Goal: Task Accomplishment & Management: Manage account settings

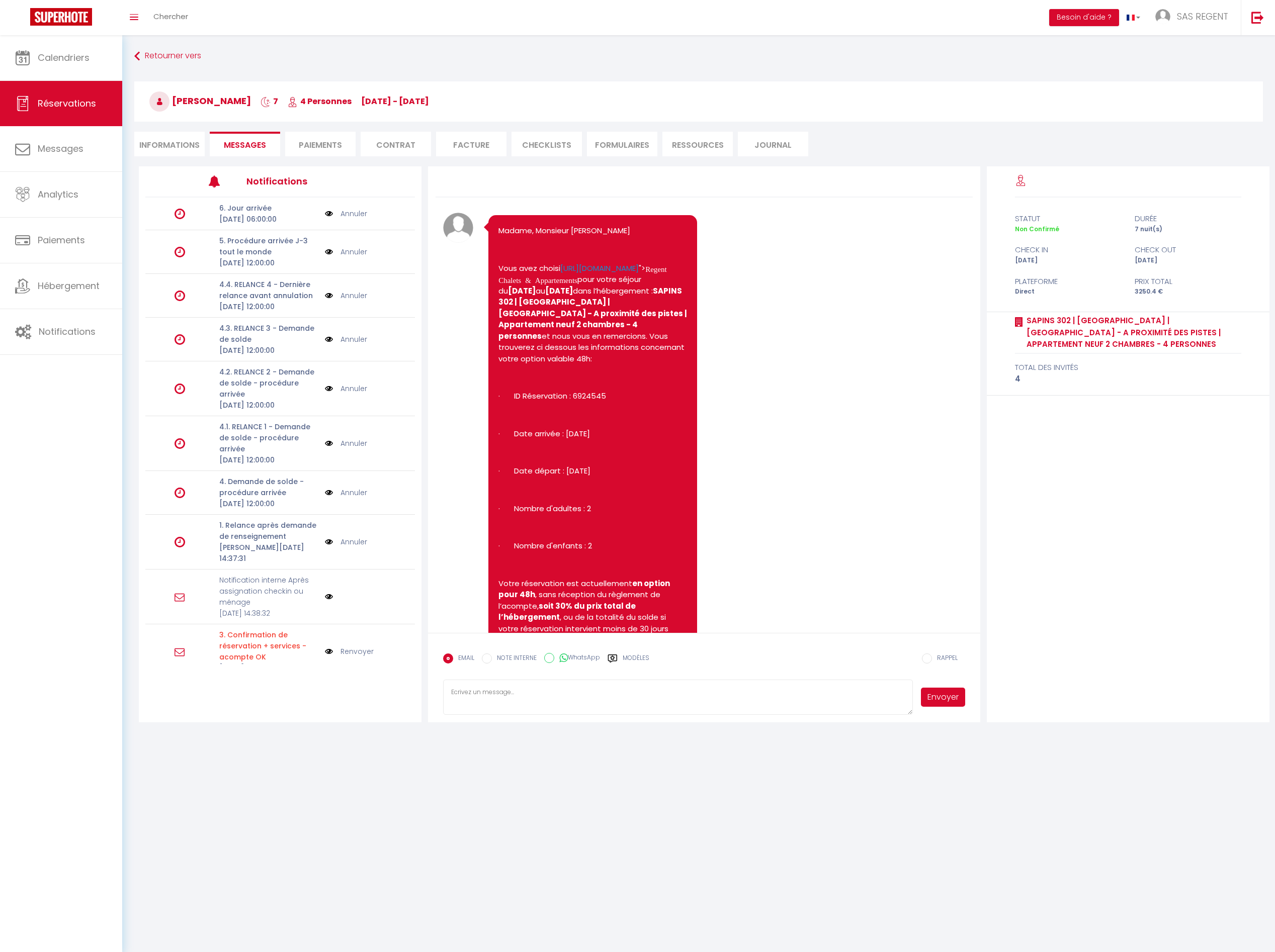
scroll to position [611, 0]
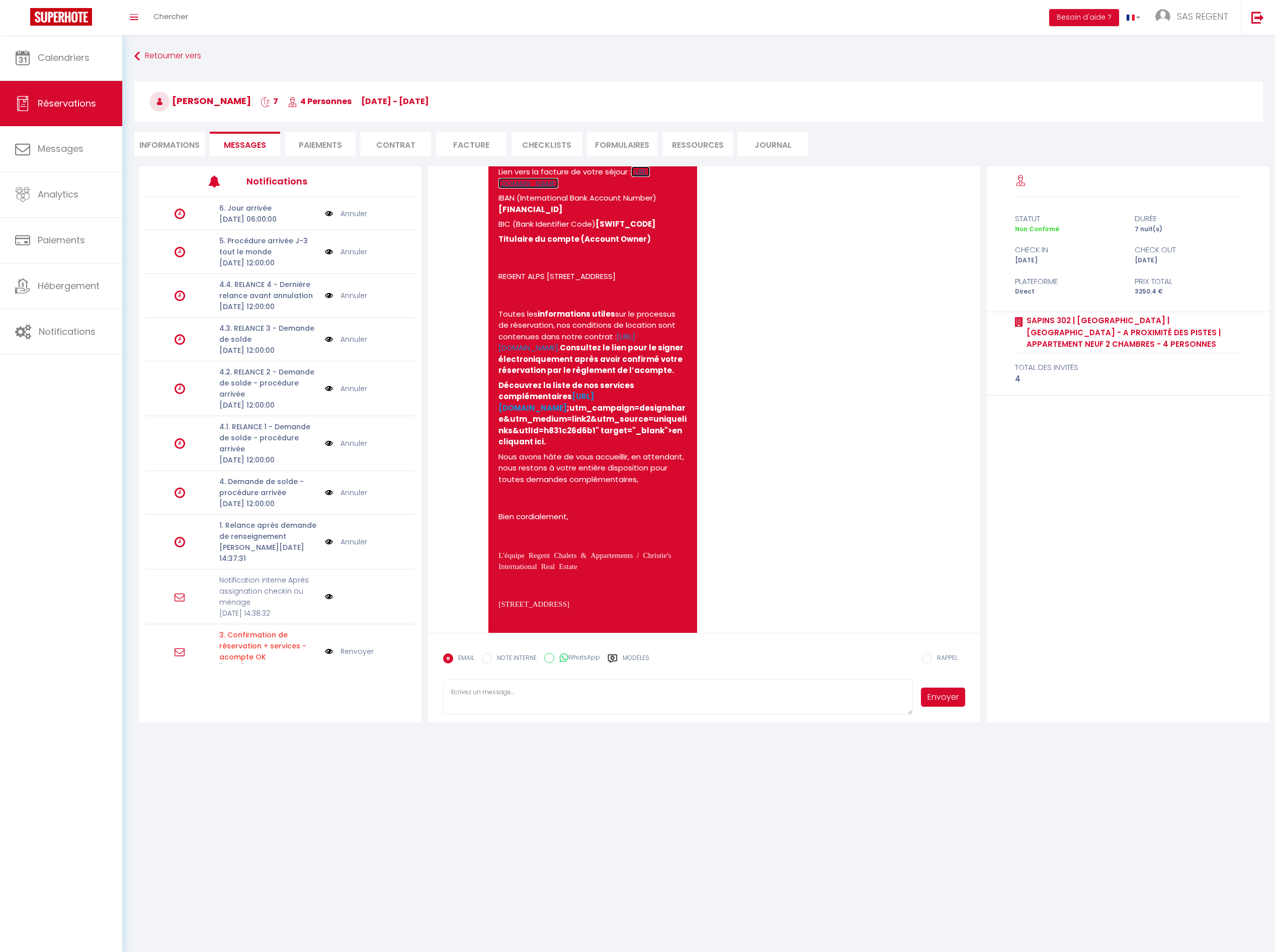
click at [66, 95] on link "Réservations" at bounding box center [61, 103] width 122 height 45
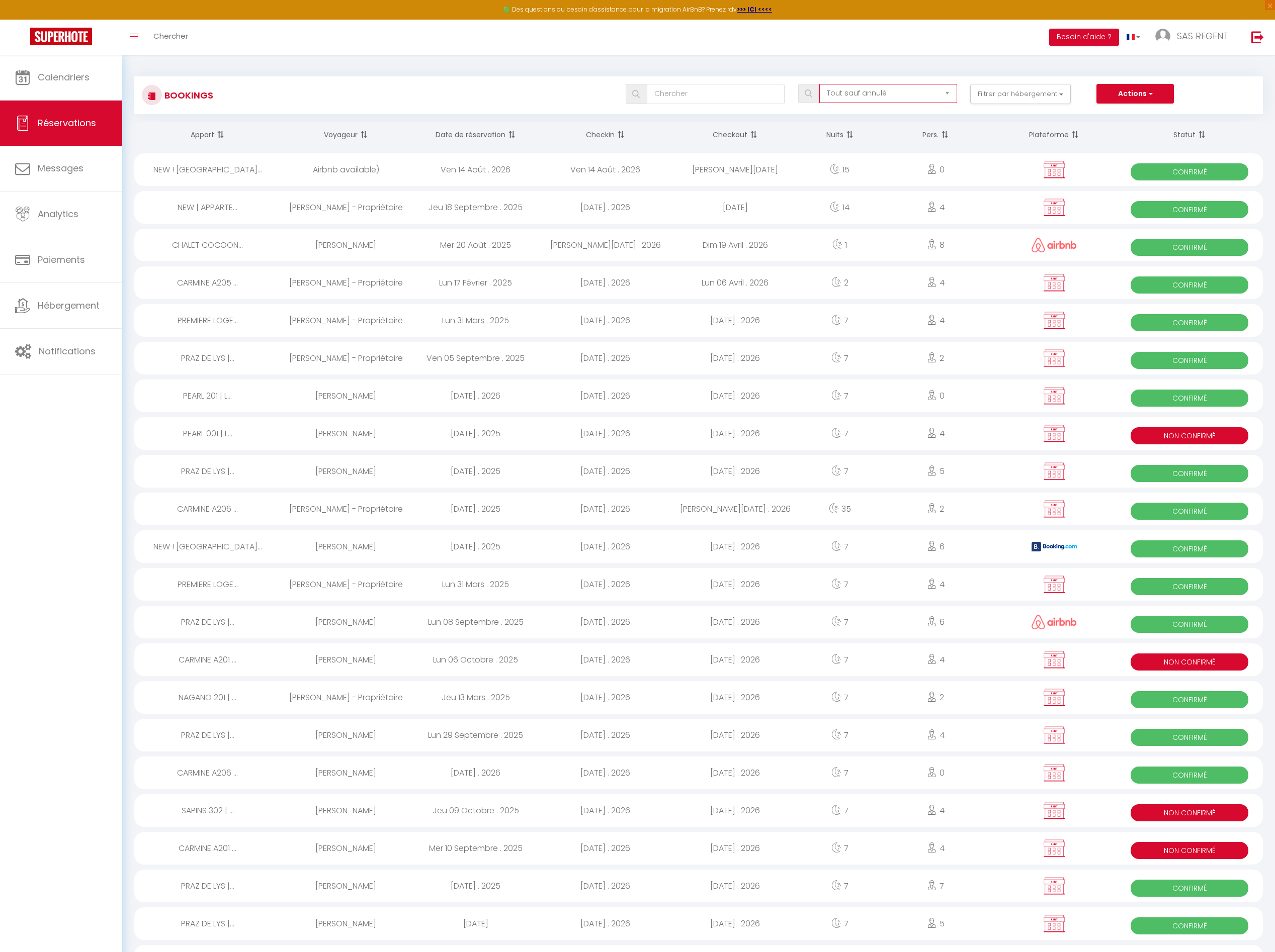
click at [925, 93] on select "Tous les statuts Annulé Confirmé Non Confirmé Tout sauf annulé No Show Request" at bounding box center [888, 93] width 138 height 19
select select "not_confirmed"
click at [820, 84] on select "Tous les statuts Annulé Confirmé Non Confirmé Tout sauf annulé No Show Request" at bounding box center [888, 93] width 138 height 19
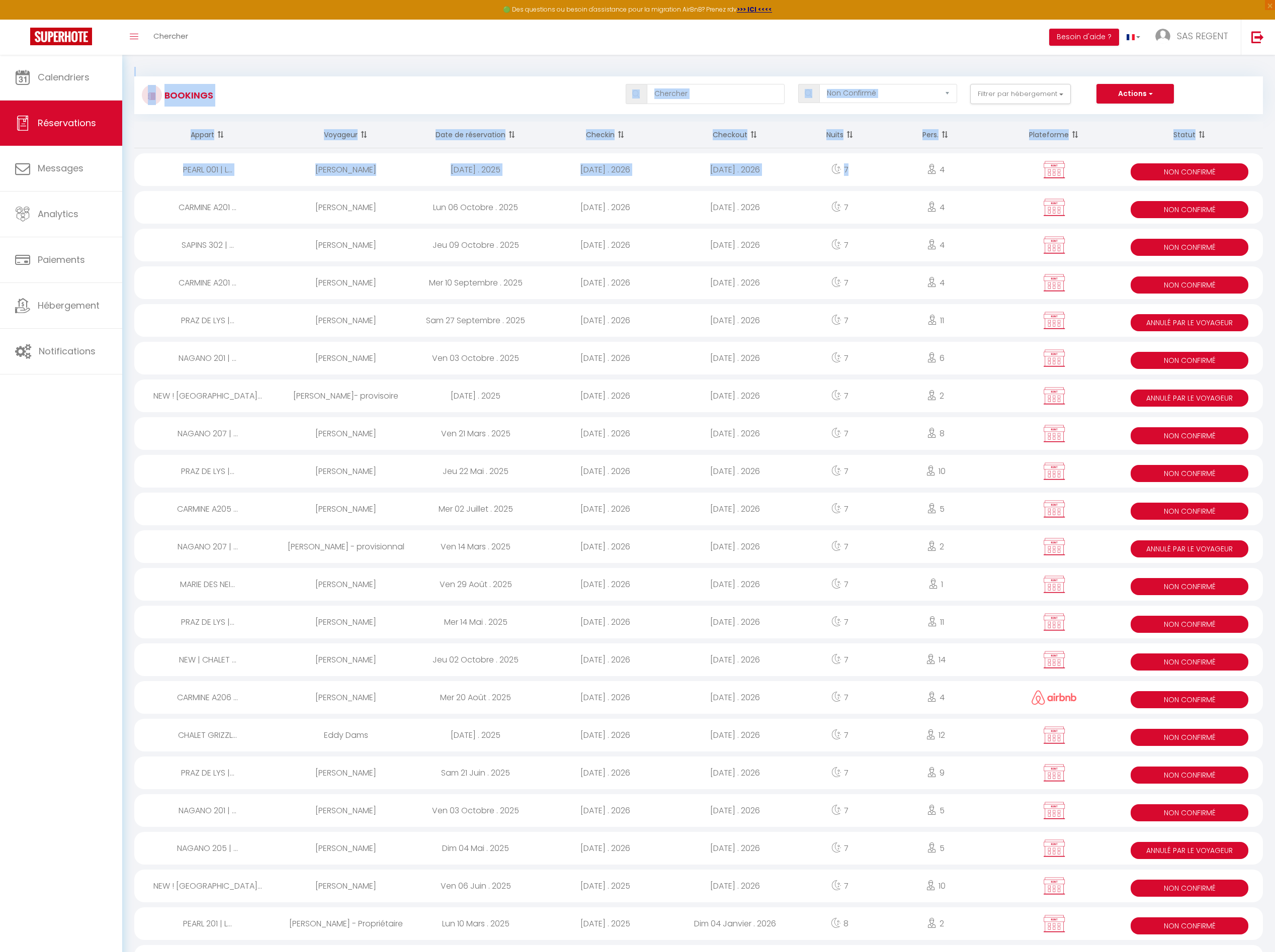
drag, startPoint x: 934, startPoint y: 180, endPoint x: 1283, endPoint y: -91, distance: 441.9
click at [1274, 0] on html "🟢 Des questions ou besoin d'assistance pour la migration AirBnB? Prenez rdv >>>…" at bounding box center [637, 476] width 1275 height 952
click at [569, 91] on div "Tous les statuts Annulé Confirmé Non Confirmé Tout sauf annulé No Show Request …" at bounding box center [745, 94] width 1033 height 20
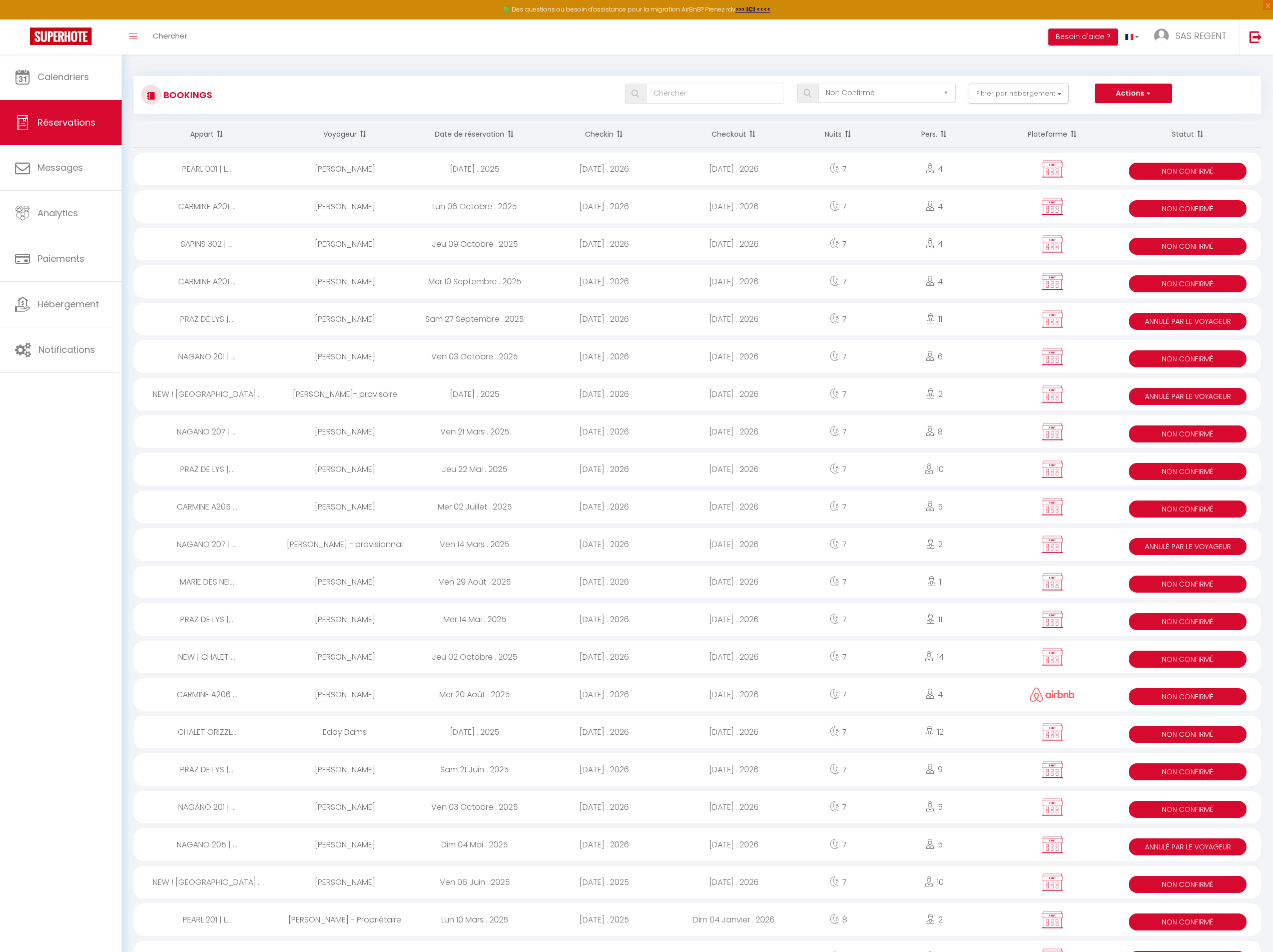
click at [218, 131] on span at bounding box center [219, 134] width 10 height 20
click at [458, 161] on div "Lun 19 Février . 2024" at bounding box center [474, 169] width 129 height 33
select select "OK"
select select "KO"
select select "0"
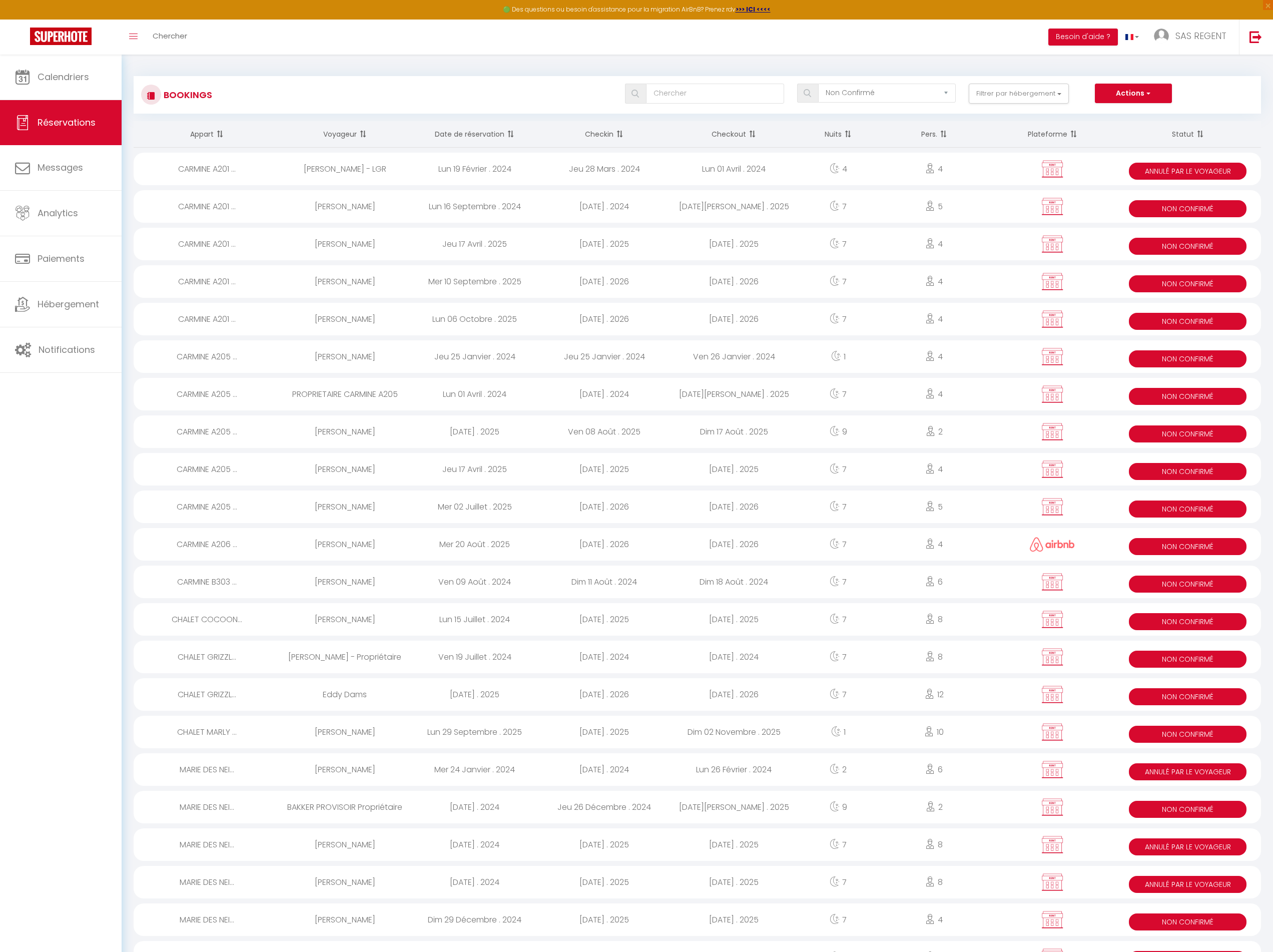
select select "0"
select select "1"
select select
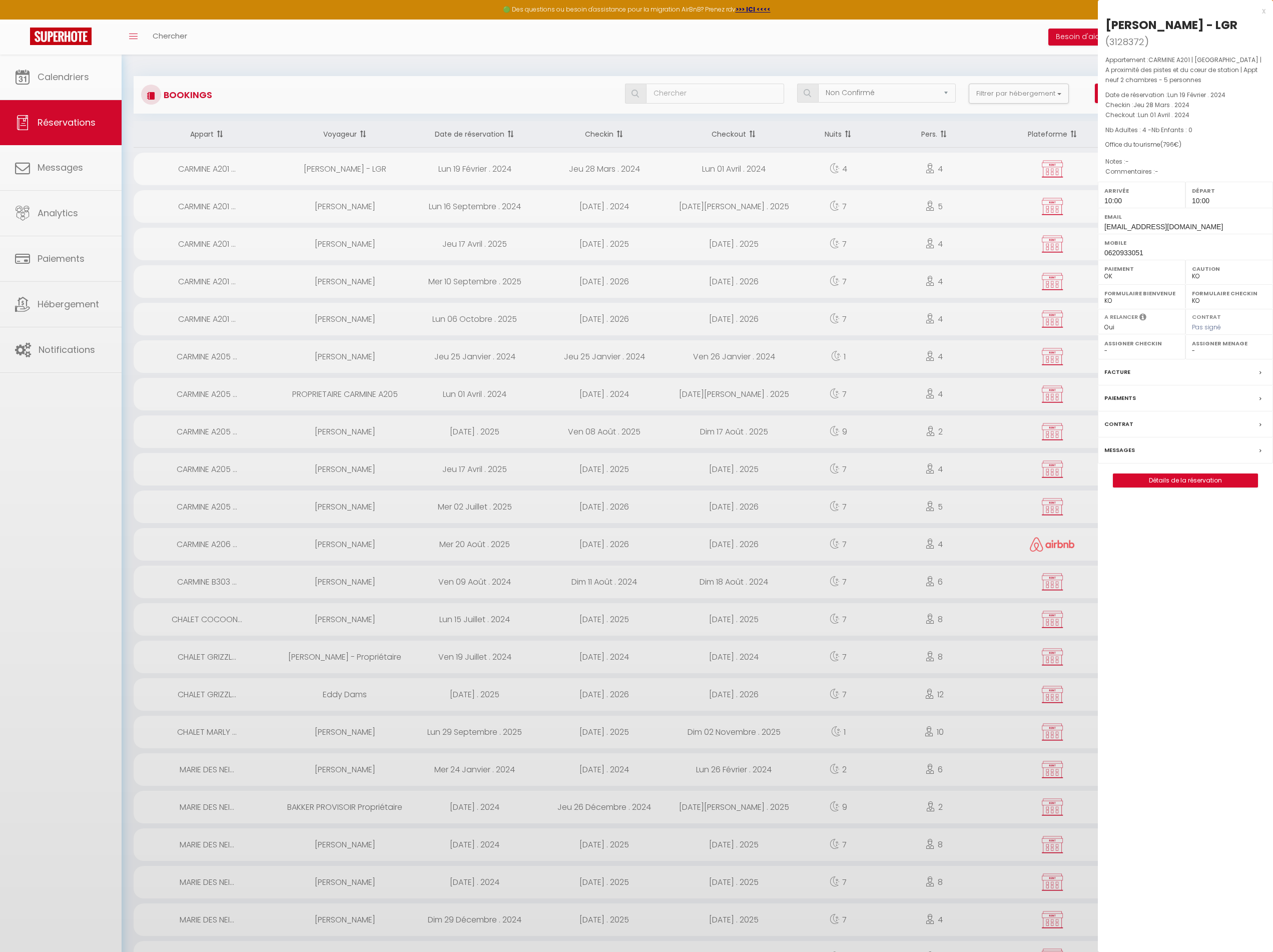
select select "18850"
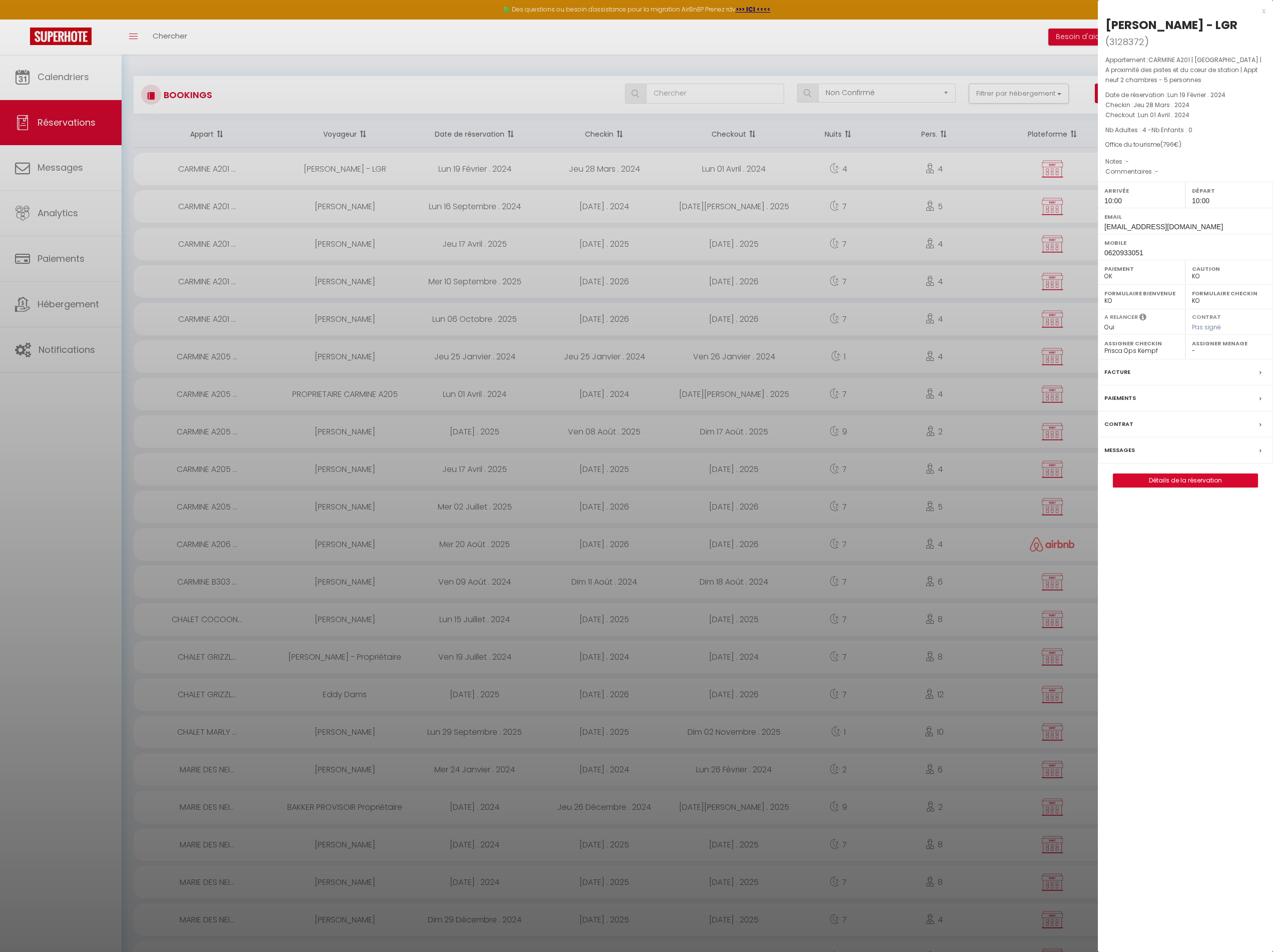
click at [458, 161] on div at bounding box center [636, 476] width 1273 height 952
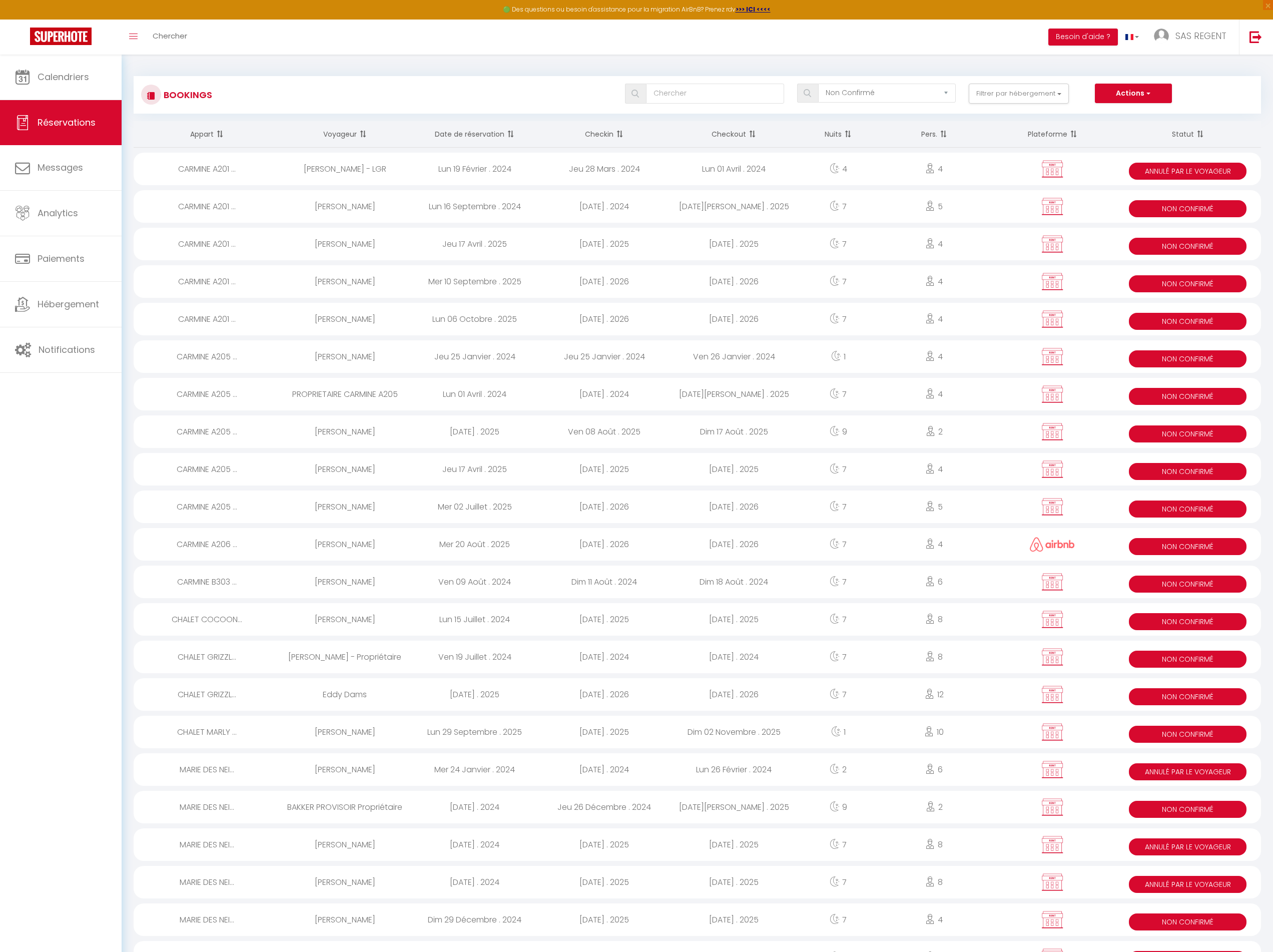
click at [484, 204] on div "Lun 16 Septembre . 2024" at bounding box center [474, 206] width 129 height 33
select select "KO"
select select "27473"
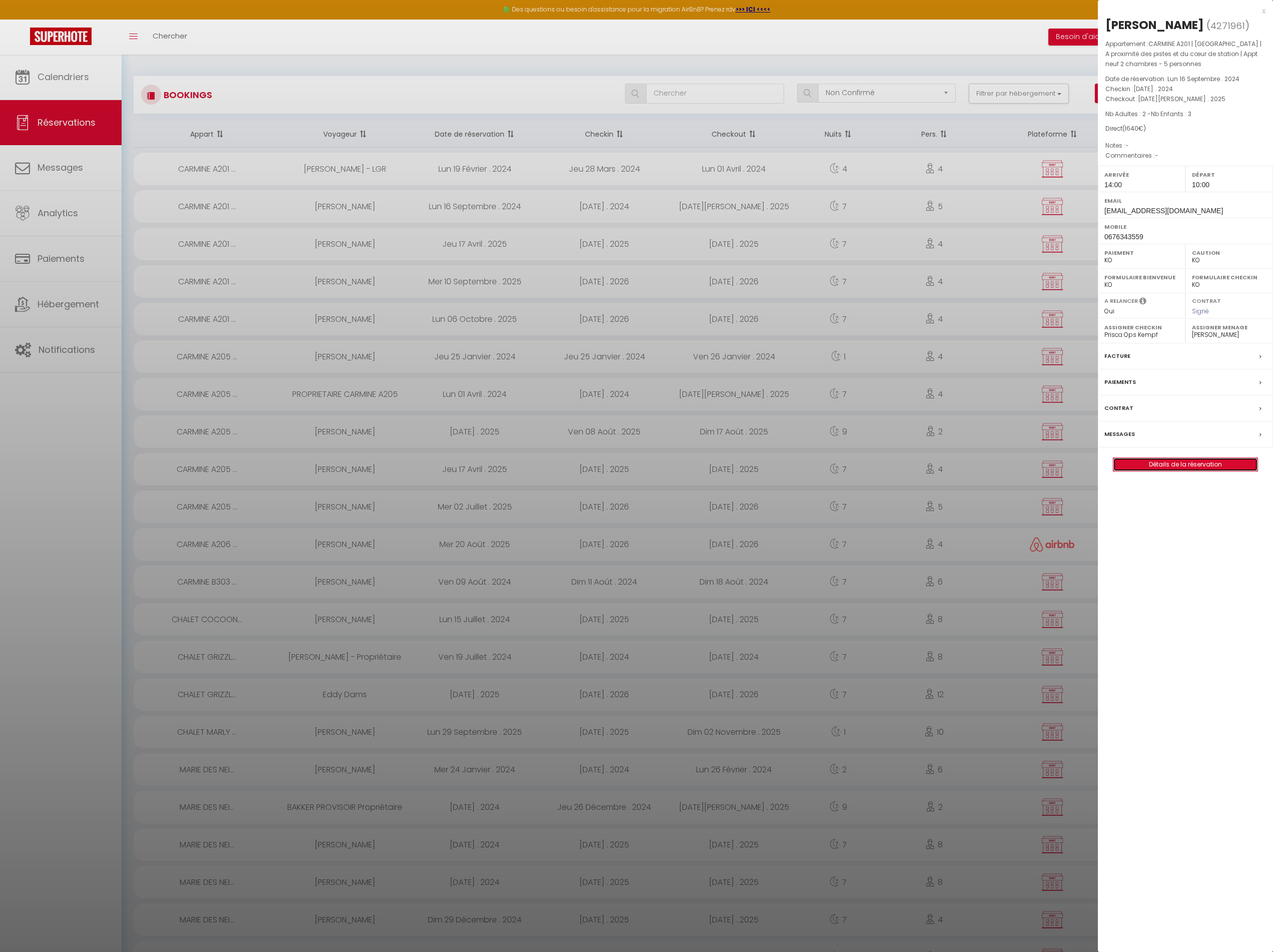
click at [1177, 471] on link "Détails de la réservation" at bounding box center [1185, 464] width 144 height 13
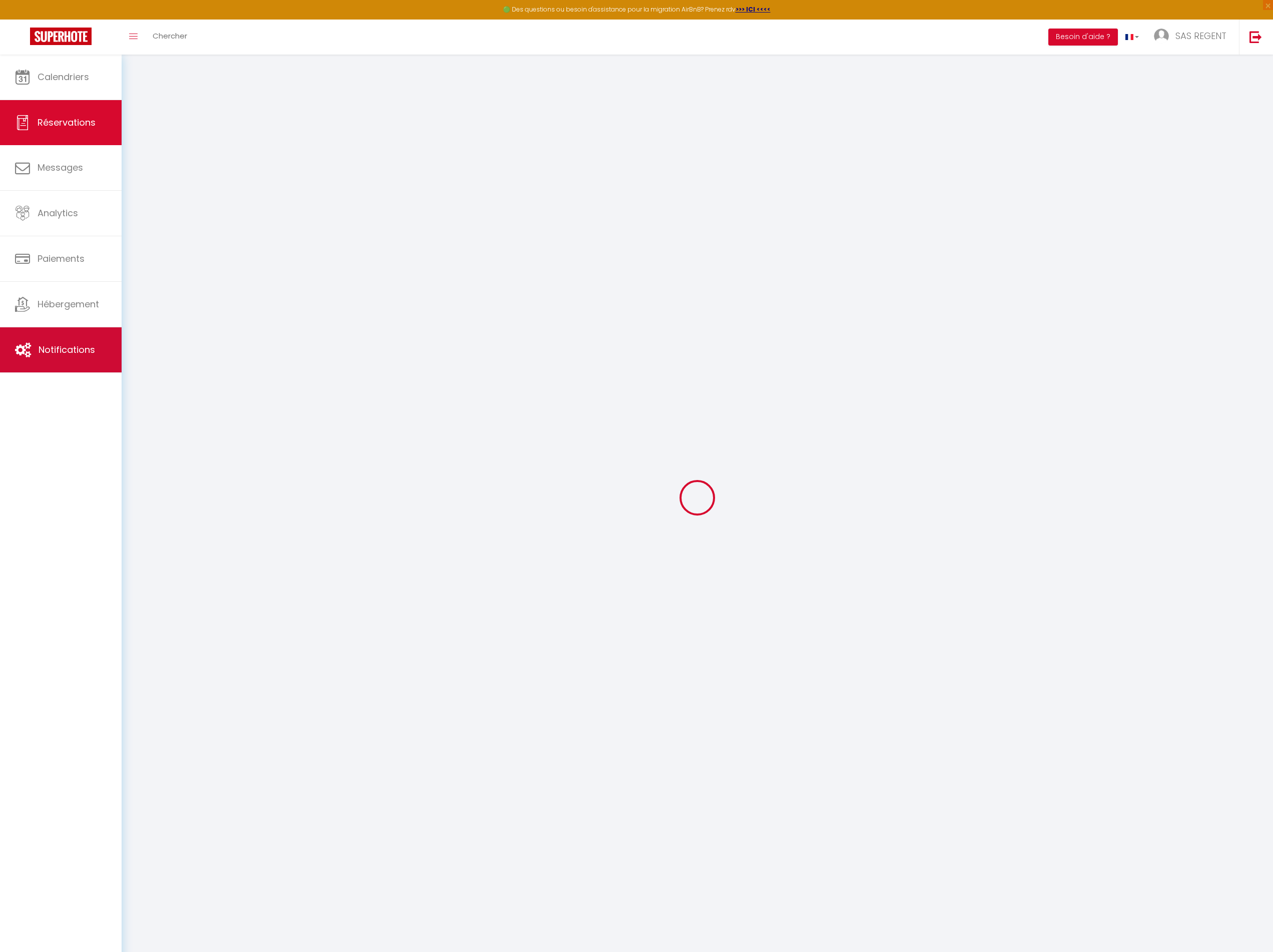
type input "[PERSON_NAME]"
type input "Guyomart"
type input "[EMAIL_ADDRESS][DOMAIN_NAME]"
type input "0676343559"
type input "14860"
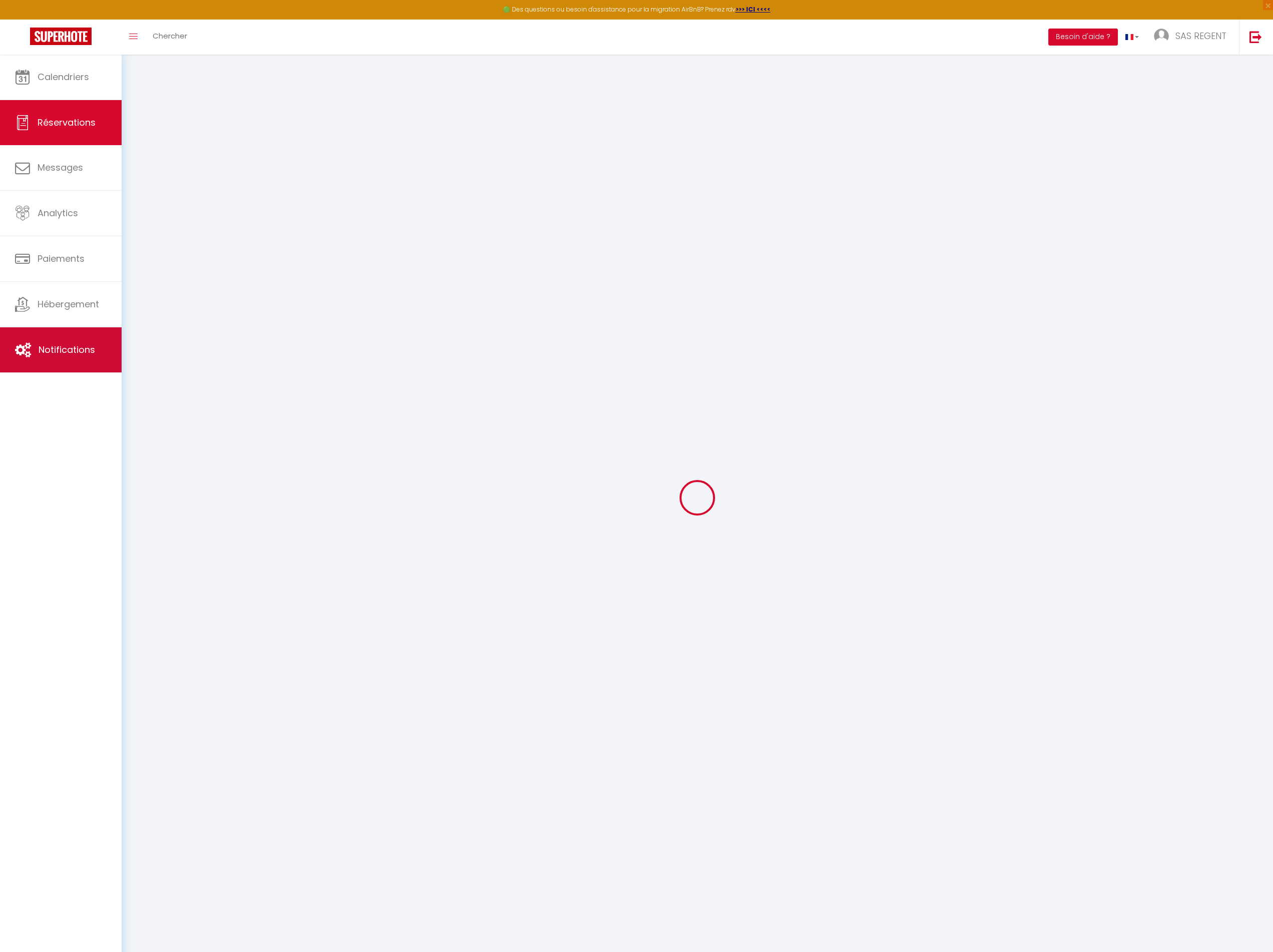
type input "[STREET_ADDRESS] bataillon de parachutistes"
type input "RANVILLE"
select select "FR"
select select "32951"
select select "1"
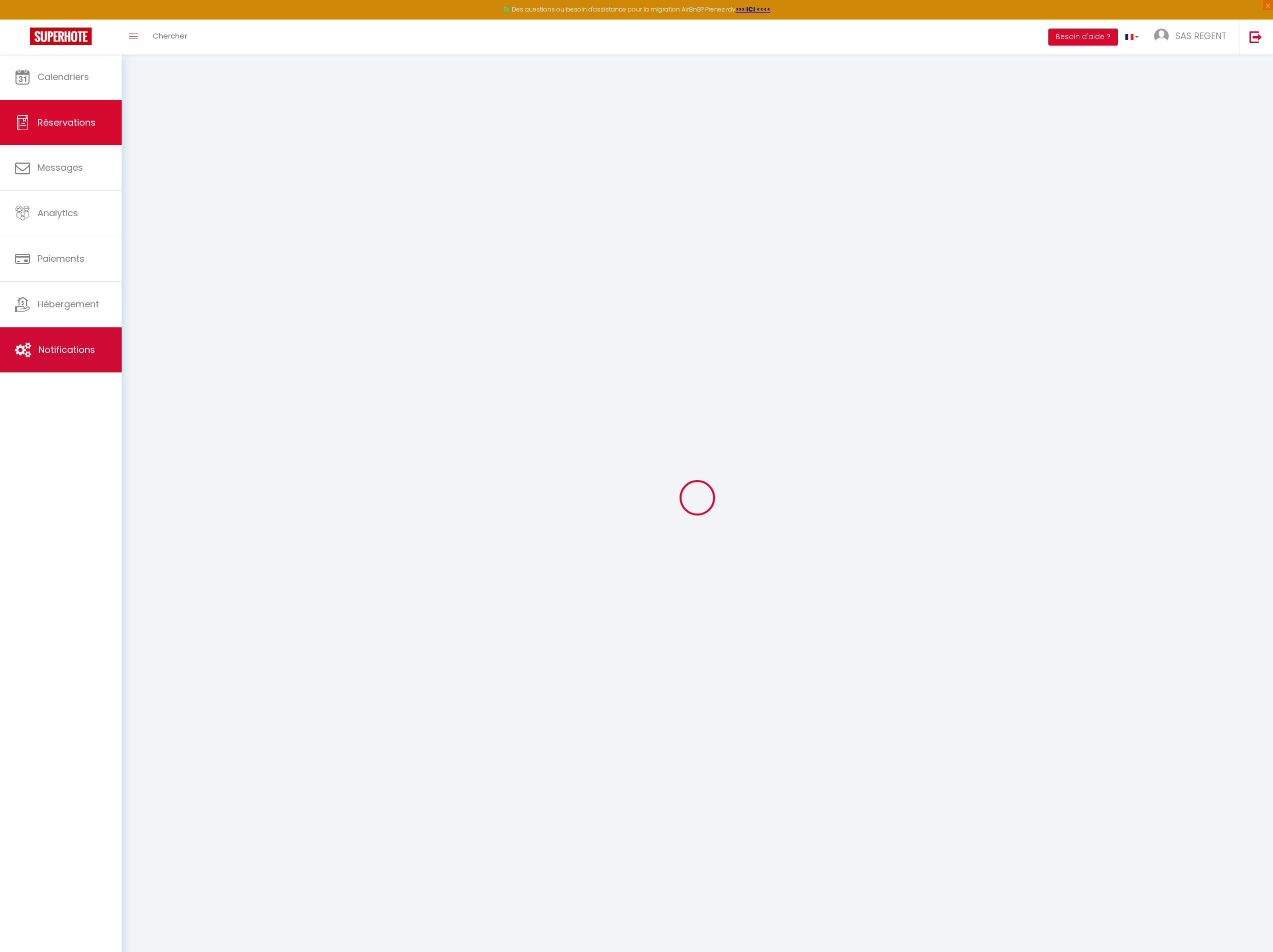
type input "[DATE]"
select select
type input "[DATE]"
select select
type input "2"
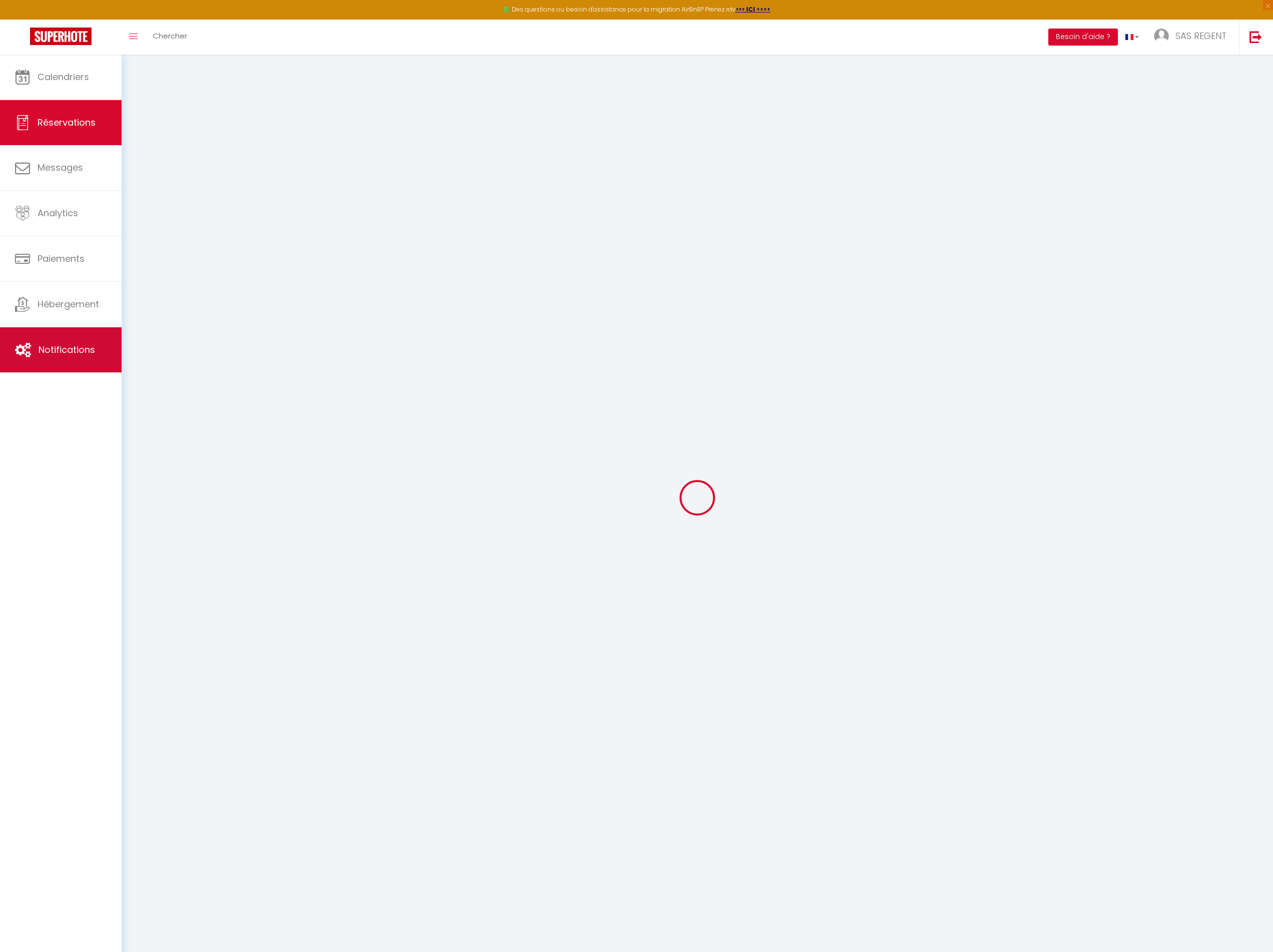
type input "3"
select select "10"
select select
type input "1570"
checkbox input "false"
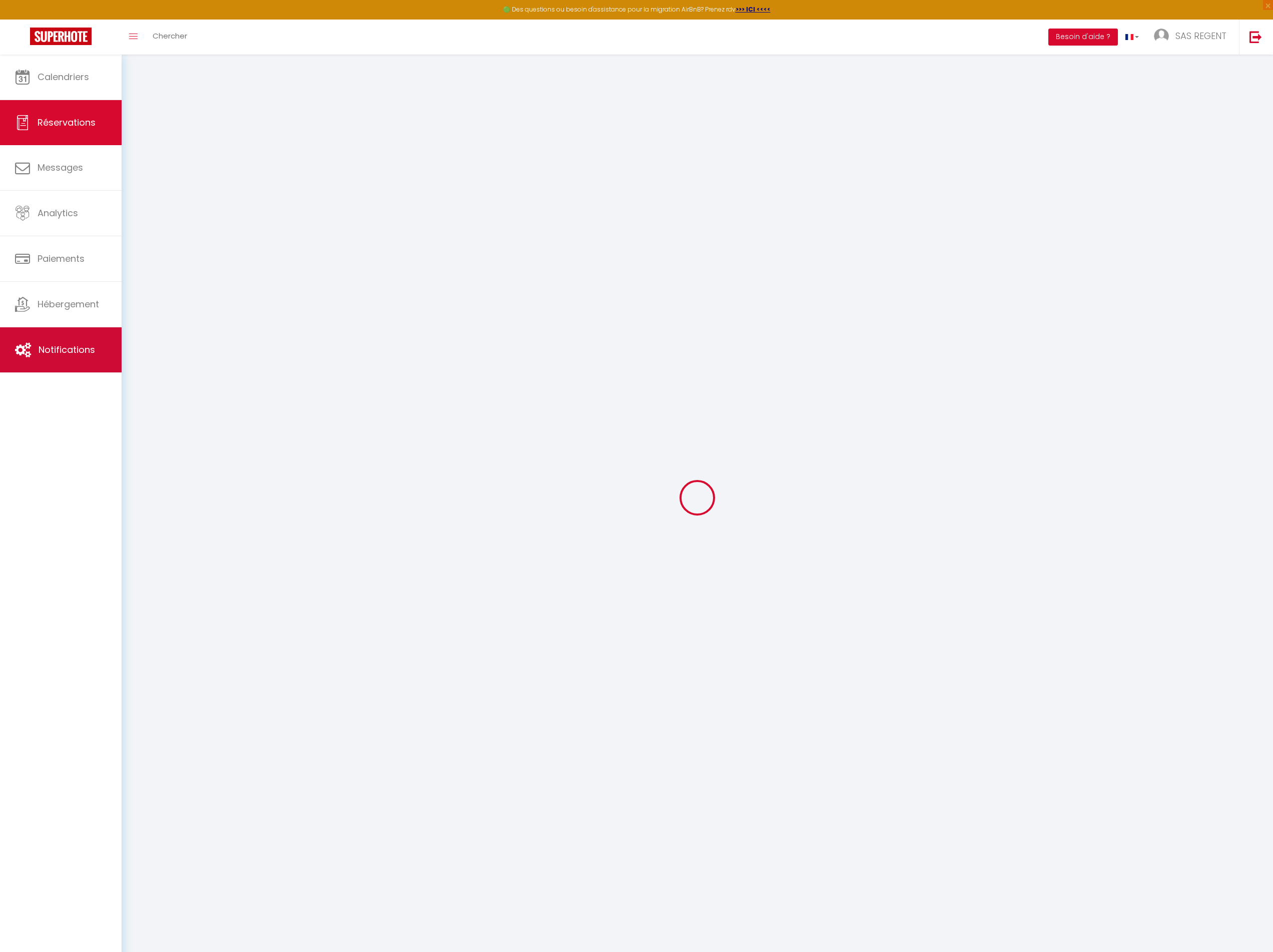
type input "1169"
type input "0"
select select
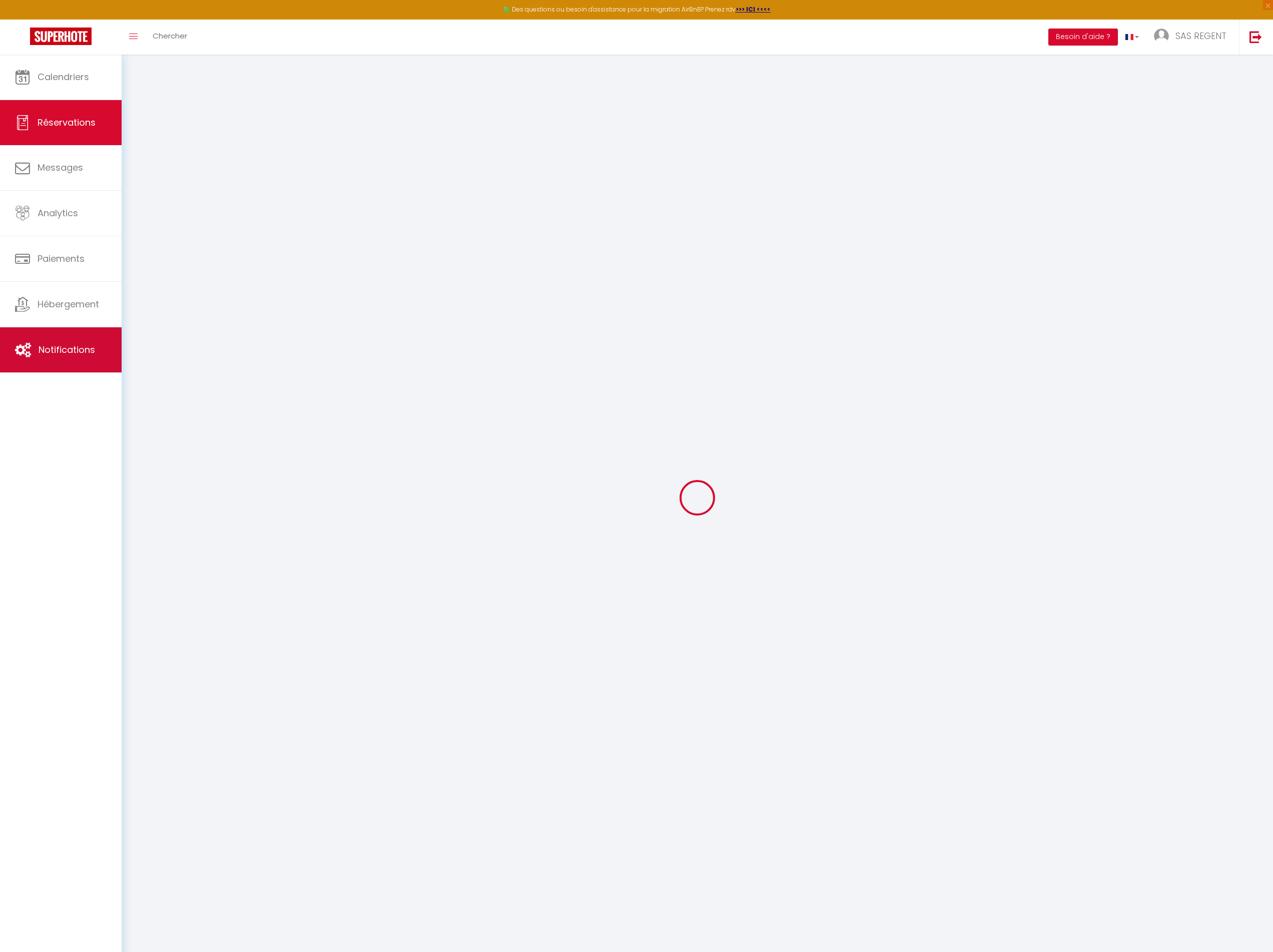
select select
select select "14"
checkbox input "false"
select select
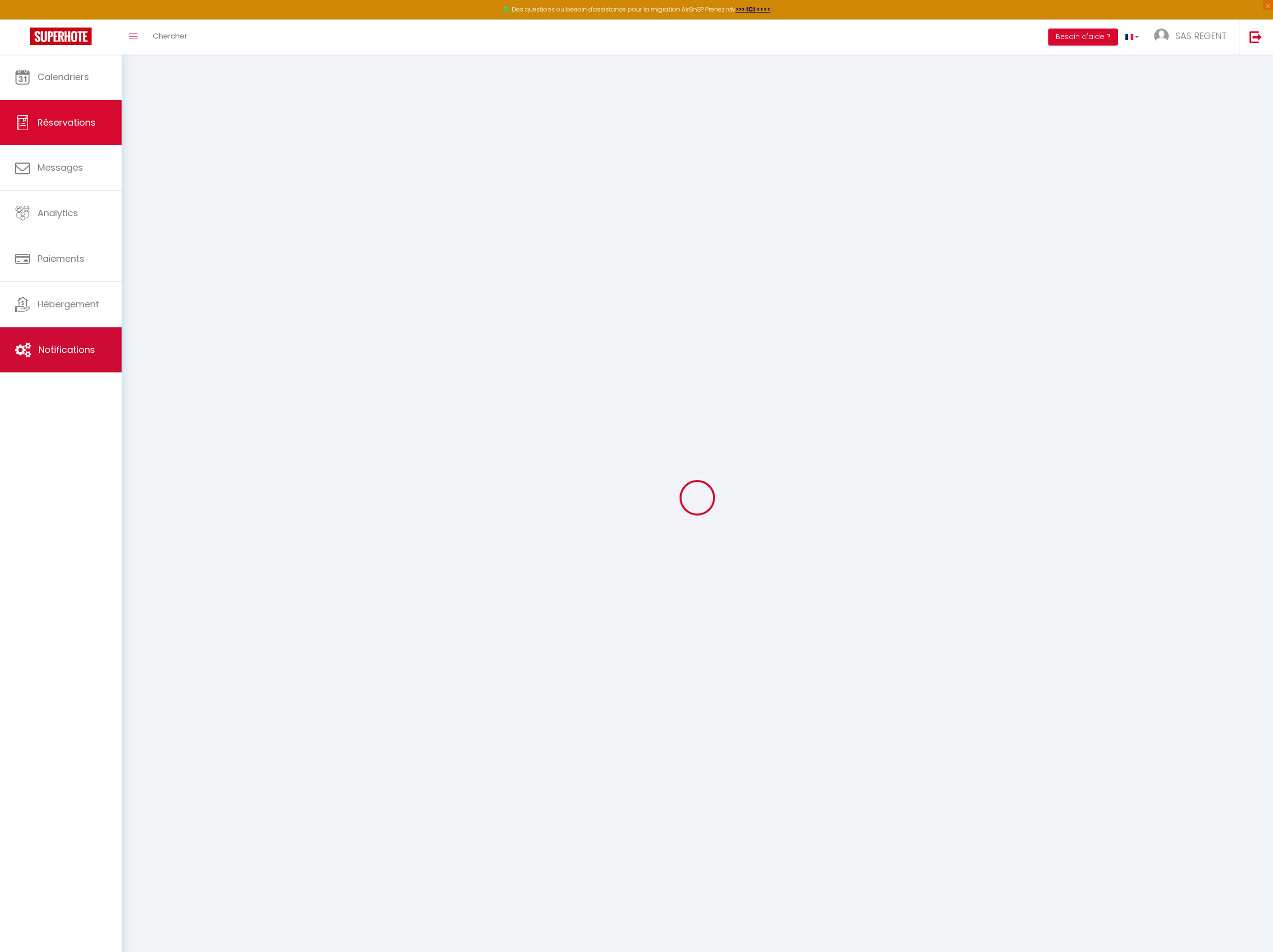
checkbox input "false"
select select
checkbox input "false"
select select
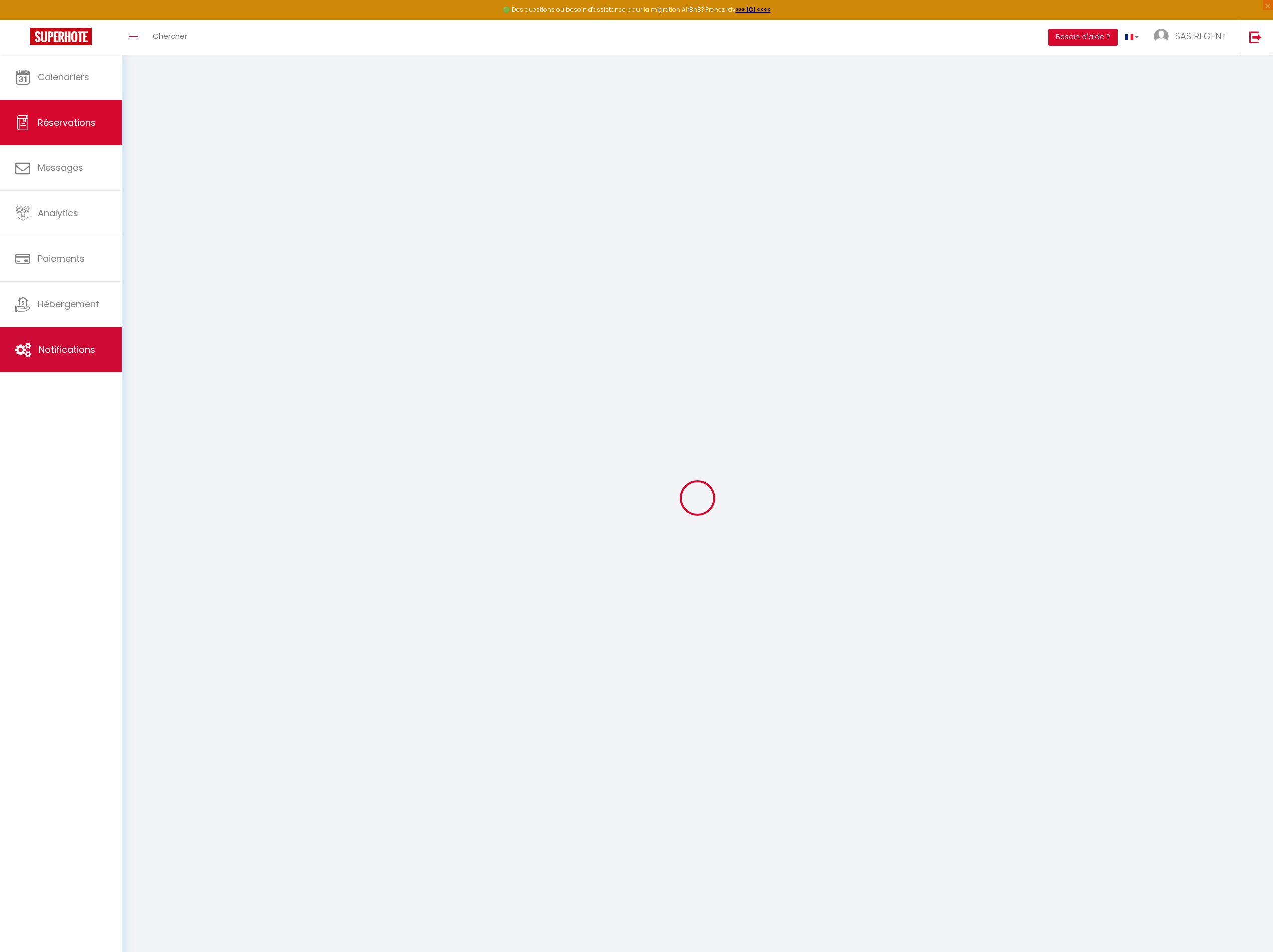
select select
checkbox input "false"
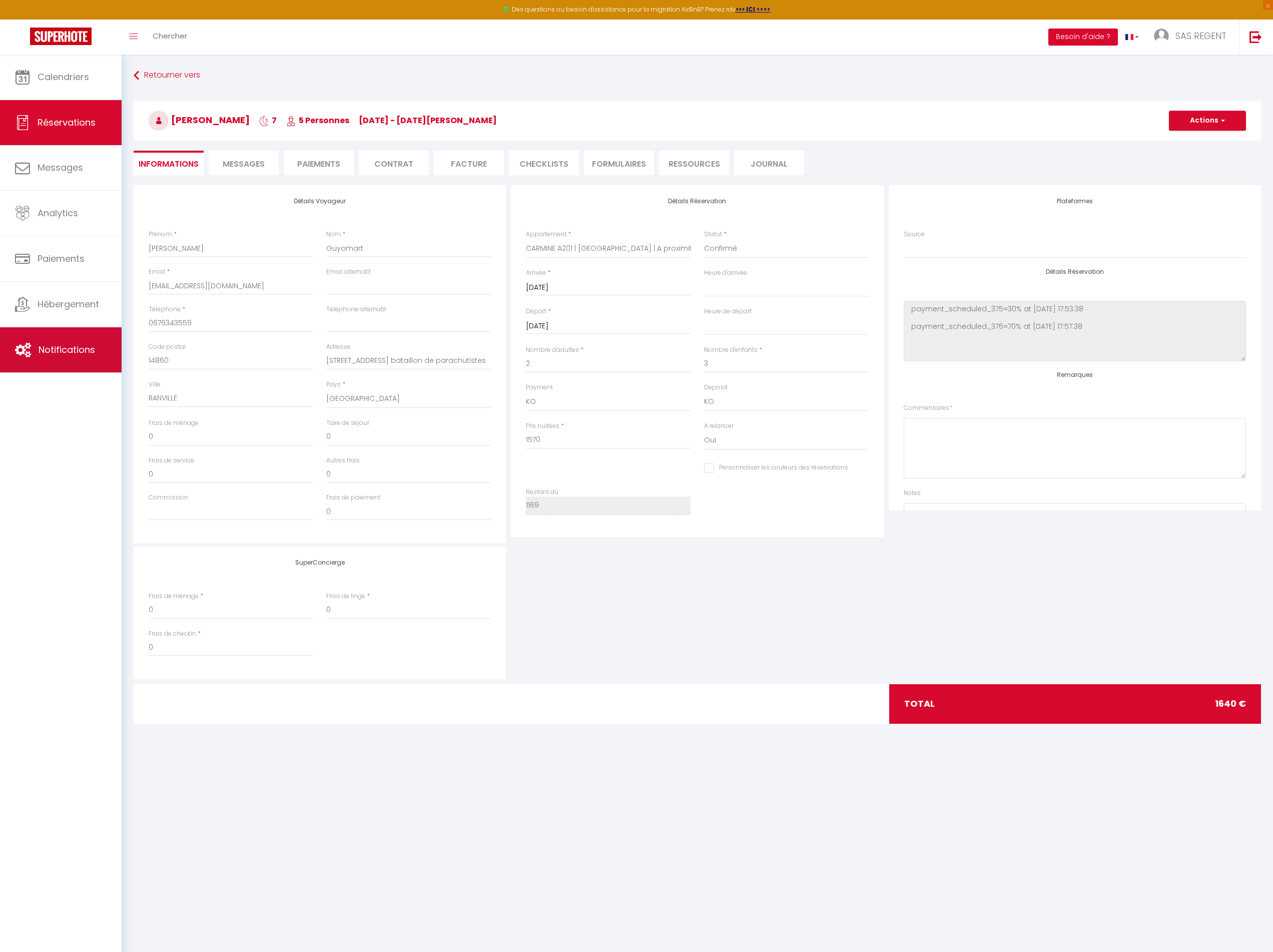
type input "70"
select select
checkbox input "false"
select select "14:00"
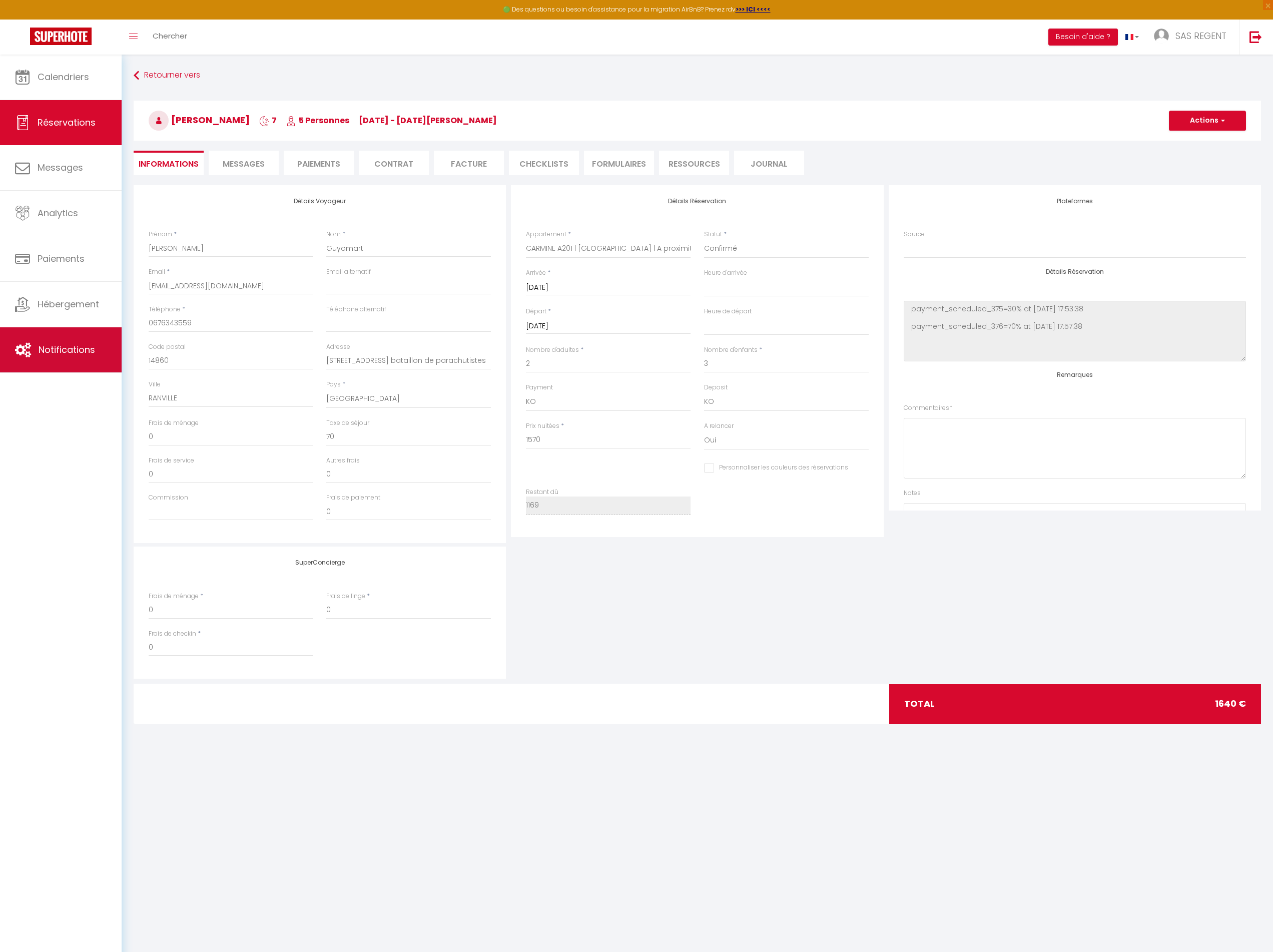
select select "10:00"
click at [74, 81] on span "Calendriers" at bounding box center [63, 77] width 52 height 13
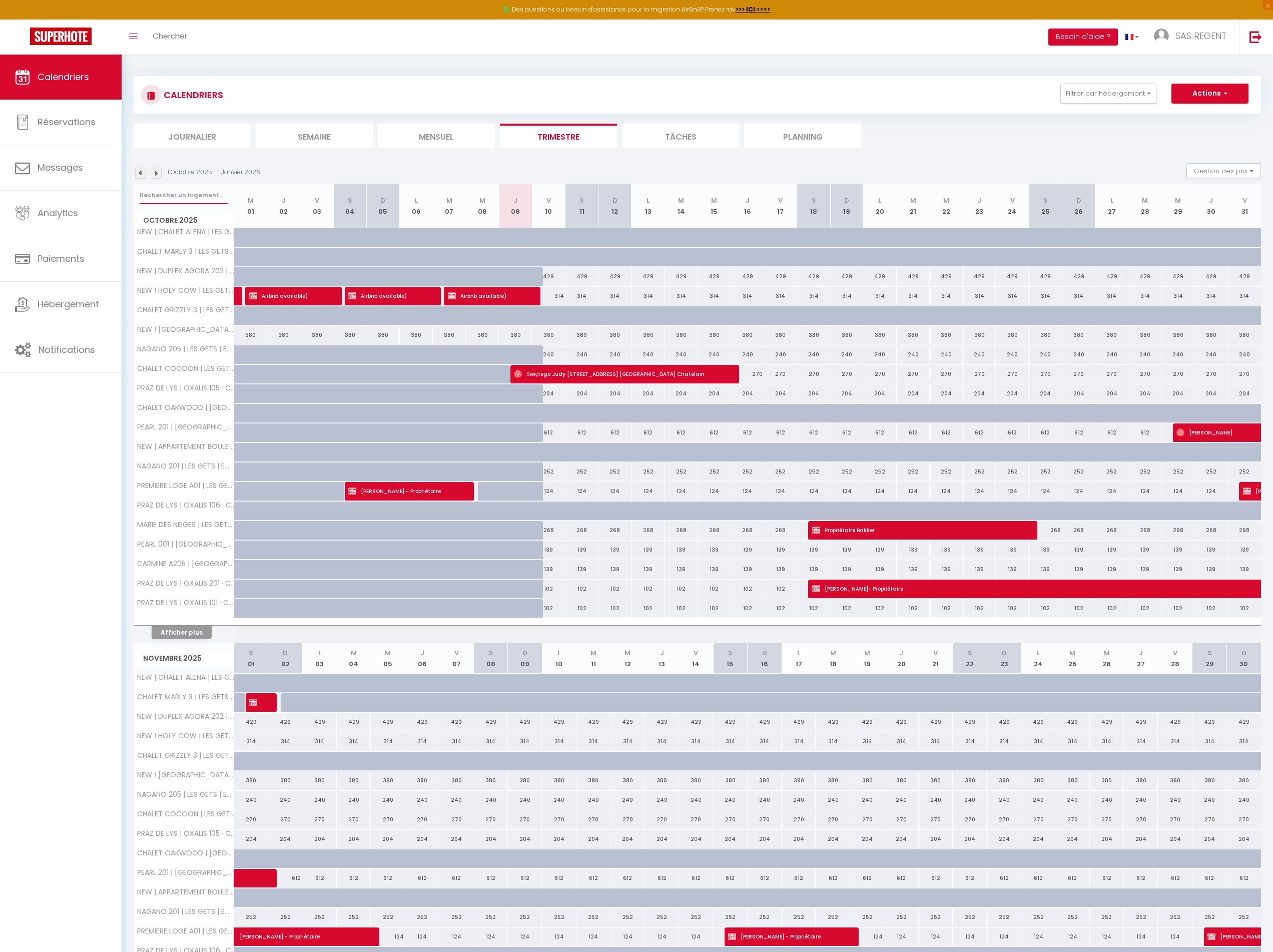
click at [200, 195] on input "text" at bounding box center [184, 195] width 89 height 18
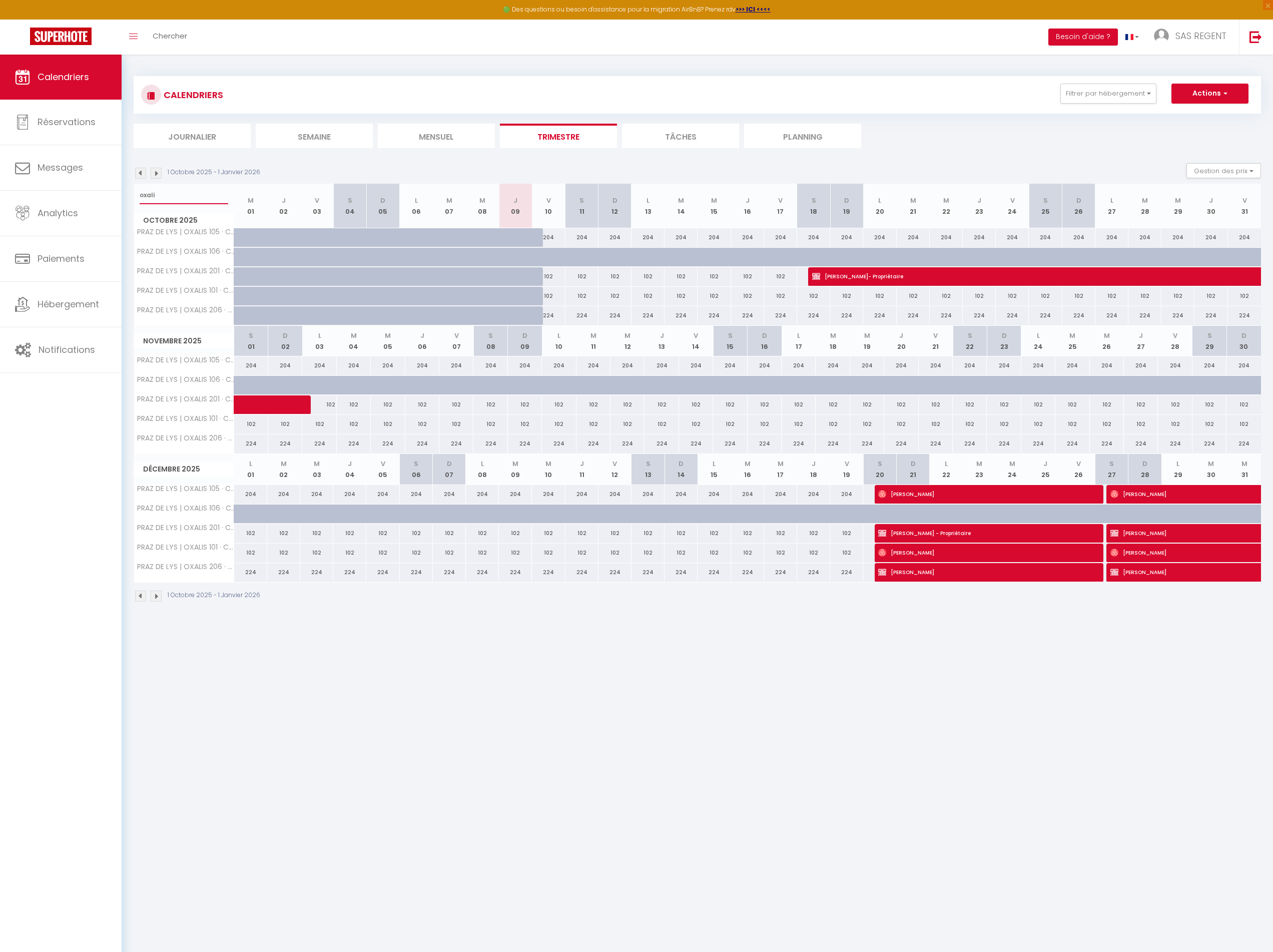
type input "oxali"
click at [141, 175] on img at bounding box center [140, 173] width 11 height 11
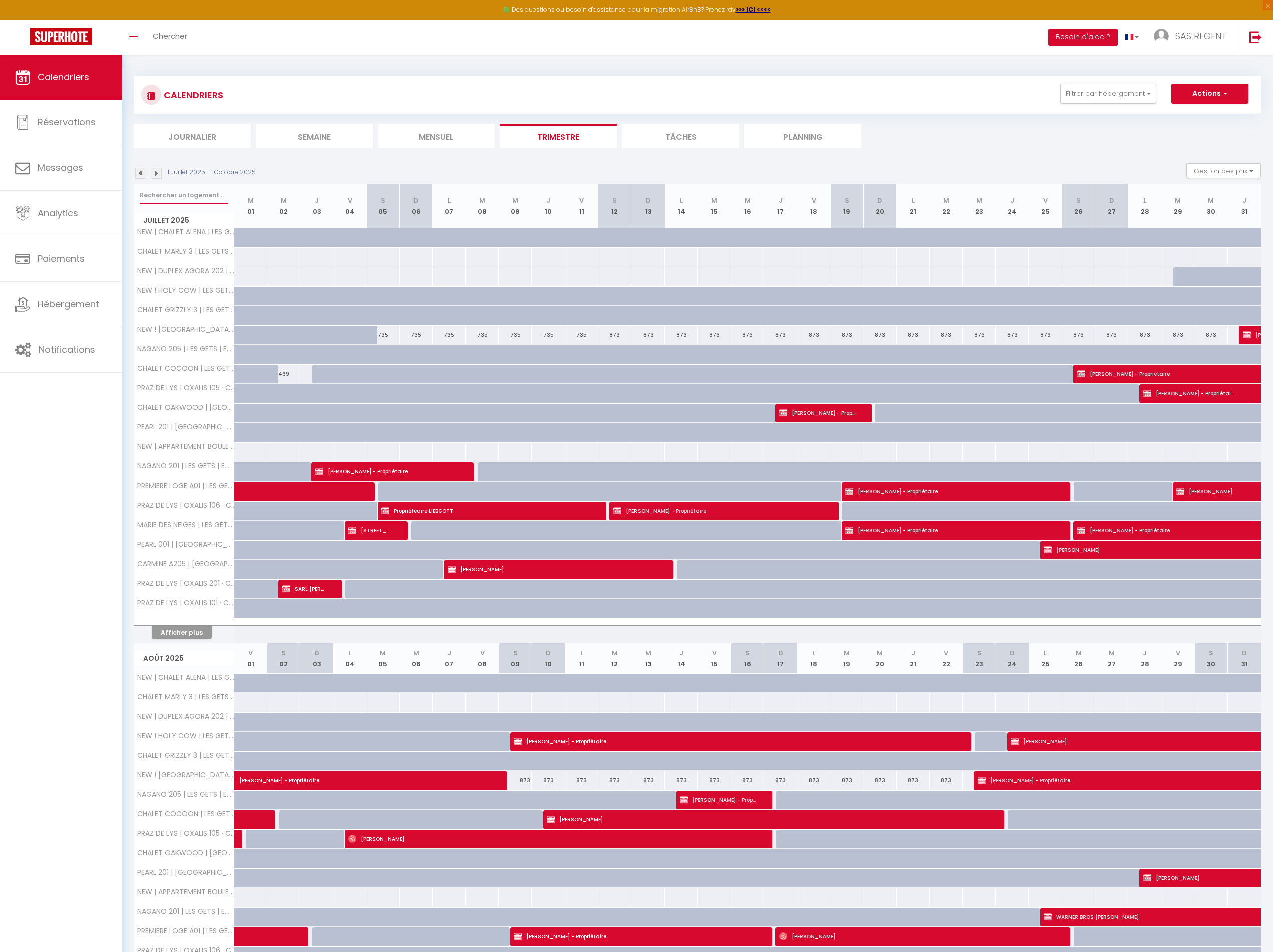
click at [169, 191] on input "text" at bounding box center [184, 195] width 89 height 18
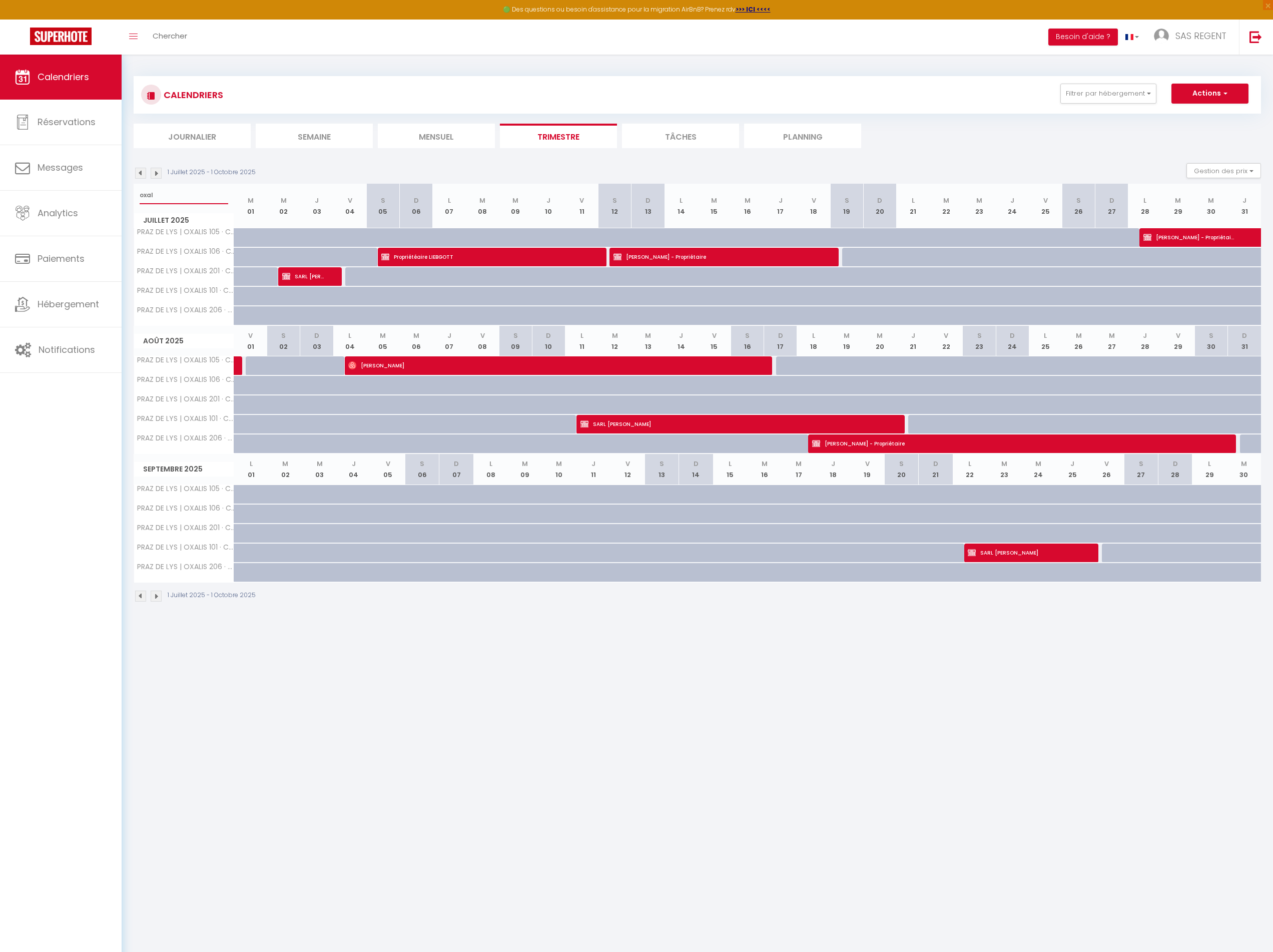
type input "oxal"
click at [156, 601] on img at bounding box center [156, 596] width 11 height 11
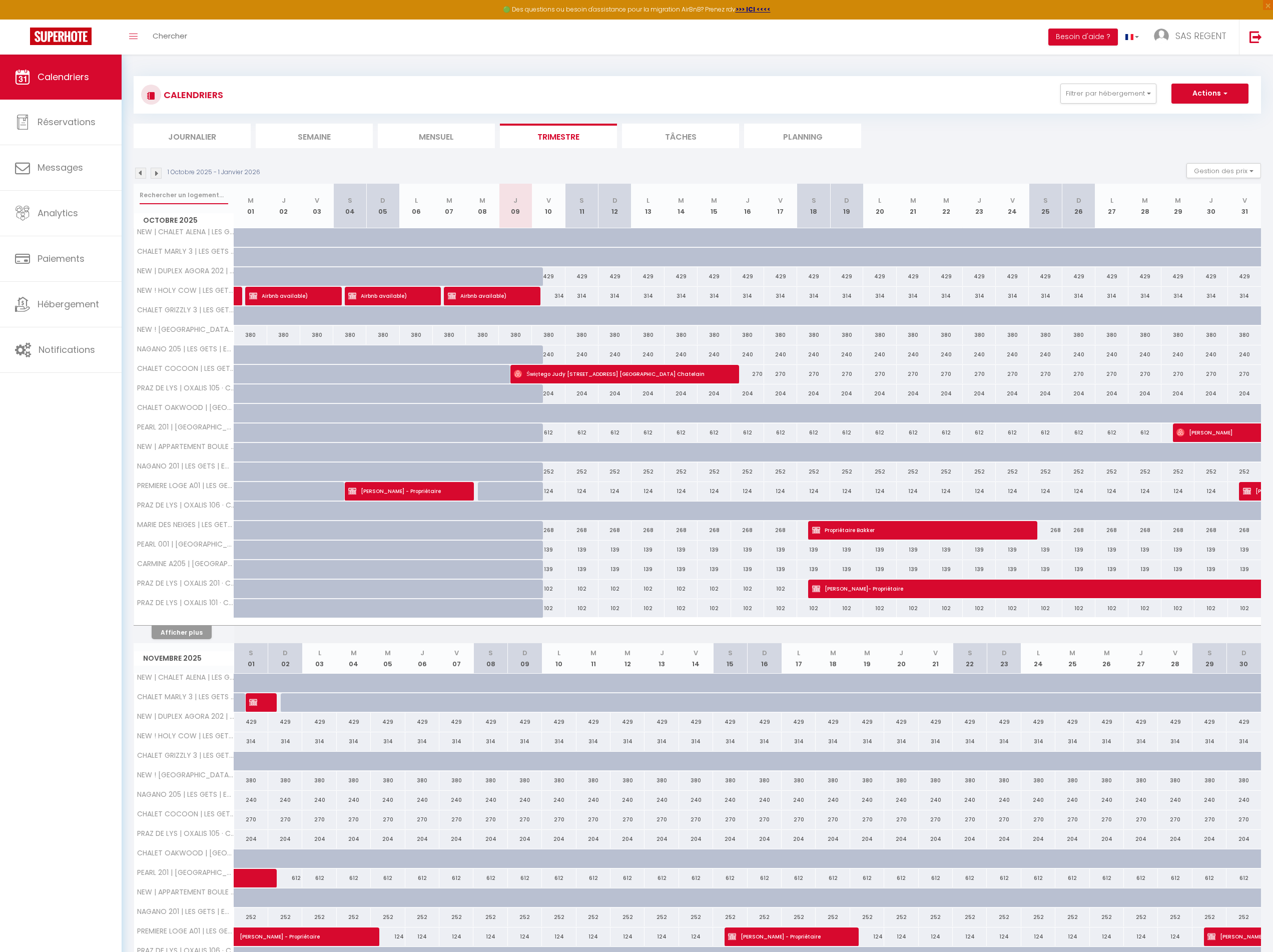
click at [182, 194] on input "text" at bounding box center [184, 195] width 89 height 18
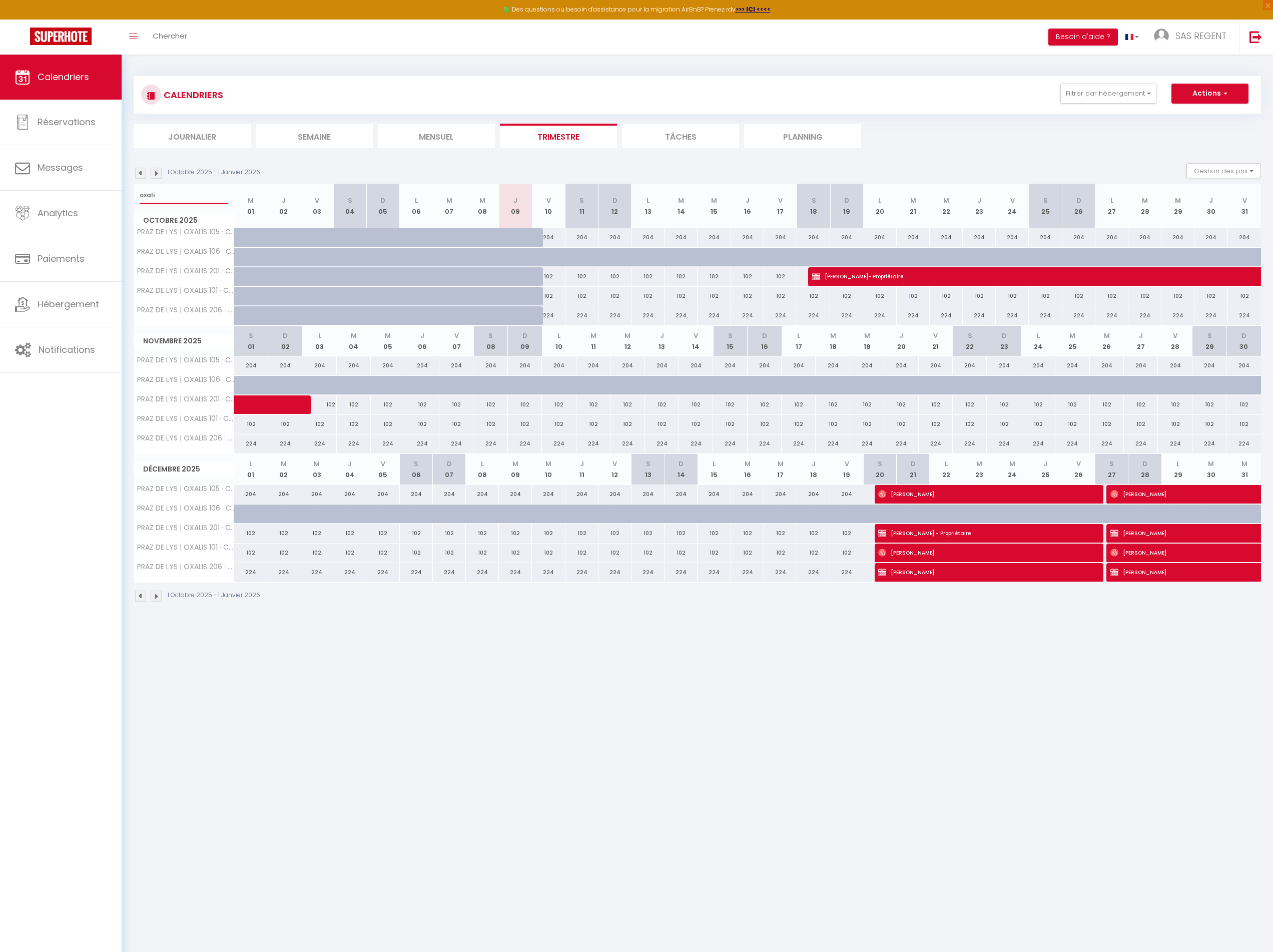
type input "oxali"
click at [91, 119] on span "Réservations" at bounding box center [67, 122] width 58 height 13
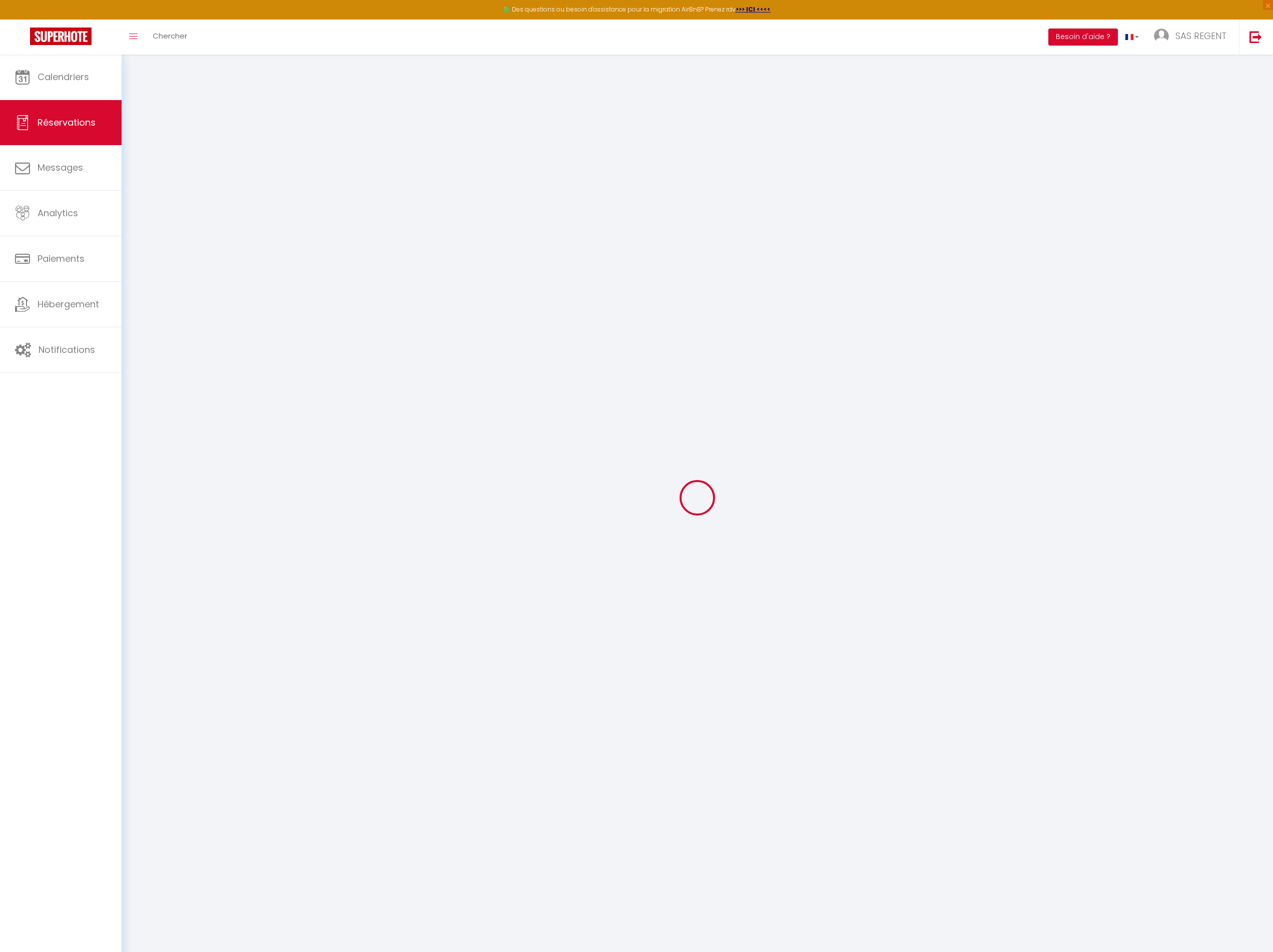
select select "not_confirmed"
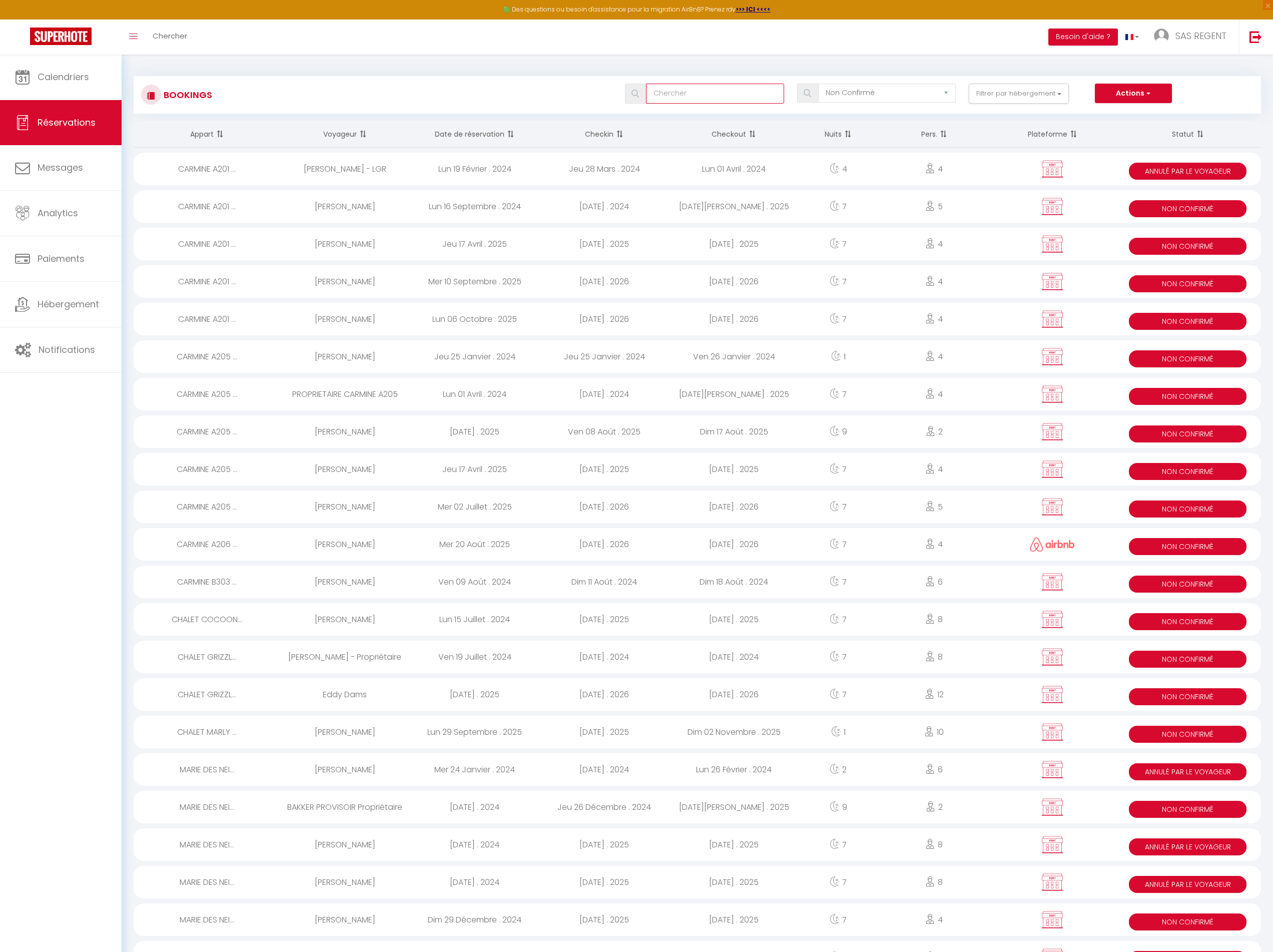
click at [696, 89] on input "text" at bounding box center [715, 93] width 138 height 20
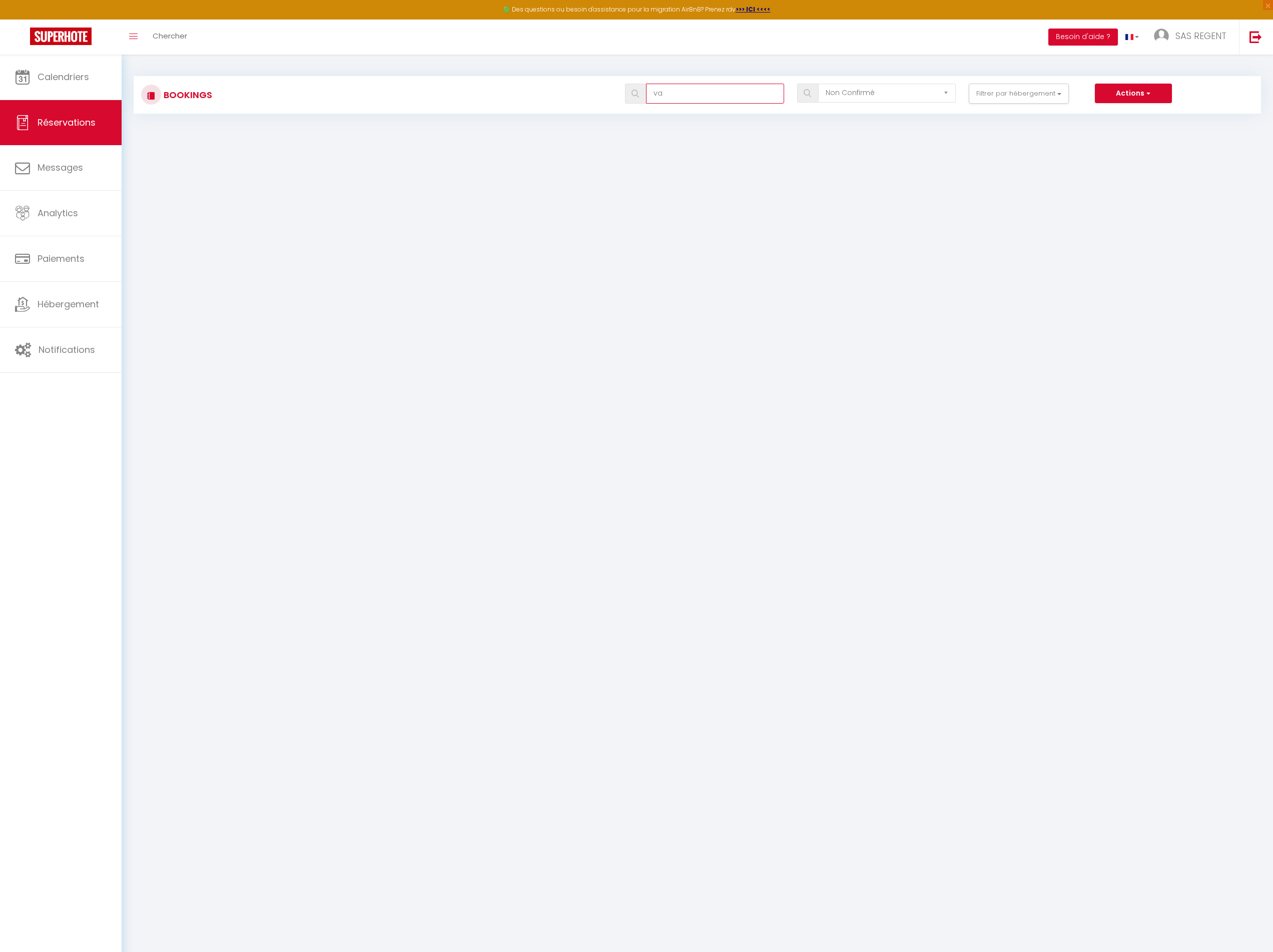
type input "v"
type input "[PERSON_NAME]"
click at [862, 90] on select "Tous les statuts Annulé Confirmé Non Confirmé Tout sauf annulé No Show Request" at bounding box center [887, 93] width 138 height 19
select select "all"
click at [819, 83] on select "Tous les statuts Annulé Confirmé Non Confirmé Tout sauf annulé No Show Request" at bounding box center [887, 93] width 138 height 19
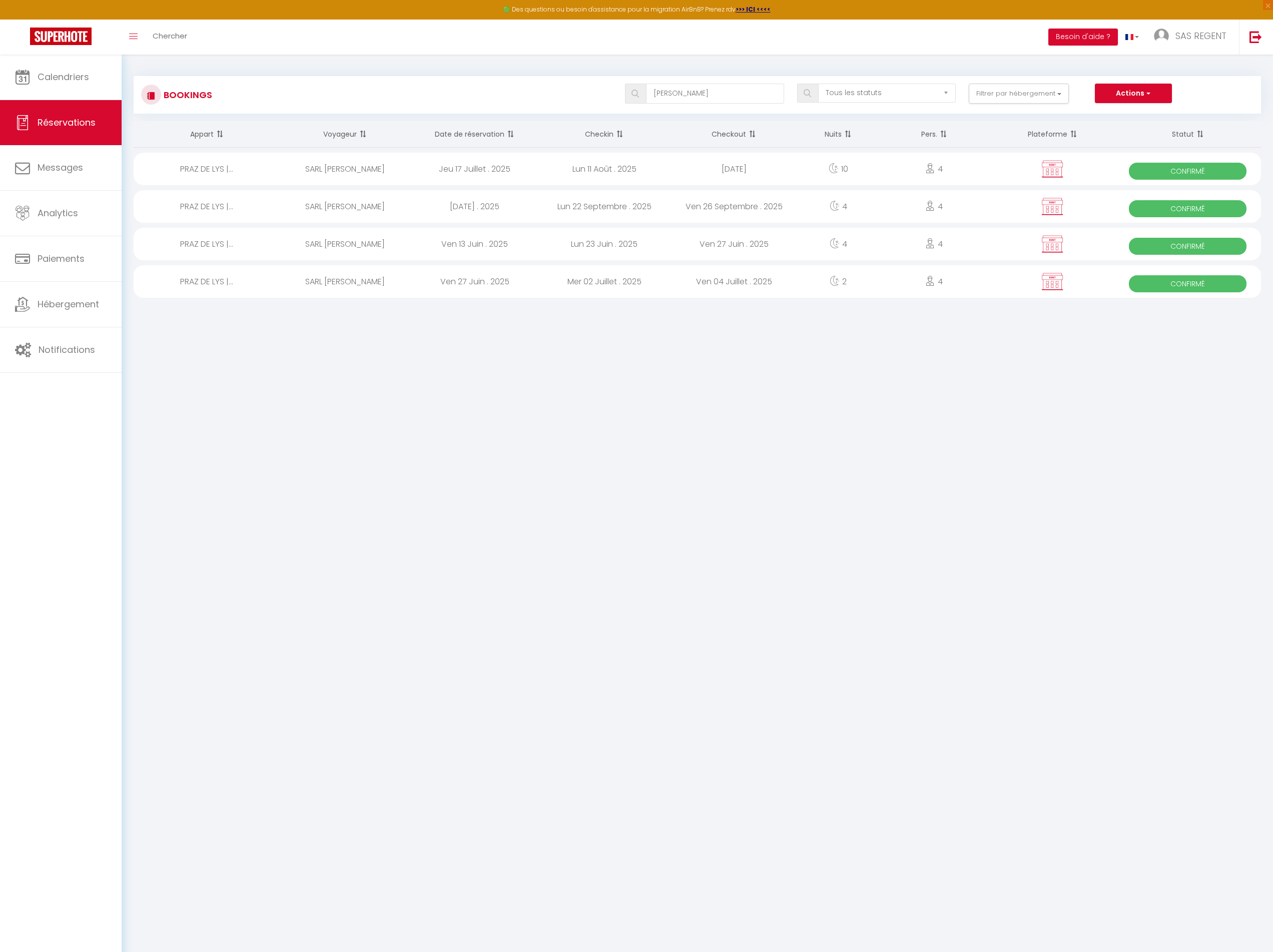
click at [659, 280] on div "Mer 02 Juillet . 2025" at bounding box center [604, 281] width 129 height 33
select select "OK"
select select "KO"
select select "0"
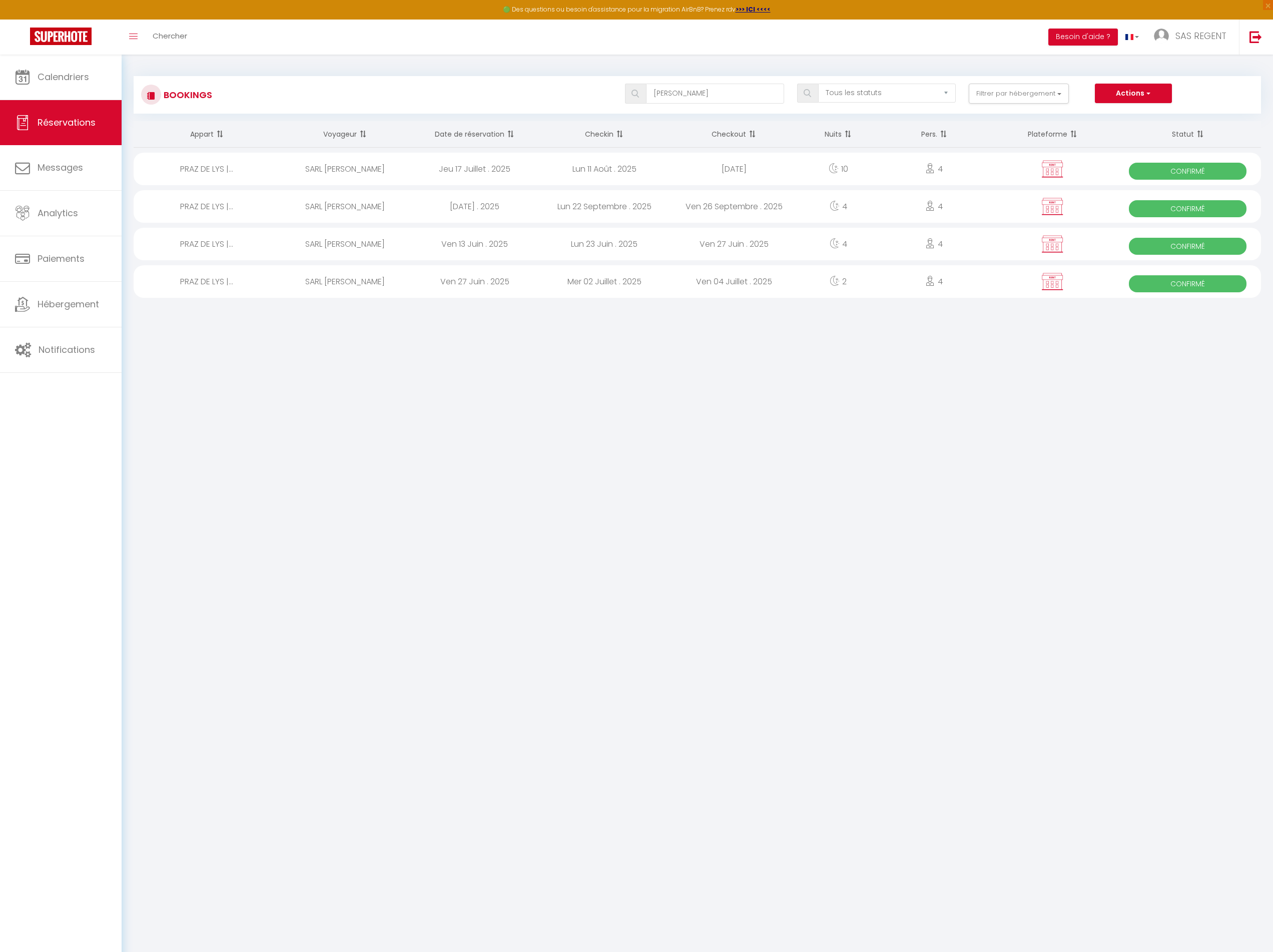
select select "1"
select select
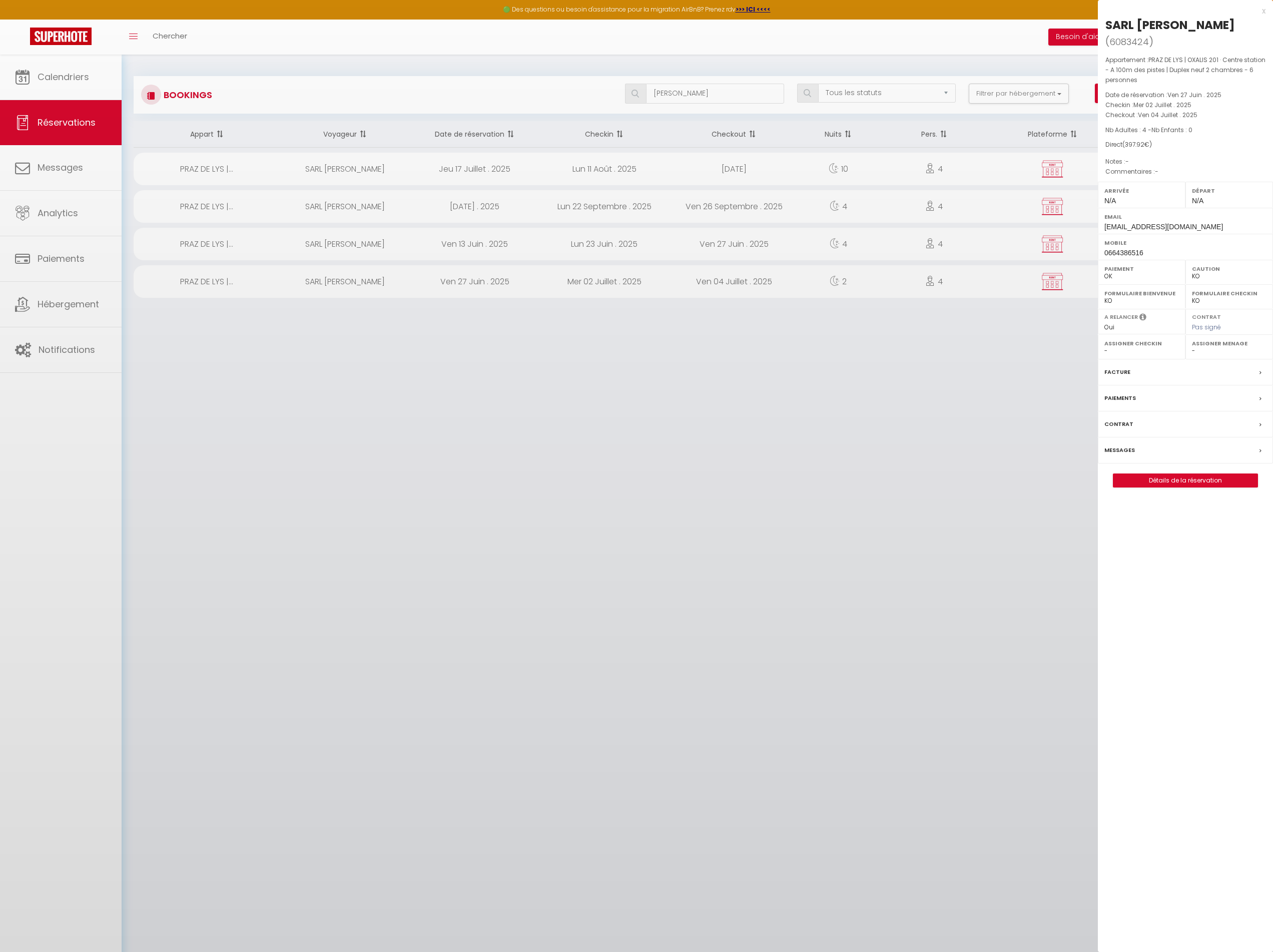
select select "34782"
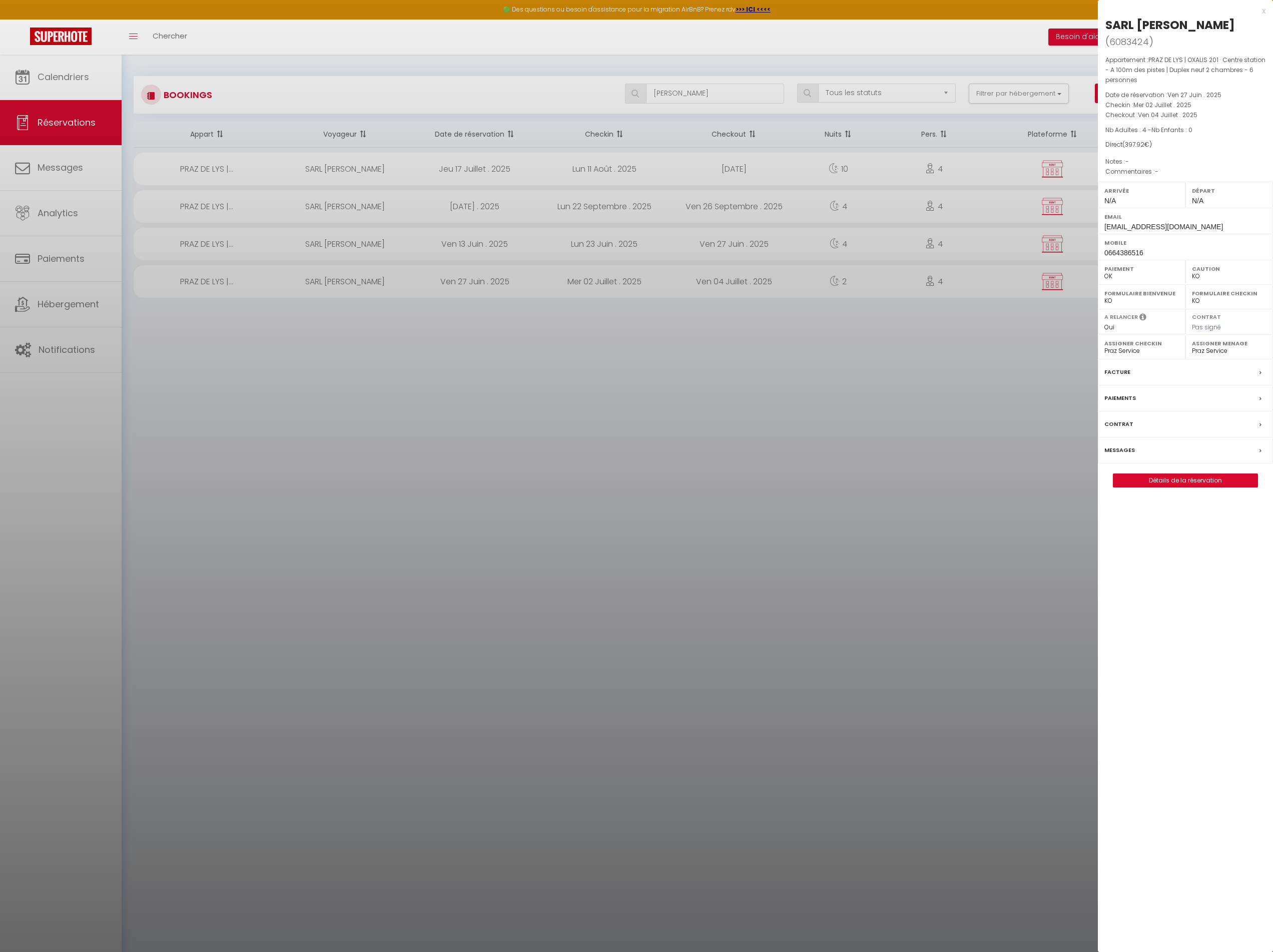
click at [667, 305] on div at bounding box center [636, 476] width 1273 height 952
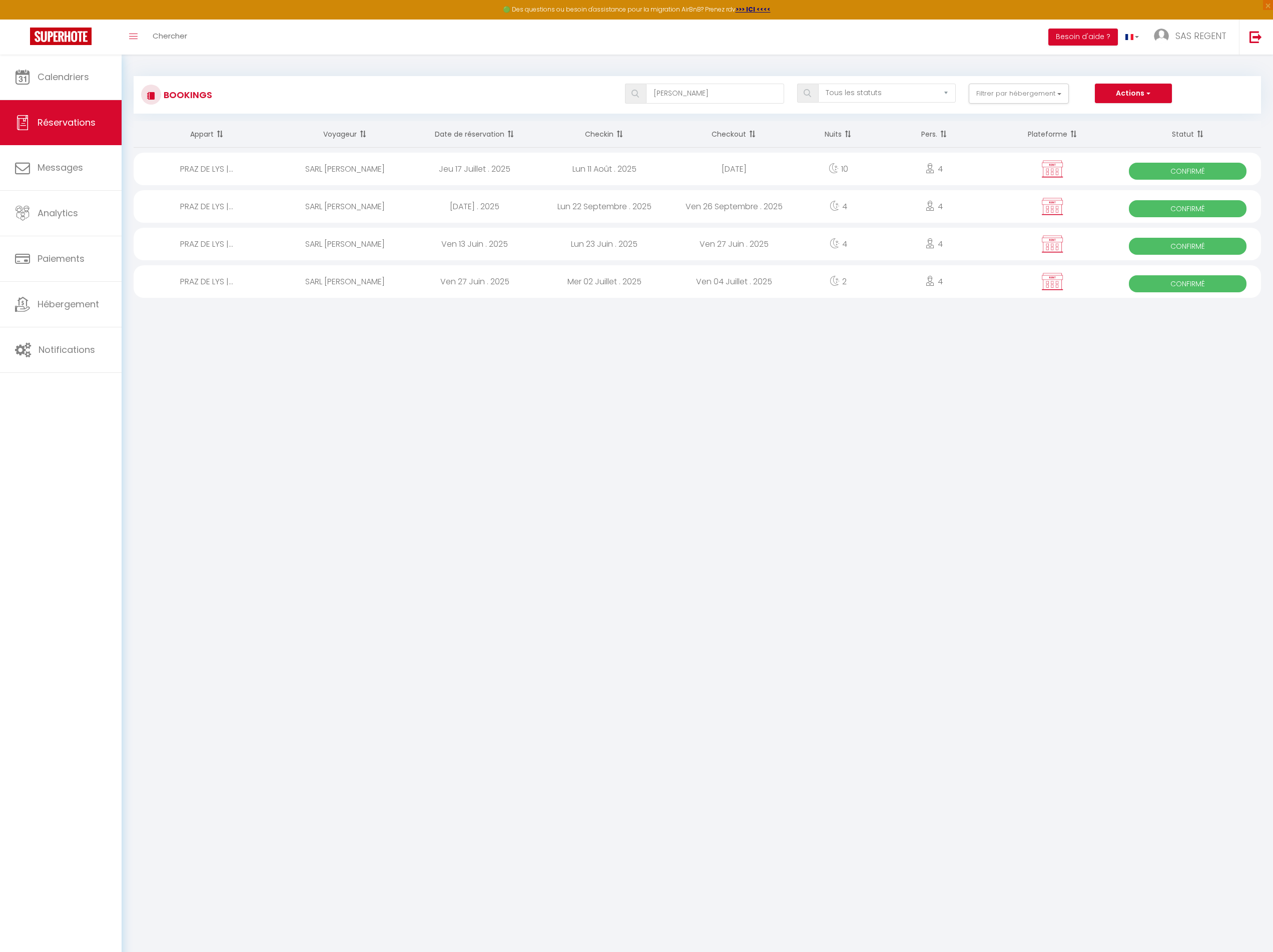
click at [641, 241] on div "Lun 23 Juin . 2025" at bounding box center [604, 244] width 129 height 33
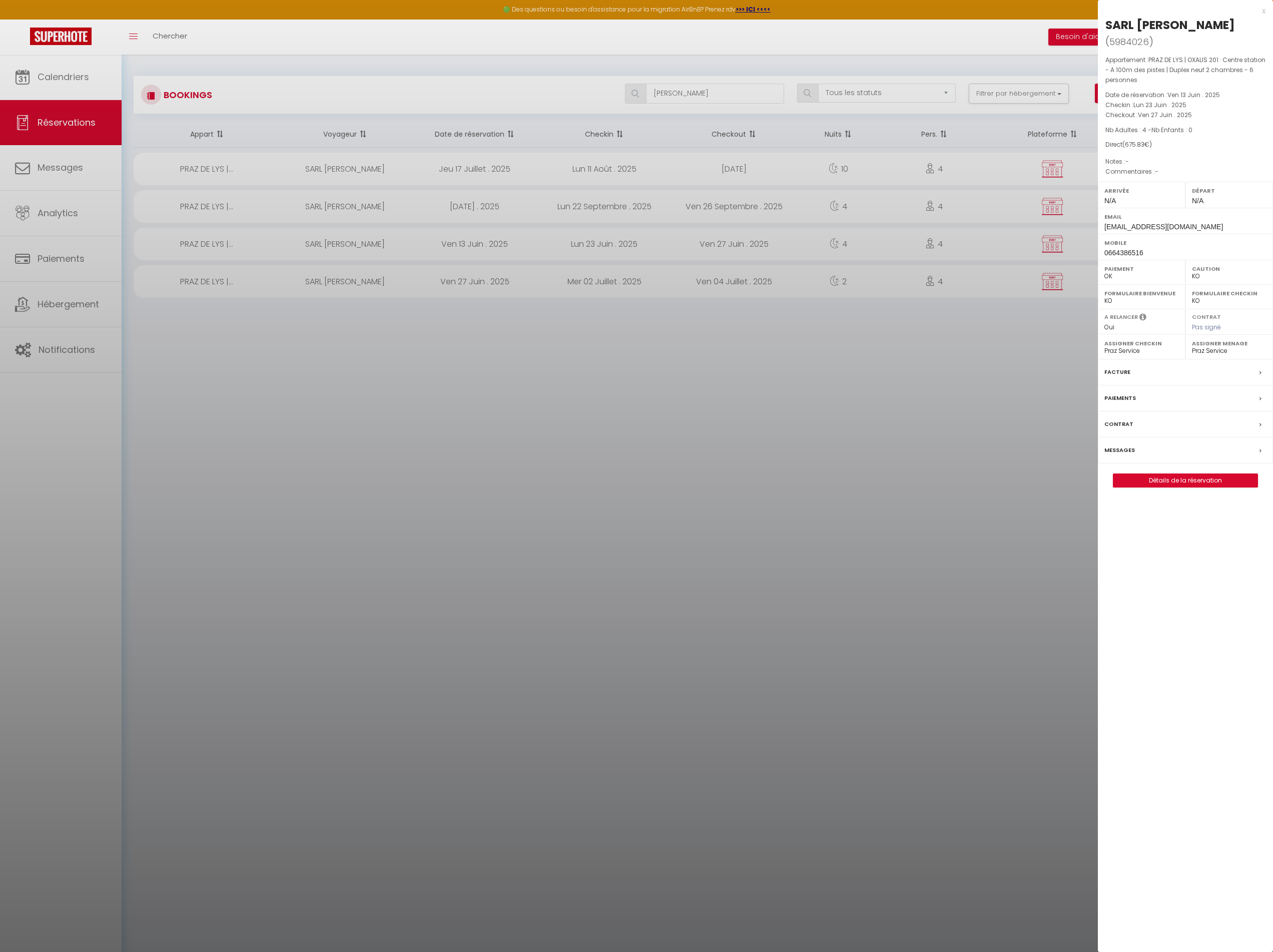
click at [650, 373] on div at bounding box center [636, 476] width 1273 height 952
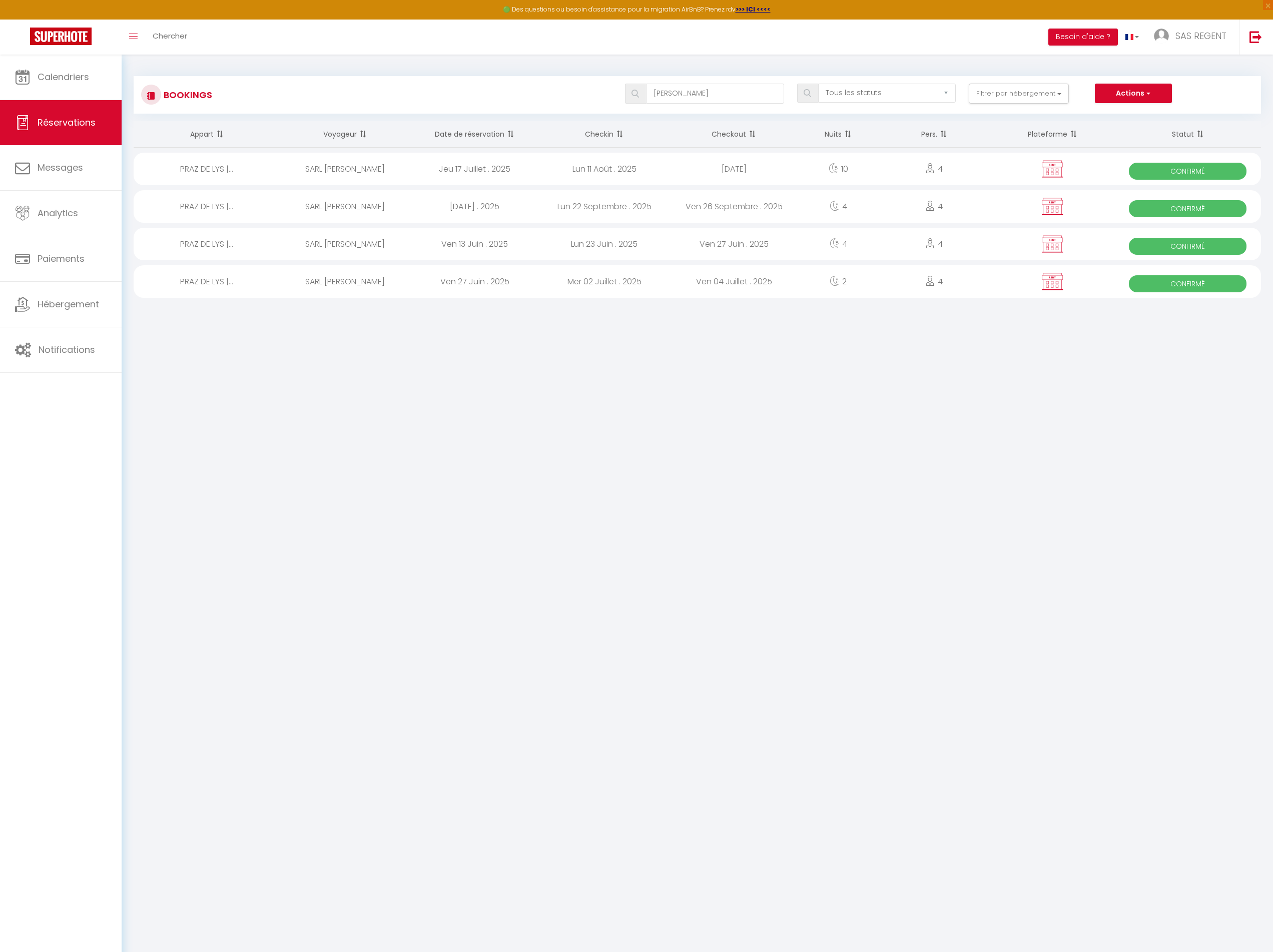
click at [666, 278] on div "Mer 02 Juillet . 2025" at bounding box center [604, 281] width 129 height 33
select select "1"
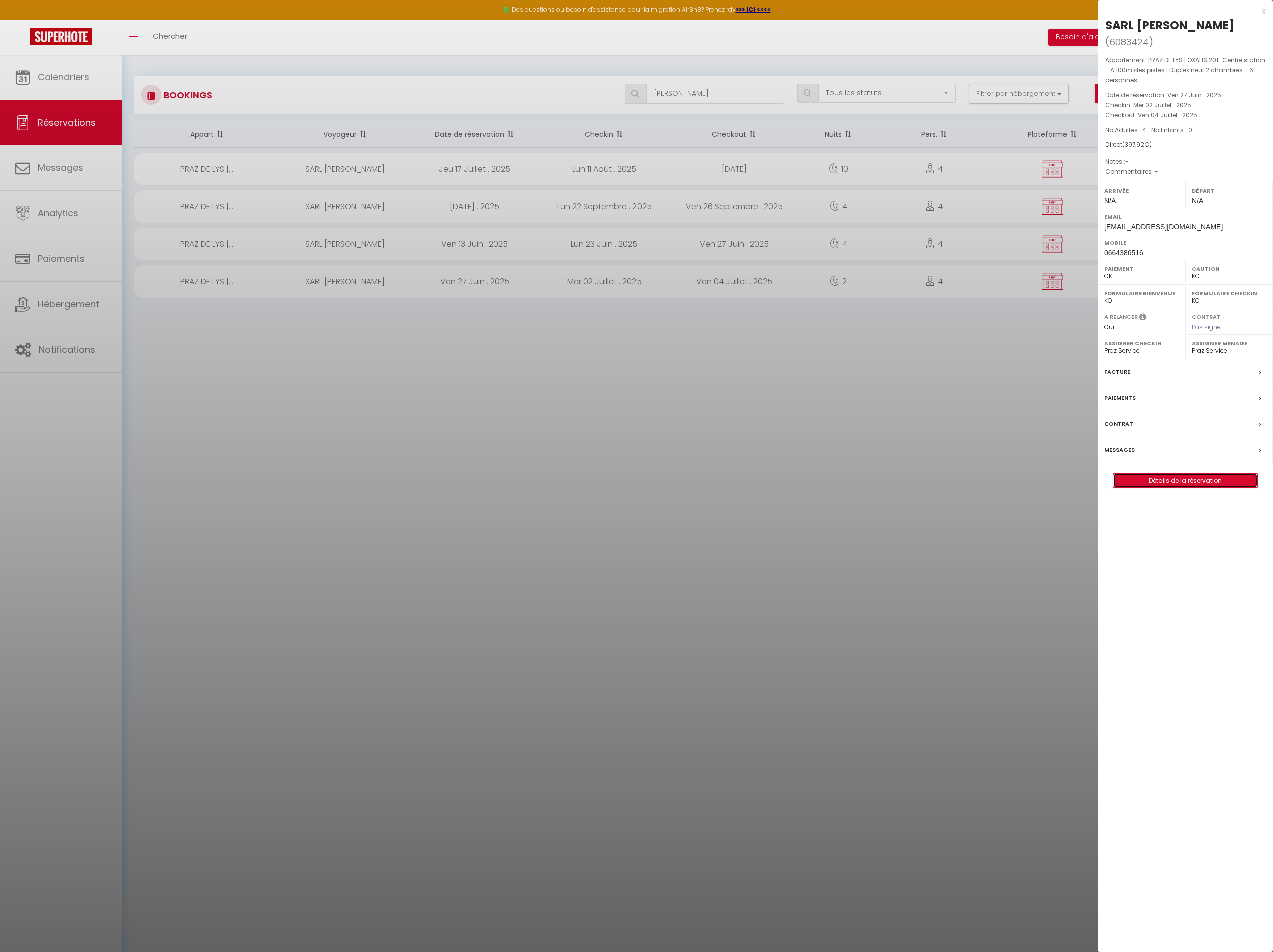
click at [1177, 474] on link "Détails de la réservation" at bounding box center [1185, 480] width 144 height 13
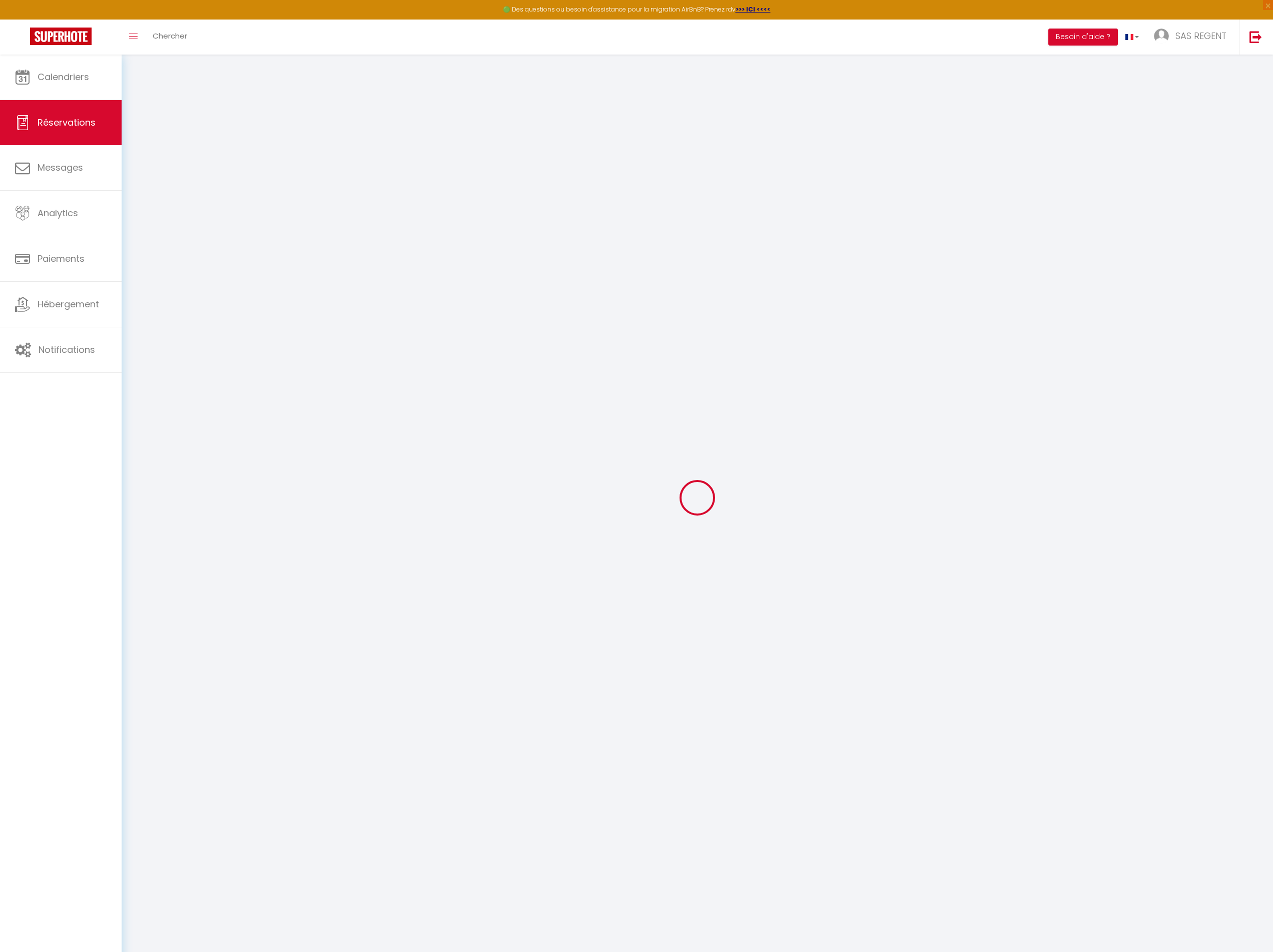
select select
checkbox input "false"
select select
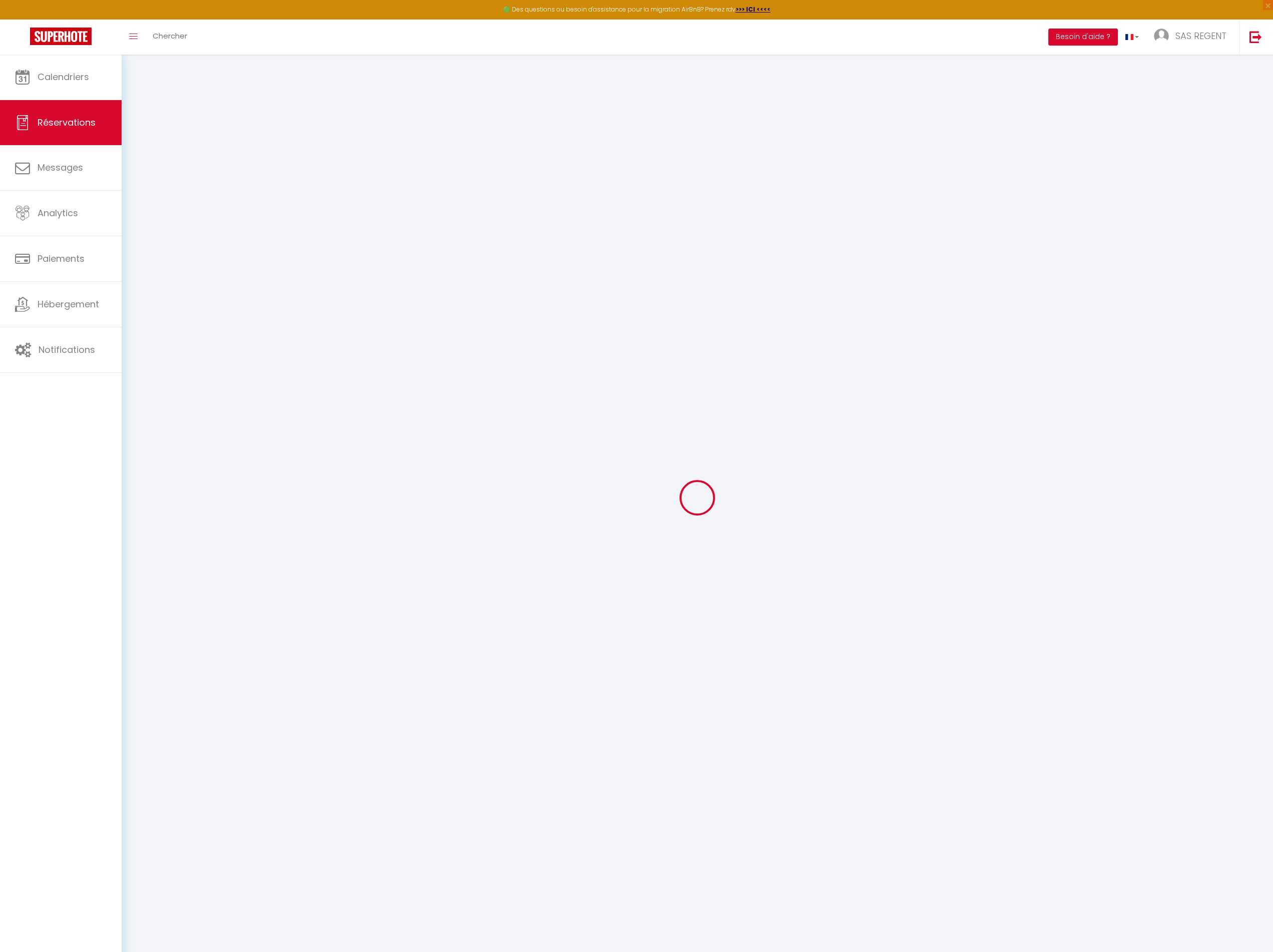
checkbox input "false"
select select
checkbox input "false"
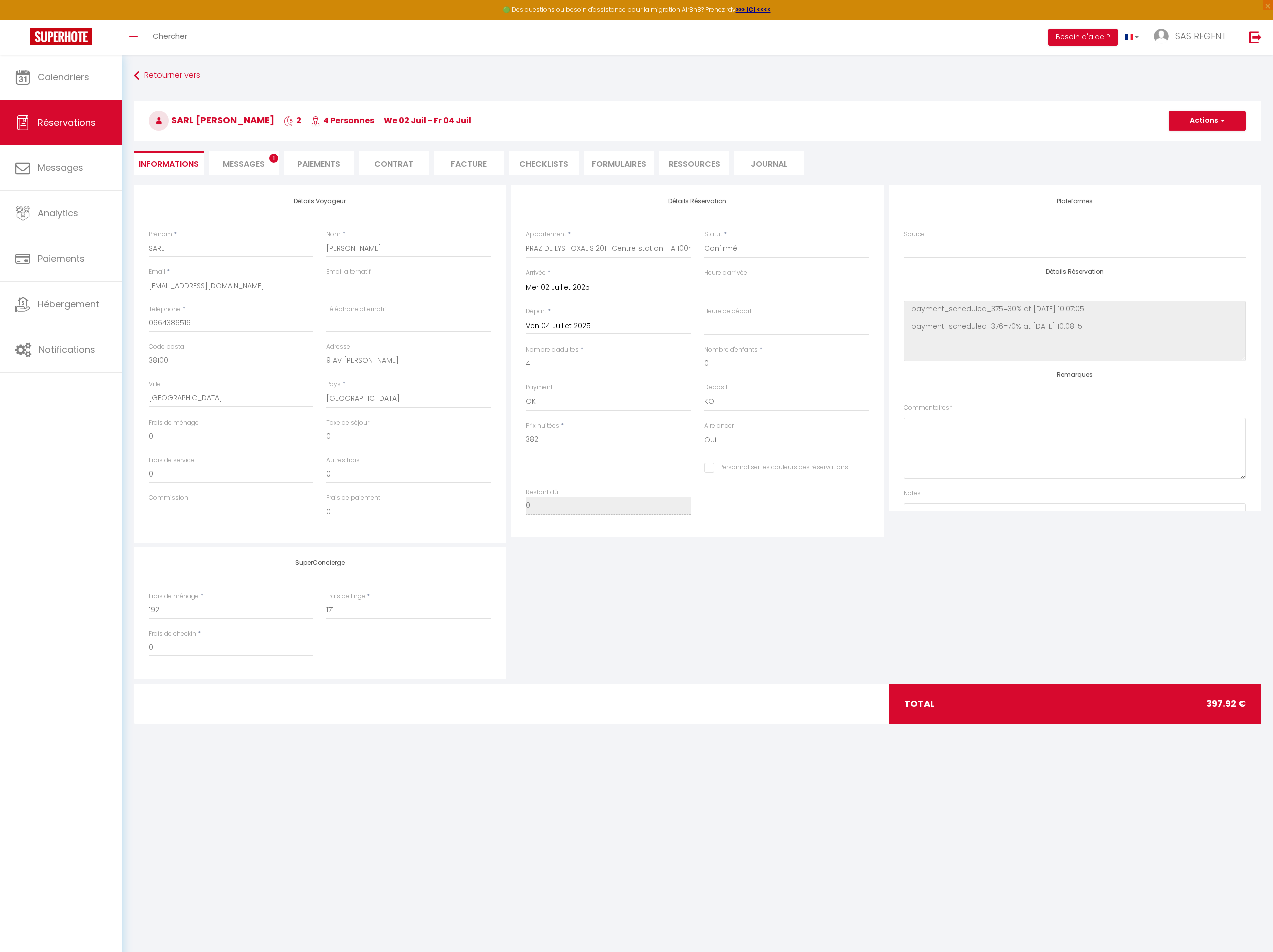
type input "15.92"
select select
checkbox input "false"
select select
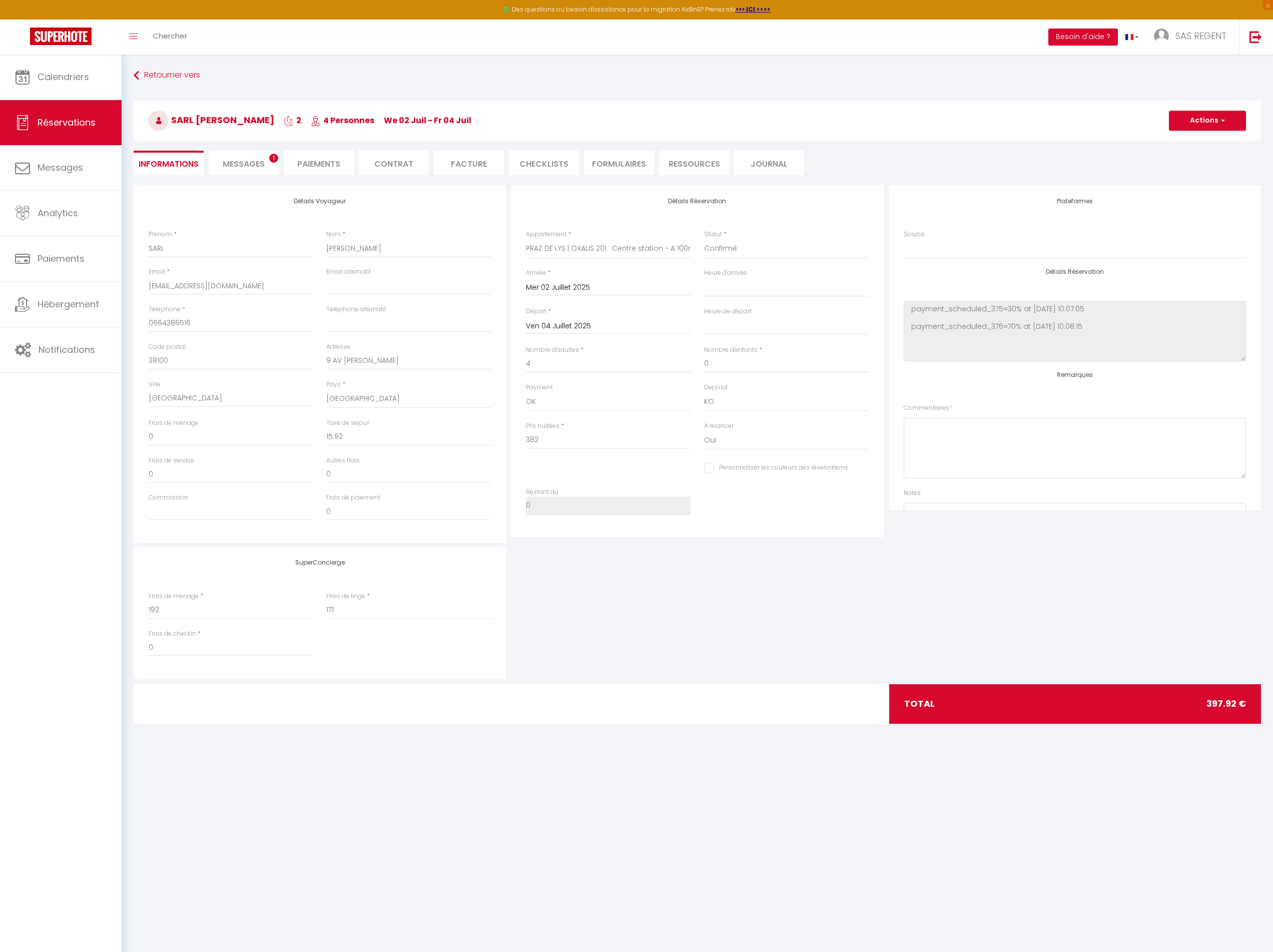
select select
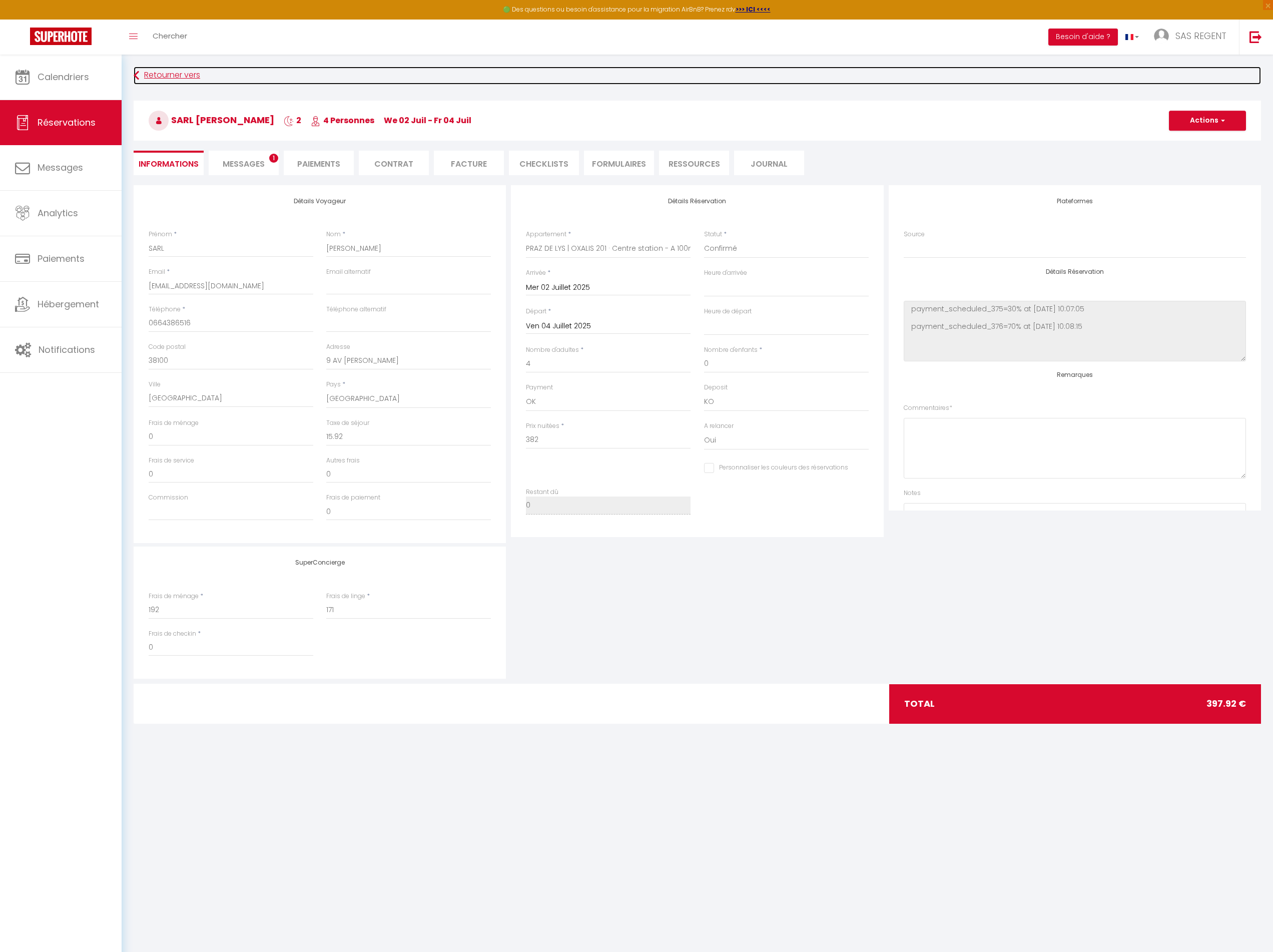
click at [179, 80] on link "Retourner vers" at bounding box center [697, 76] width 1127 height 18
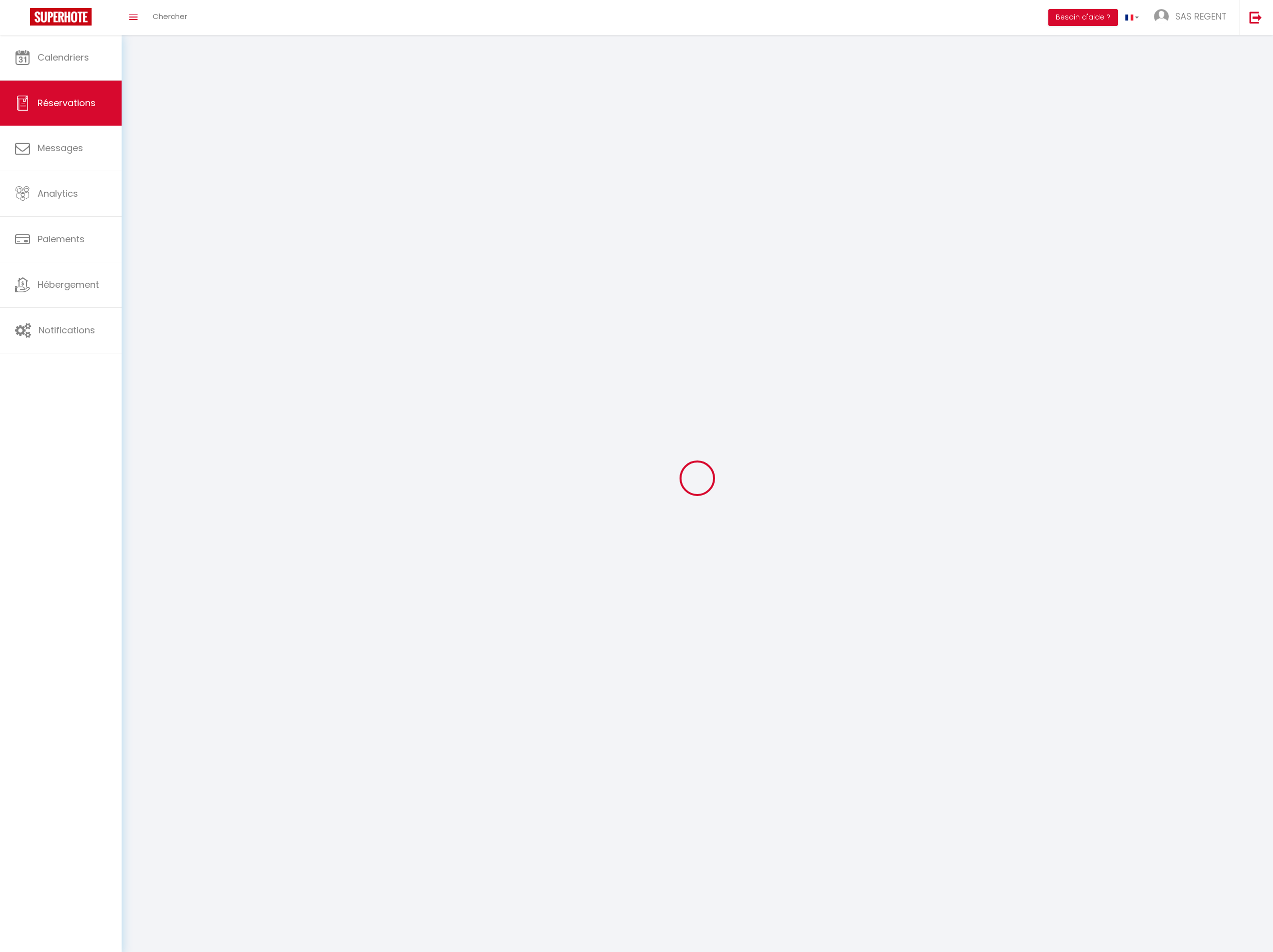
select select "all"
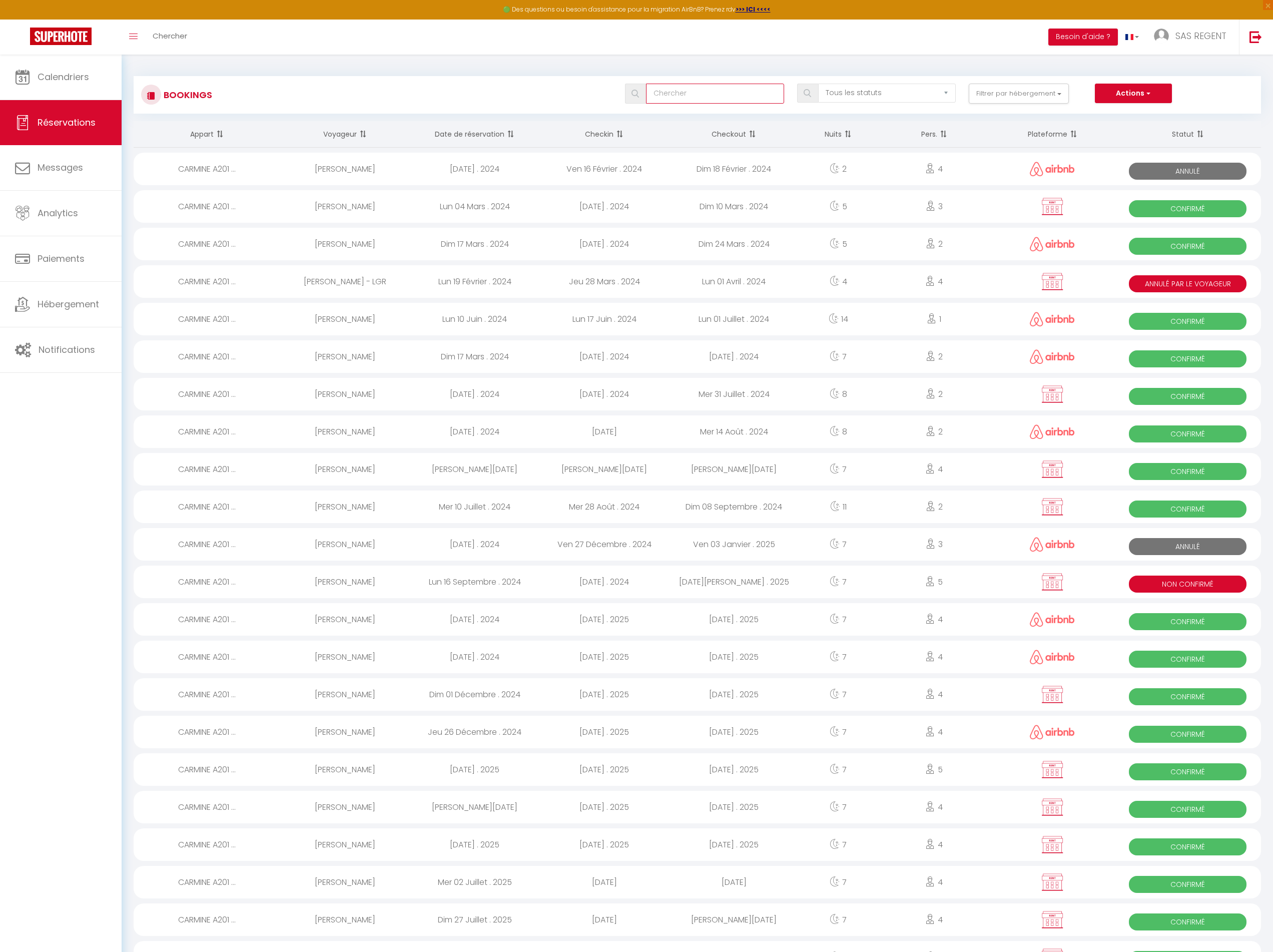
click at [702, 91] on input "text" at bounding box center [715, 93] width 138 height 20
type input "valles"
select select
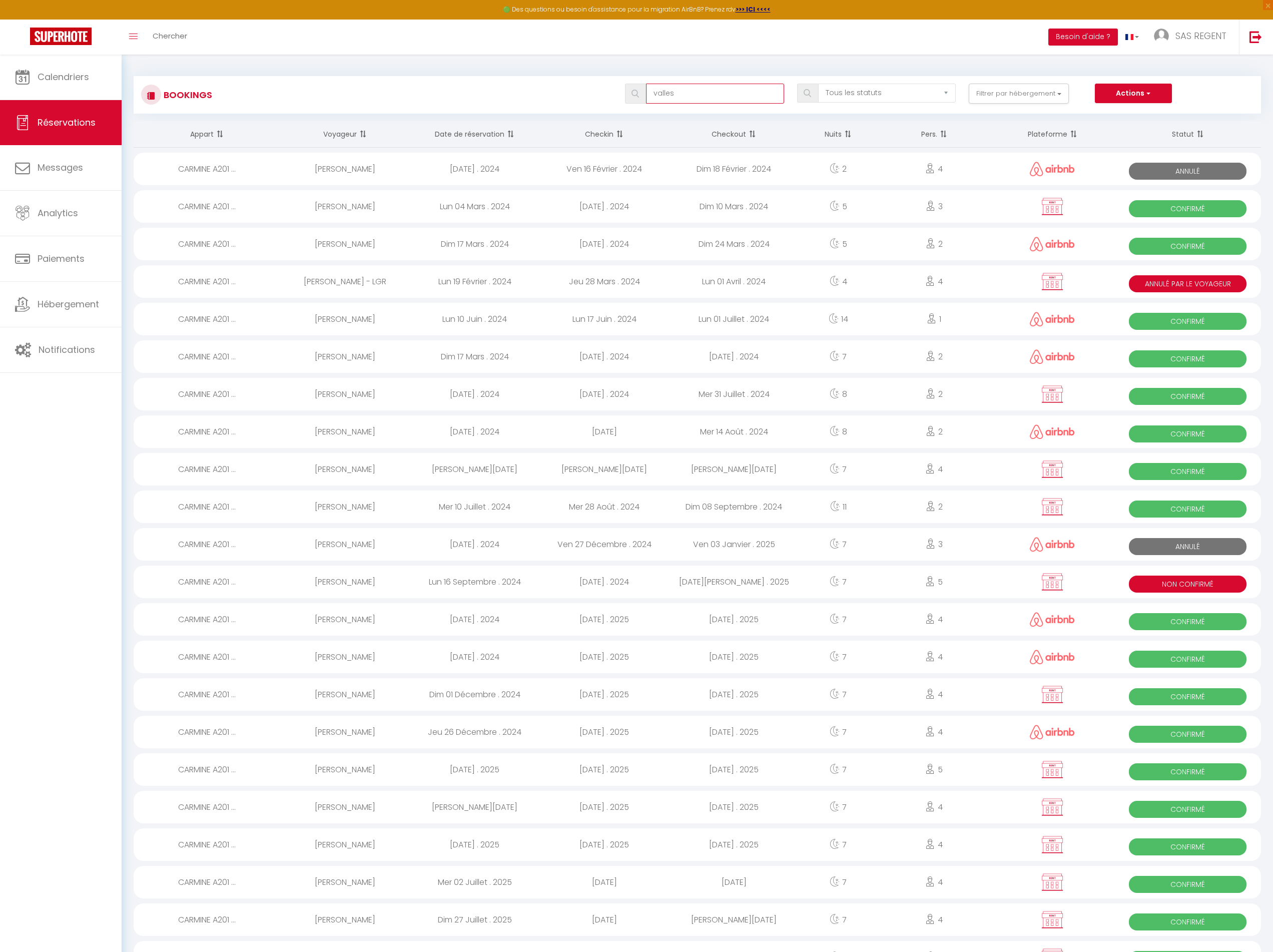
select select
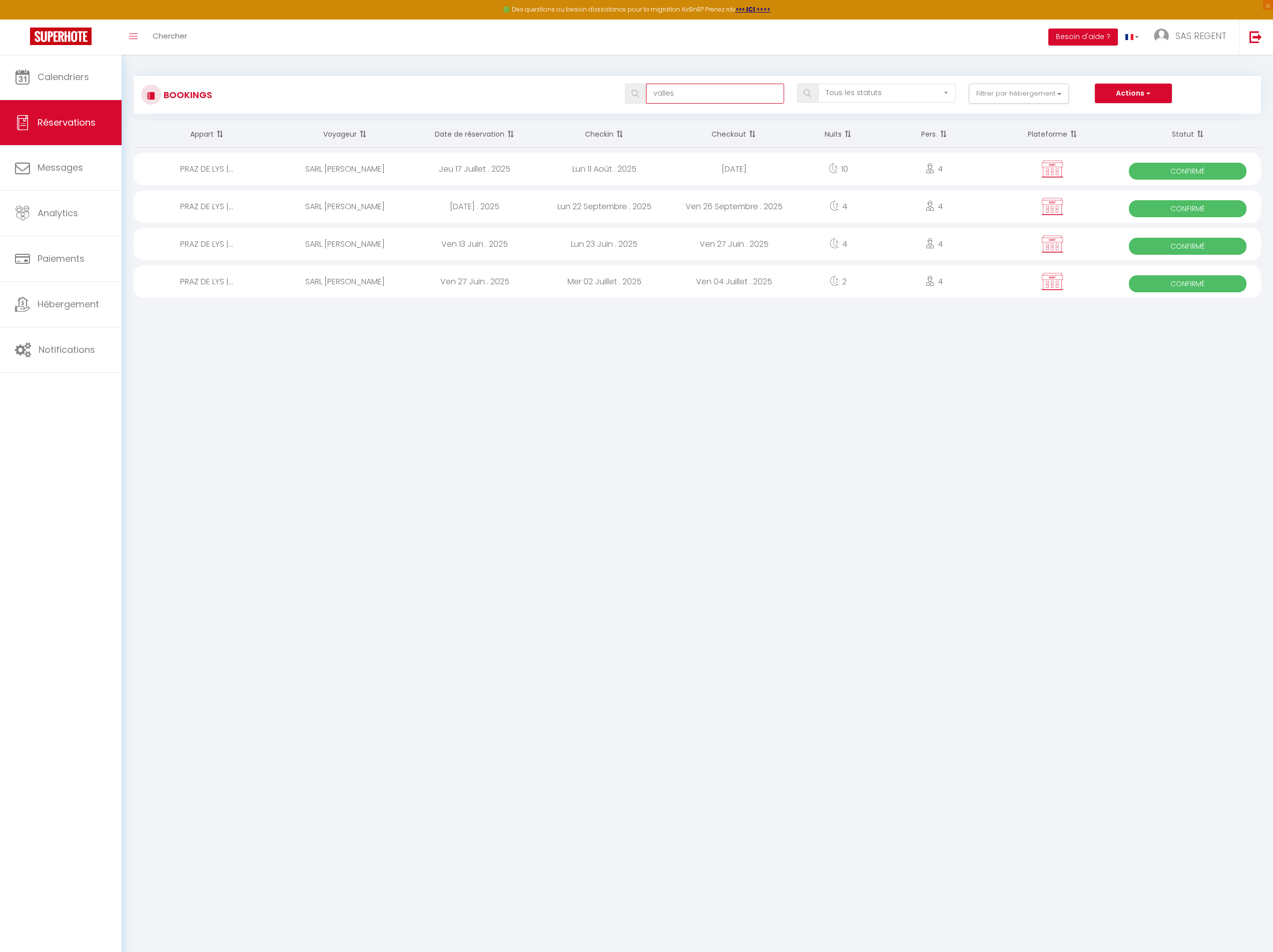
type input "valles"
click at [629, 199] on div "Lun 22 Septembre . 2025" at bounding box center [604, 206] width 129 height 33
select select "OK"
select select "KO"
select select "0"
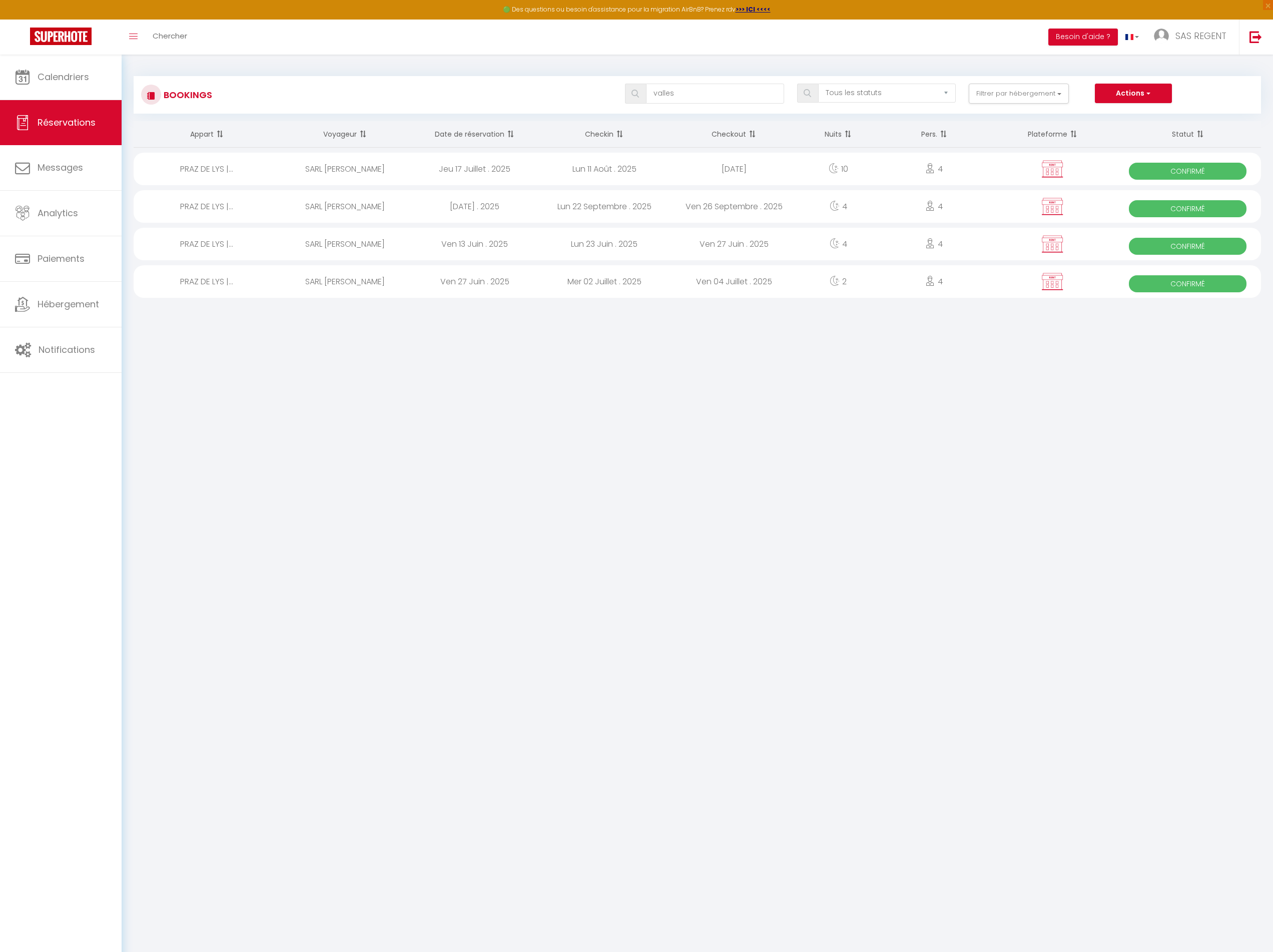
select select "0"
select select "1"
select select
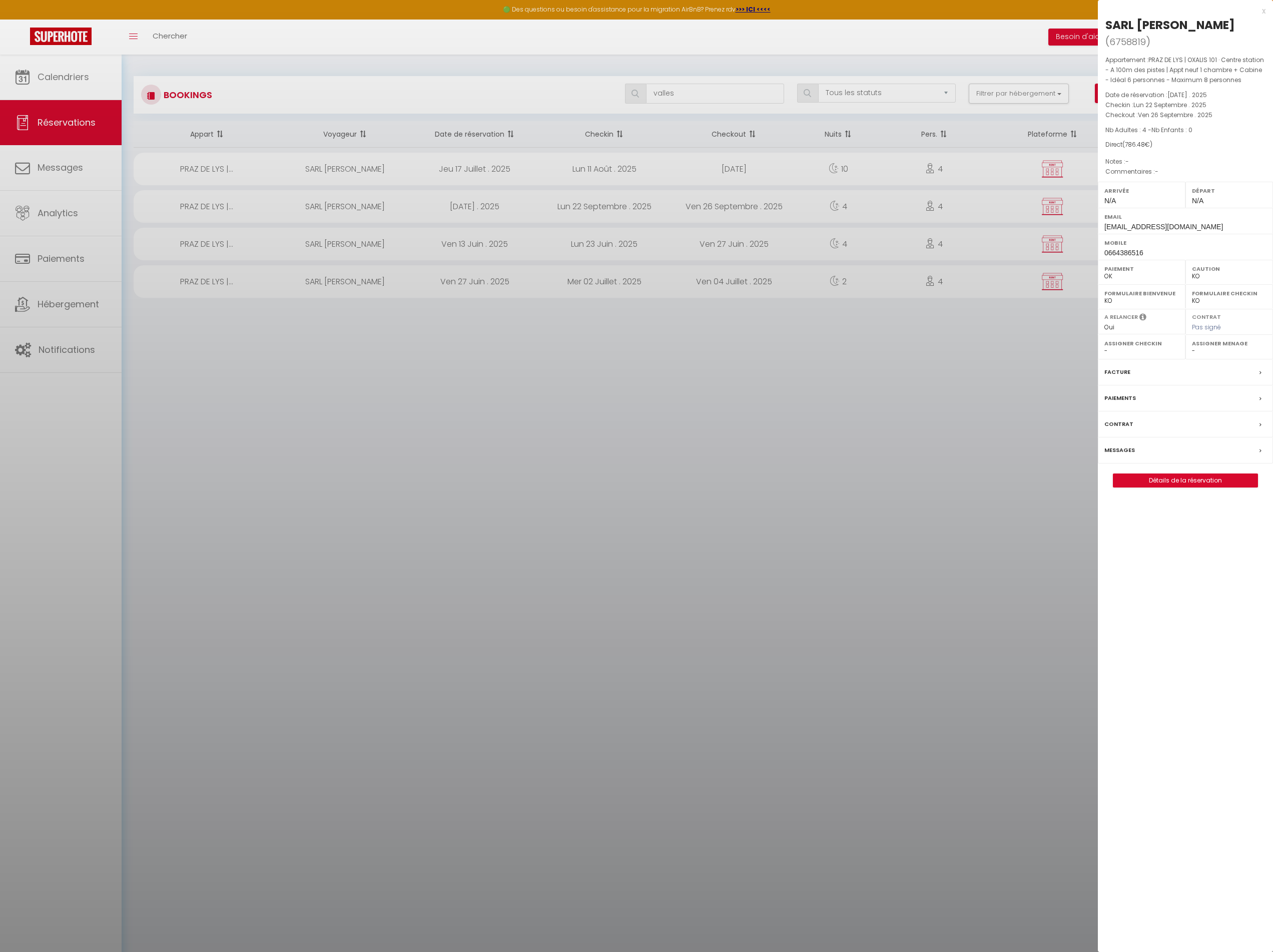
select select "34782"
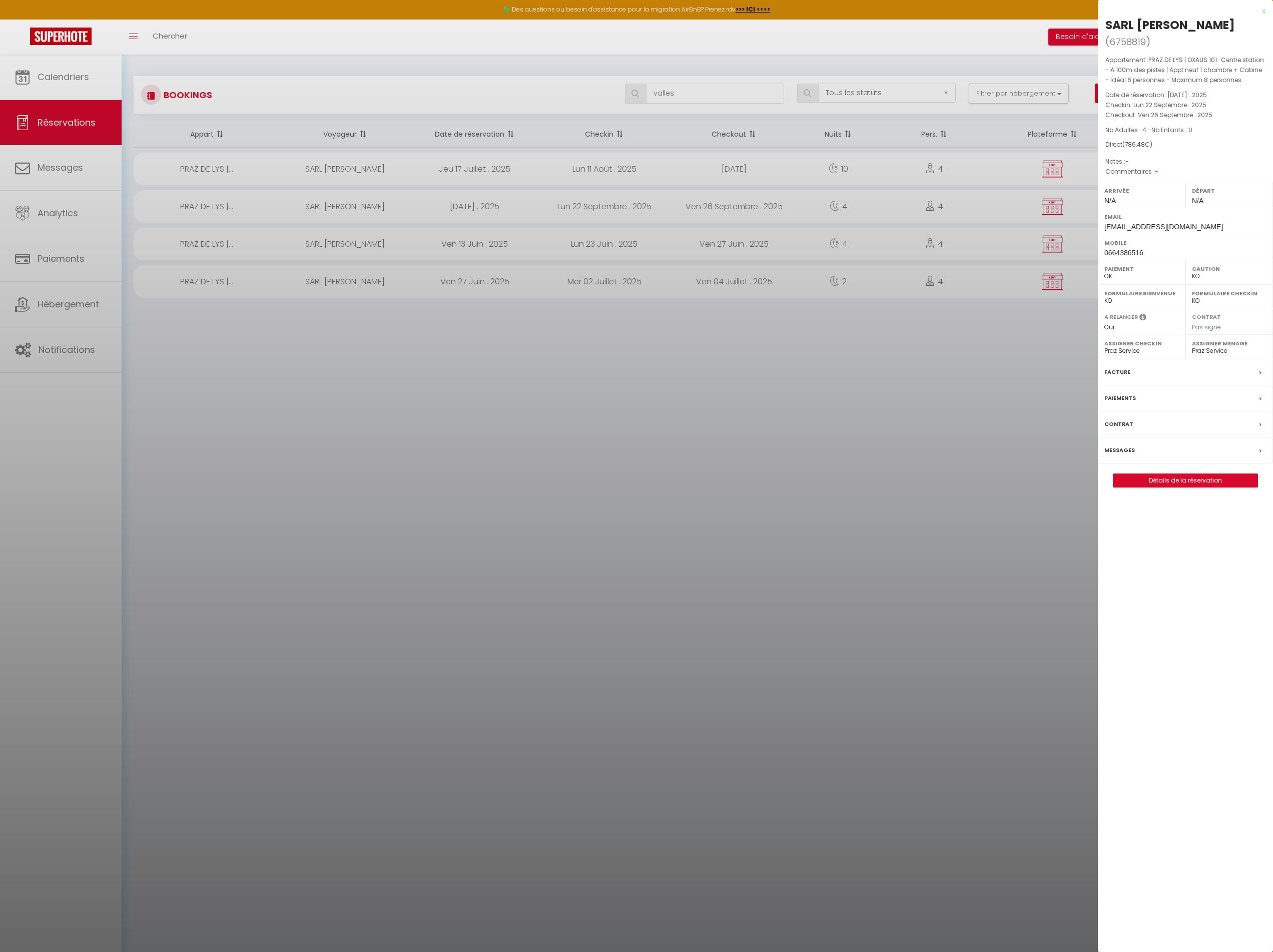
click at [354, 350] on div at bounding box center [636, 476] width 1273 height 952
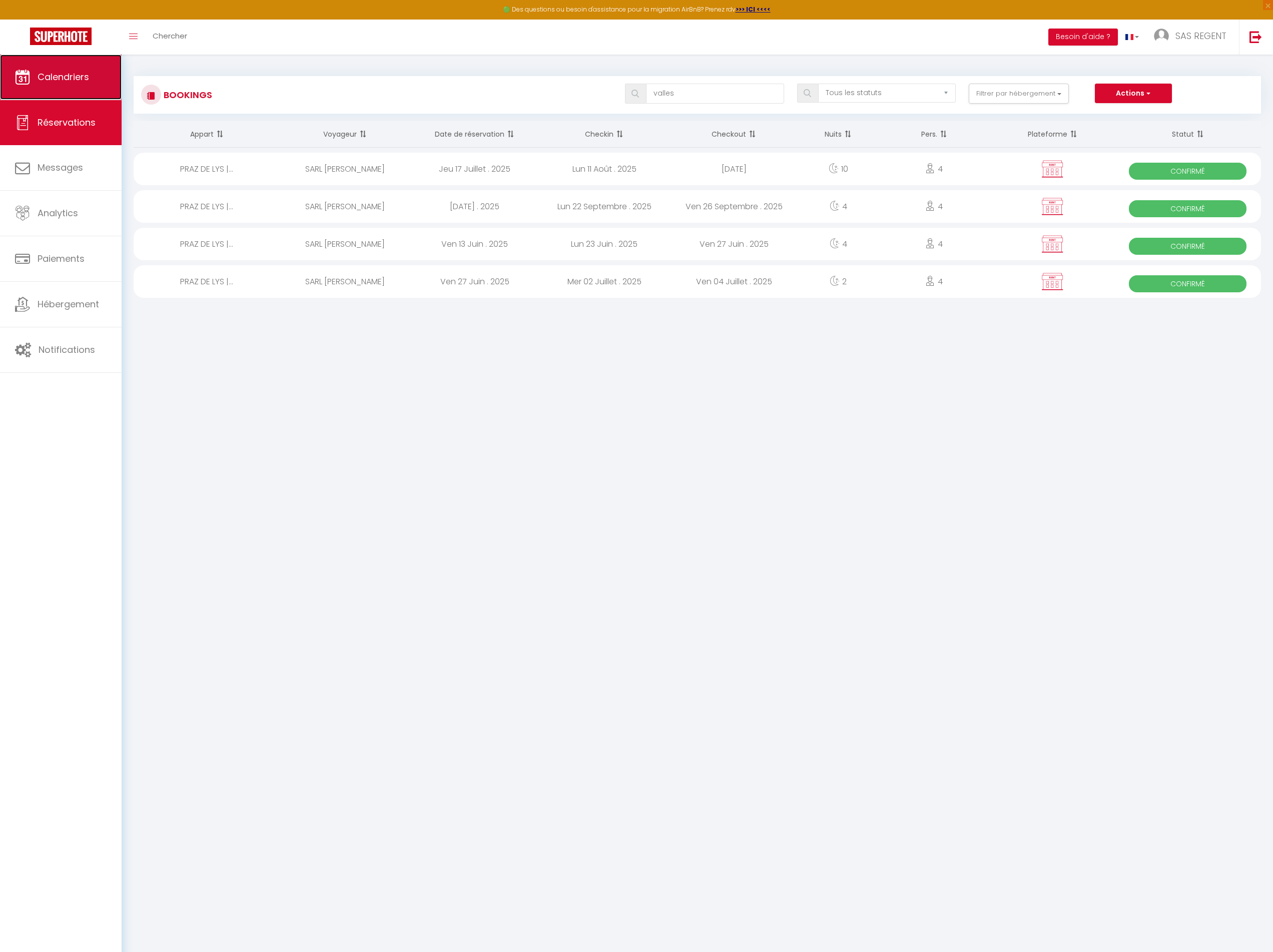
click at [89, 77] on span "Calendriers" at bounding box center [63, 77] width 52 height 13
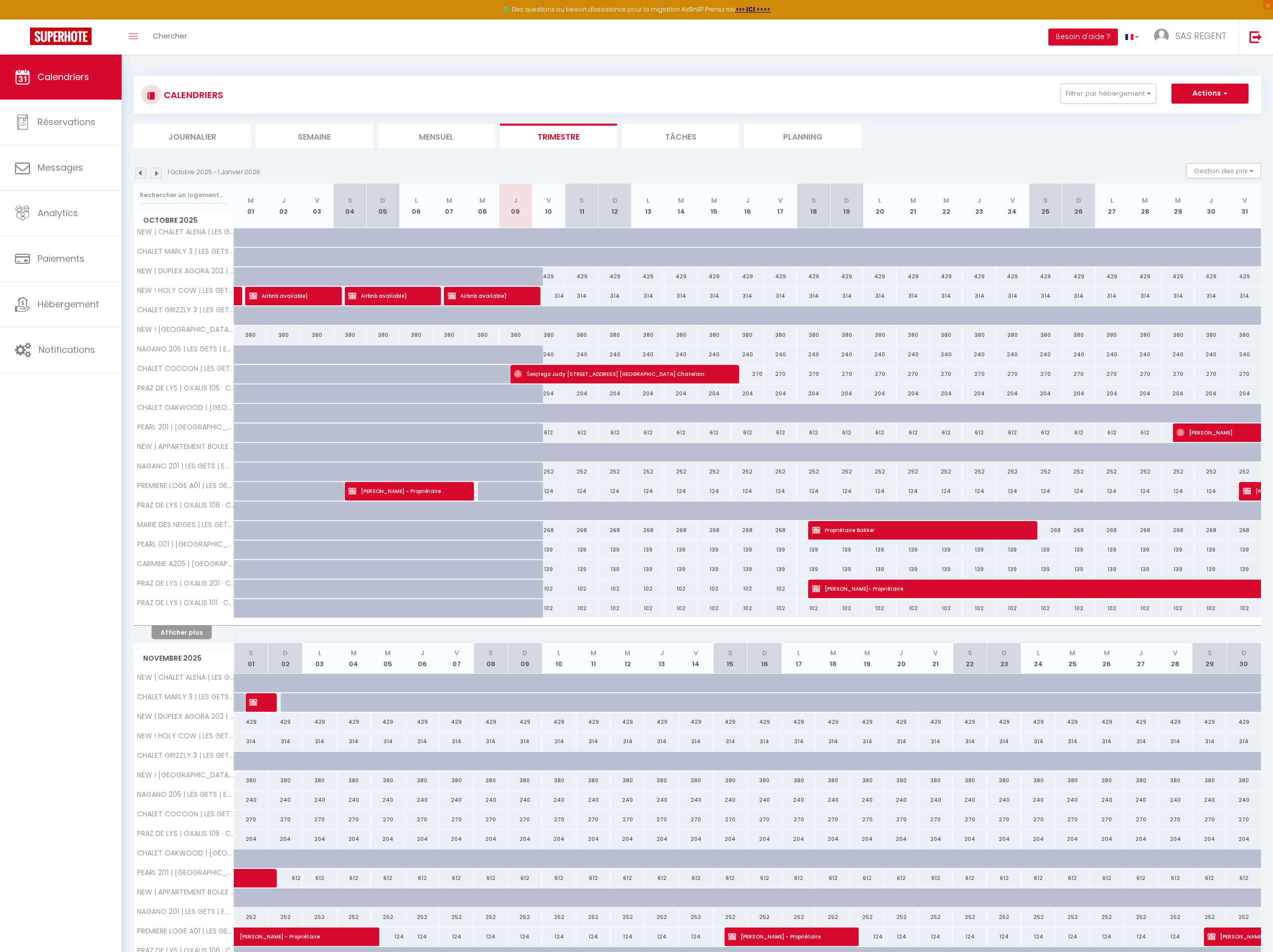
click at [155, 173] on img at bounding box center [156, 173] width 11 height 11
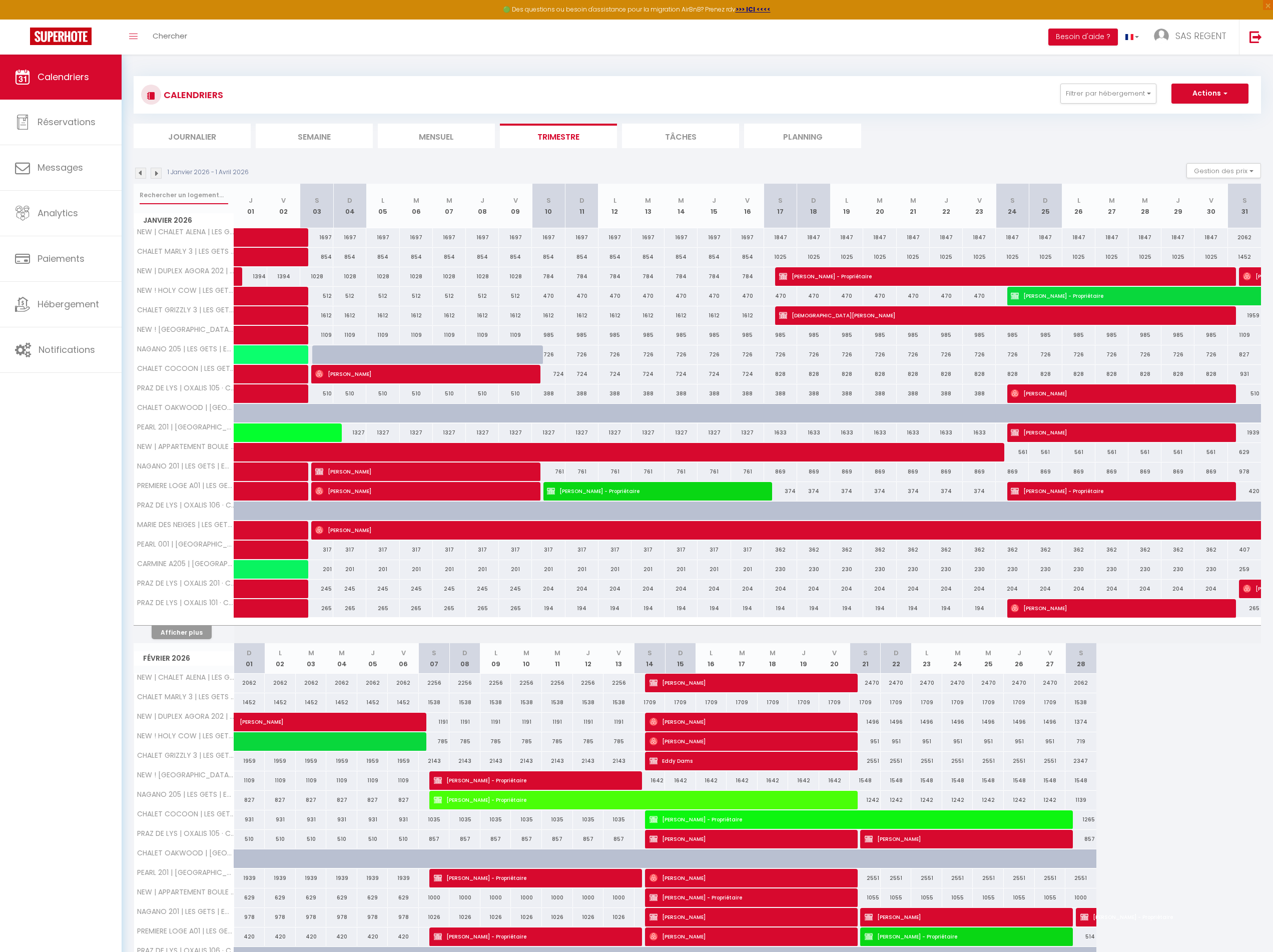
click at [182, 195] on input "text" at bounding box center [184, 195] width 89 height 18
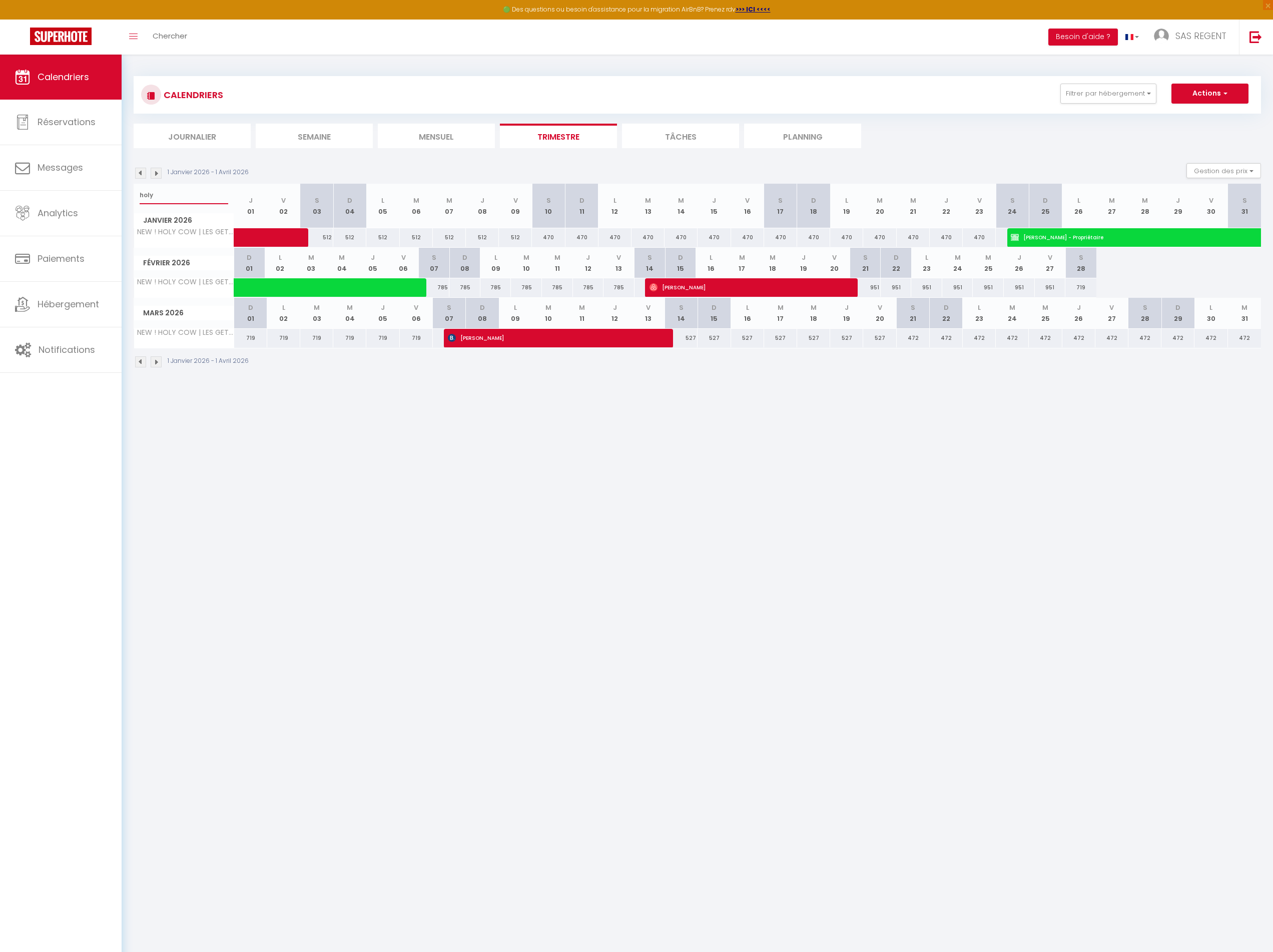
type input "holy"
click at [508, 345] on span "[PERSON_NAME]" at bounding box center [552, 338] width 209 height 19
select select "OK"
select select "KO"
select select "0"
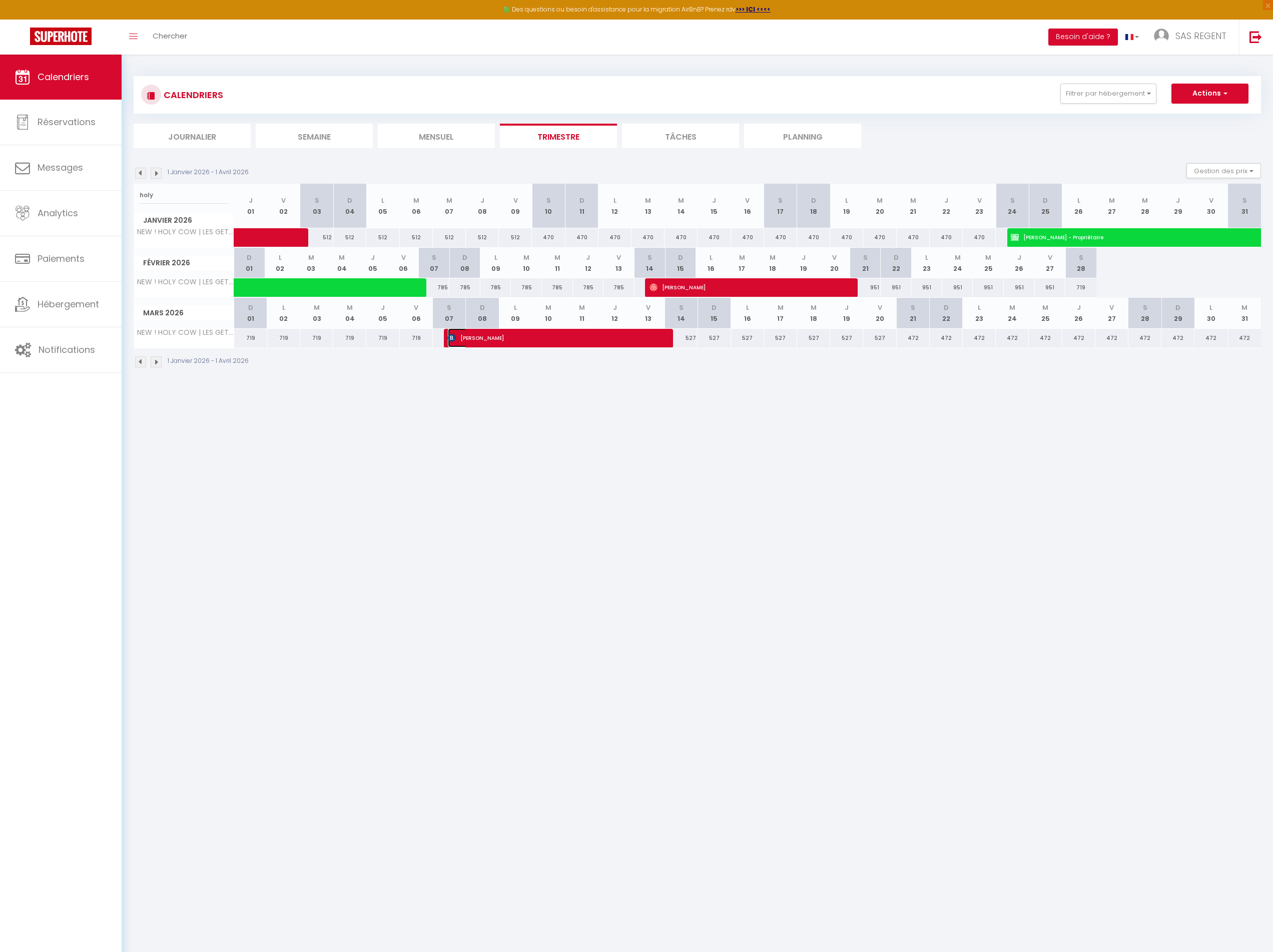
select select "0"
select select "1"
select select
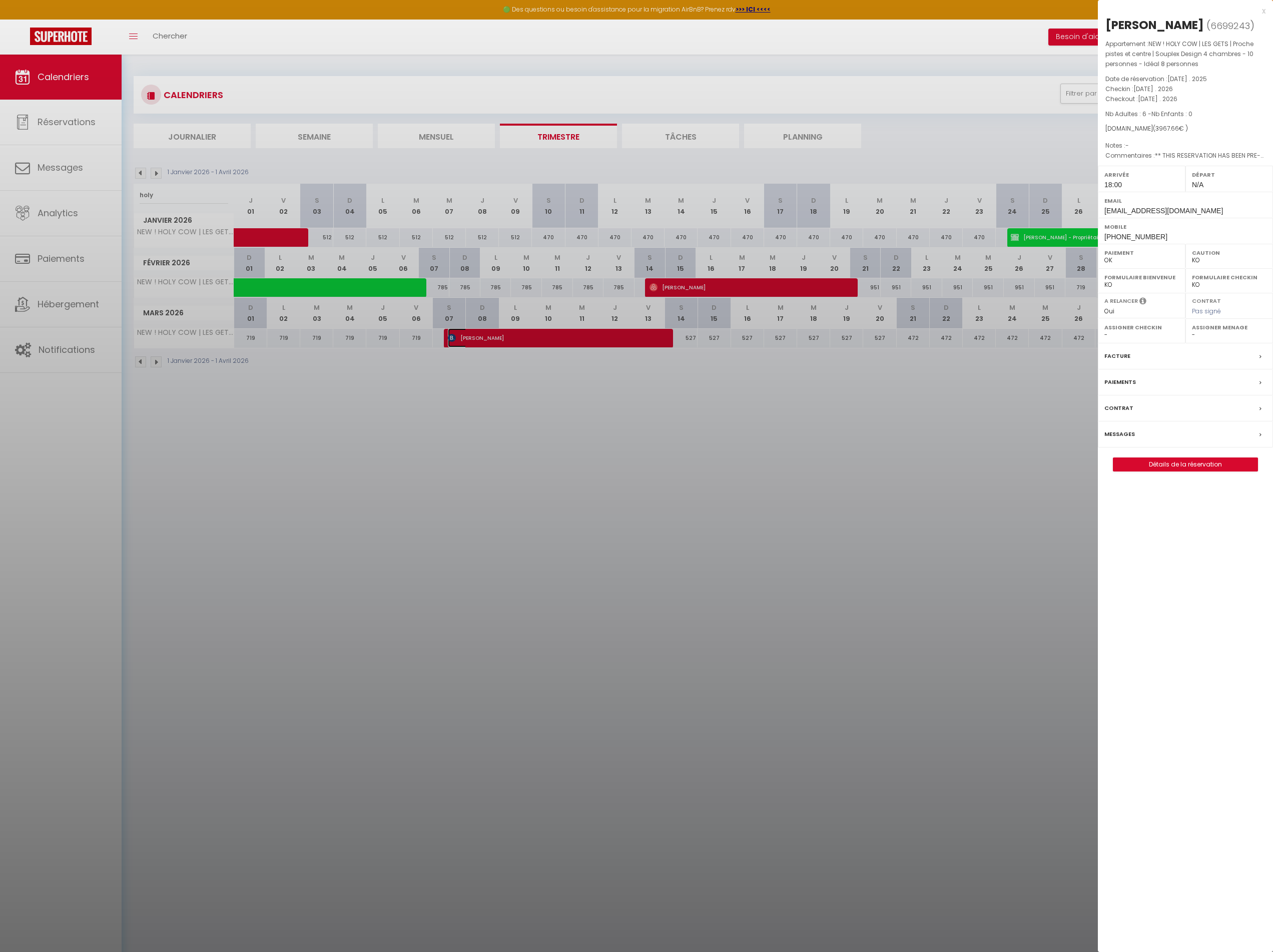
select select "18850"
select select "37575"
click at [579, 443] on div at bounding box center [636, 476] width 1273 height 952
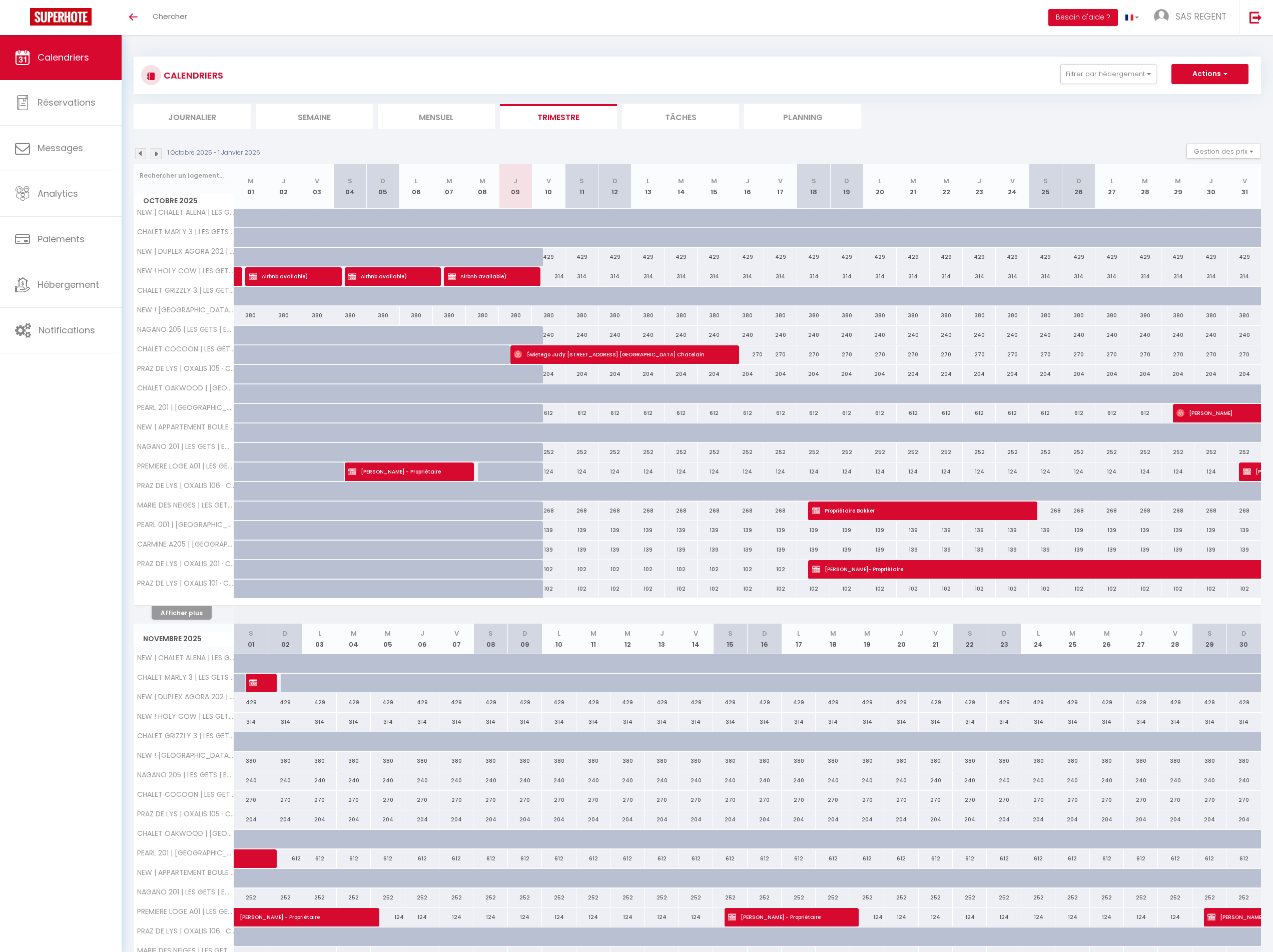
click at [158, 155] on img at bounding box center [156, 154] width 11 height 11
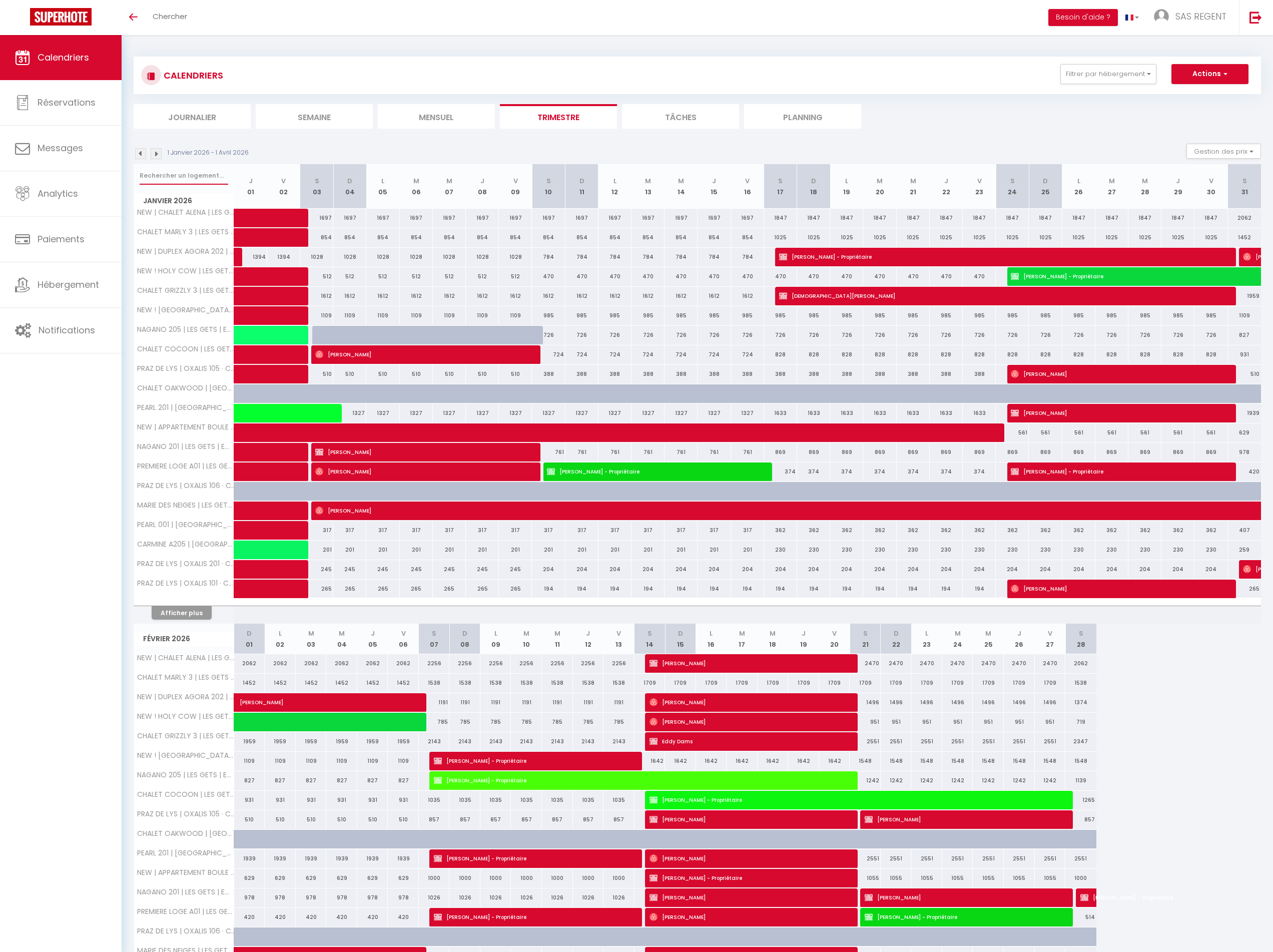
click at [174, 177] on input "text" at bounding box center [184, 176] width 89 height 18
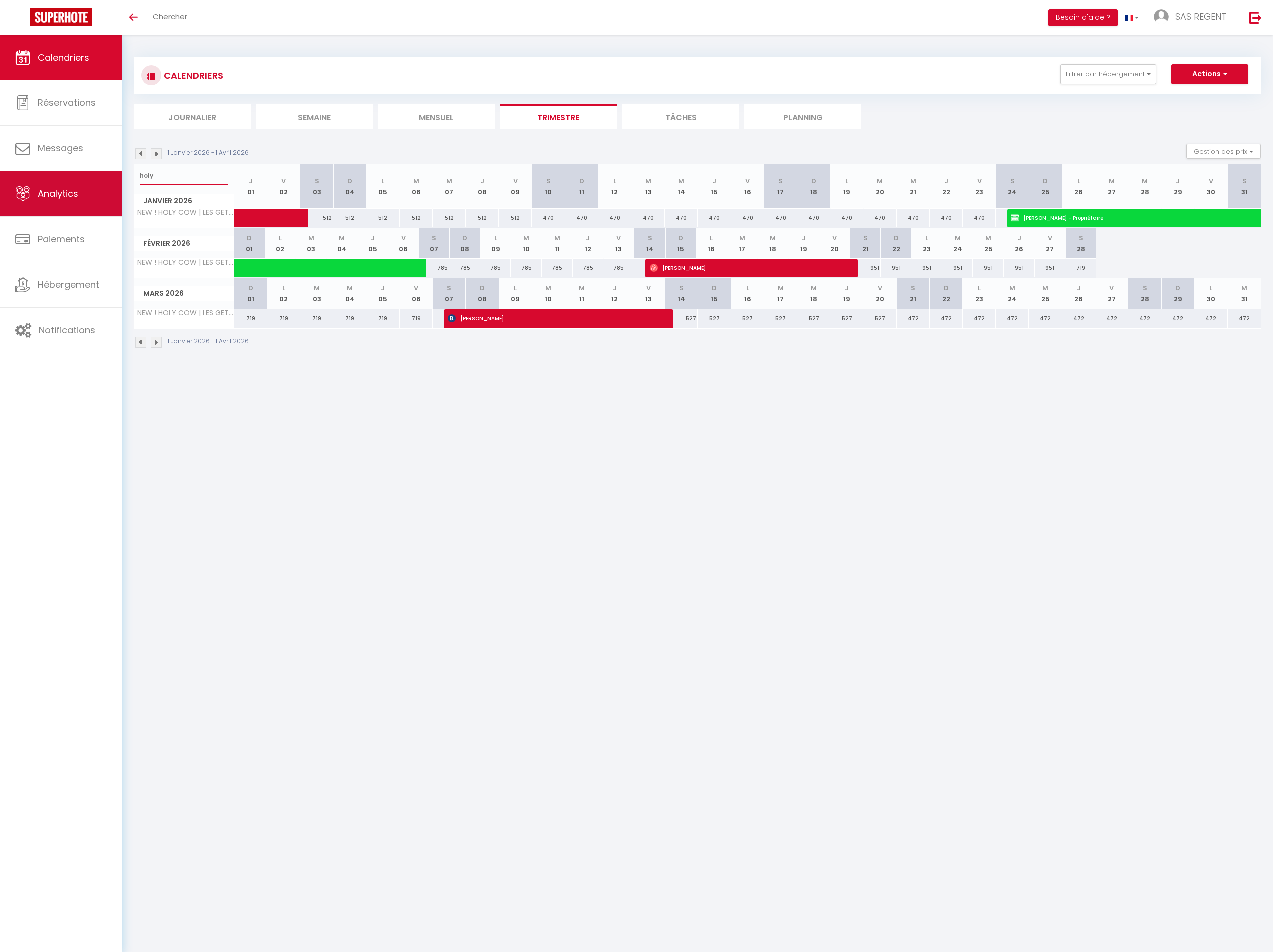
type input "holy"
click at [73, 110] on link "Réservations" at bounding box center [61, 102] width 121 height 45
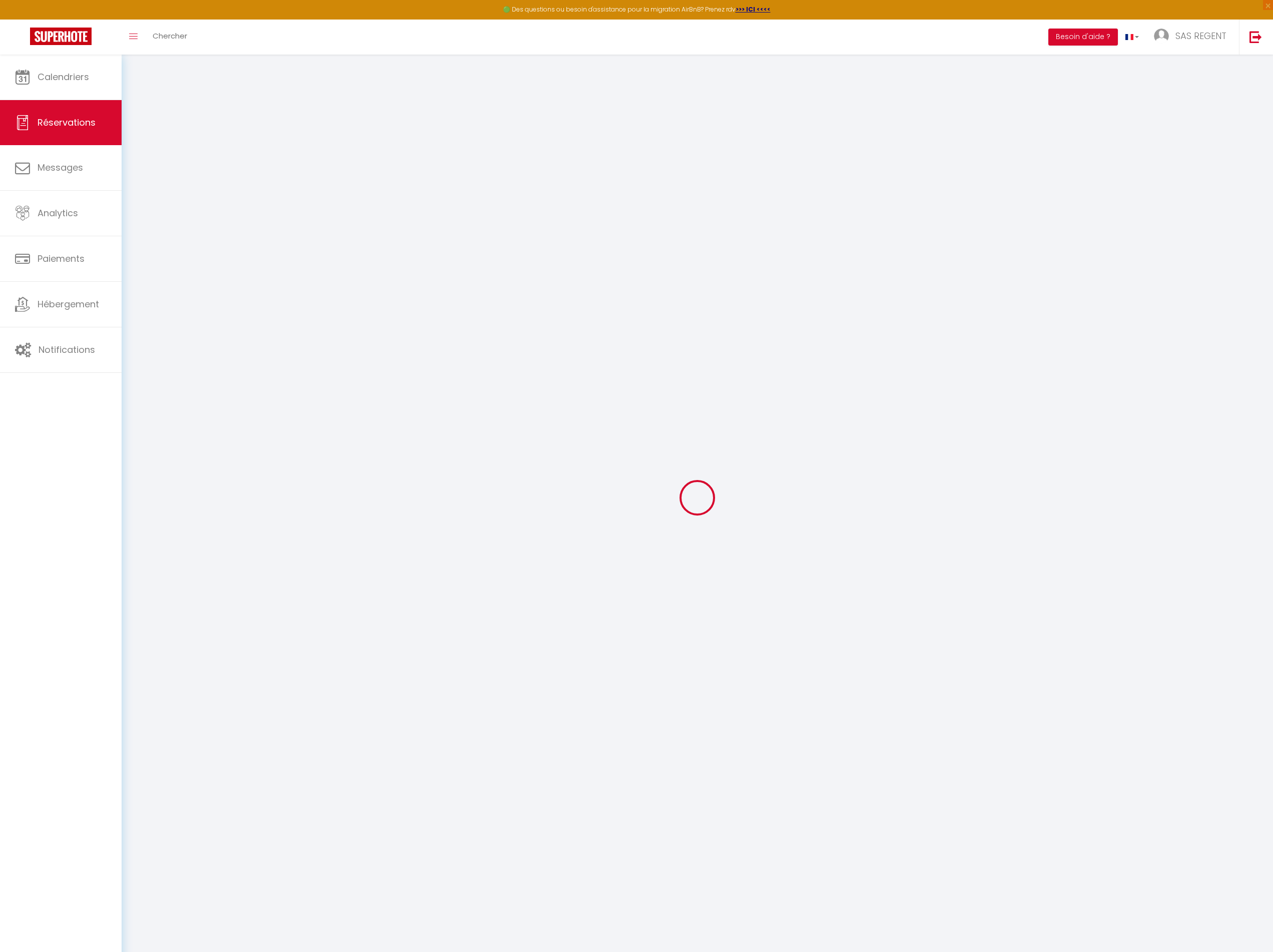
select select "all"
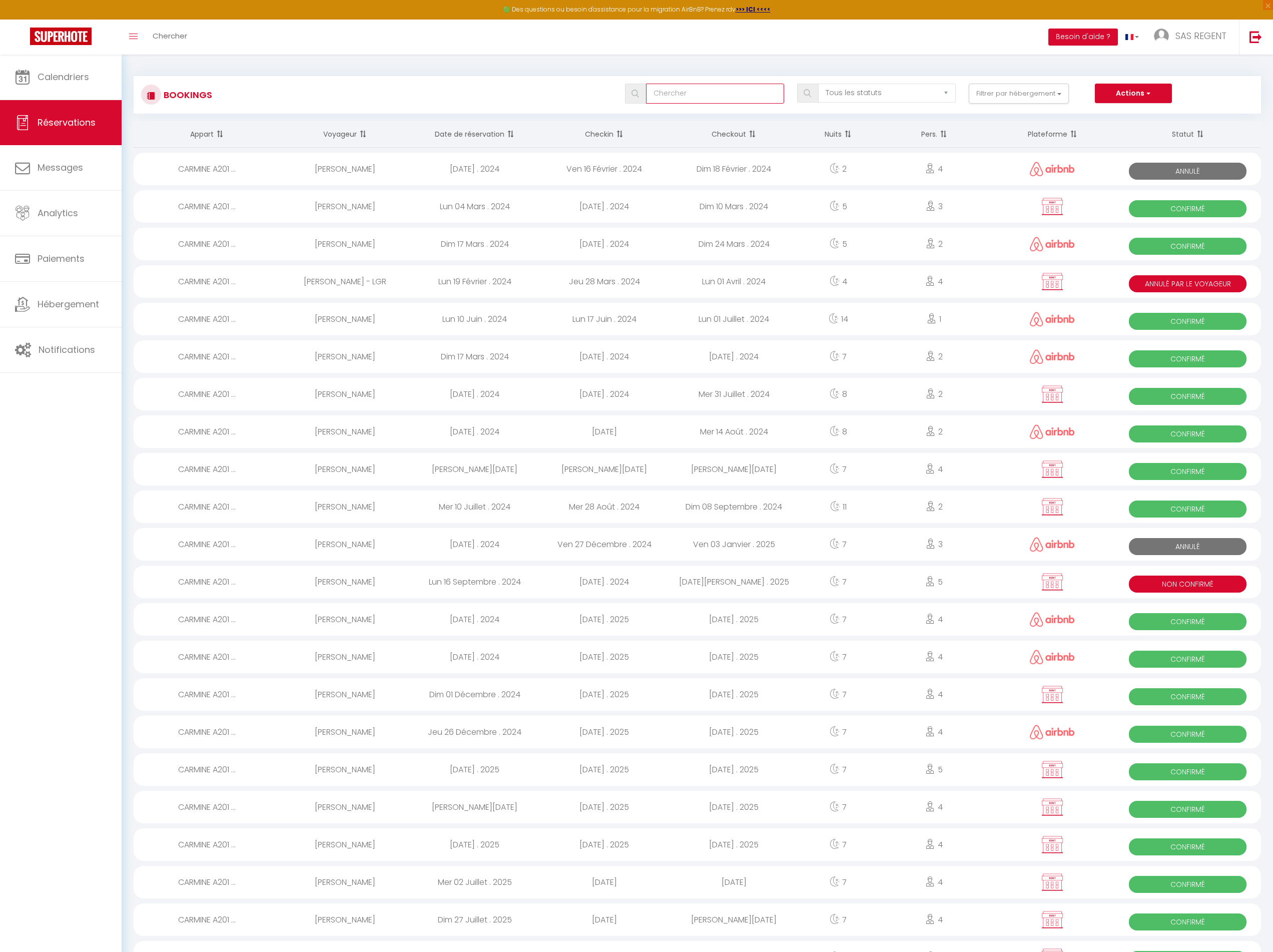
click at [725, 90] on input "text" at bounding box center [715, 93] width 138 height 20
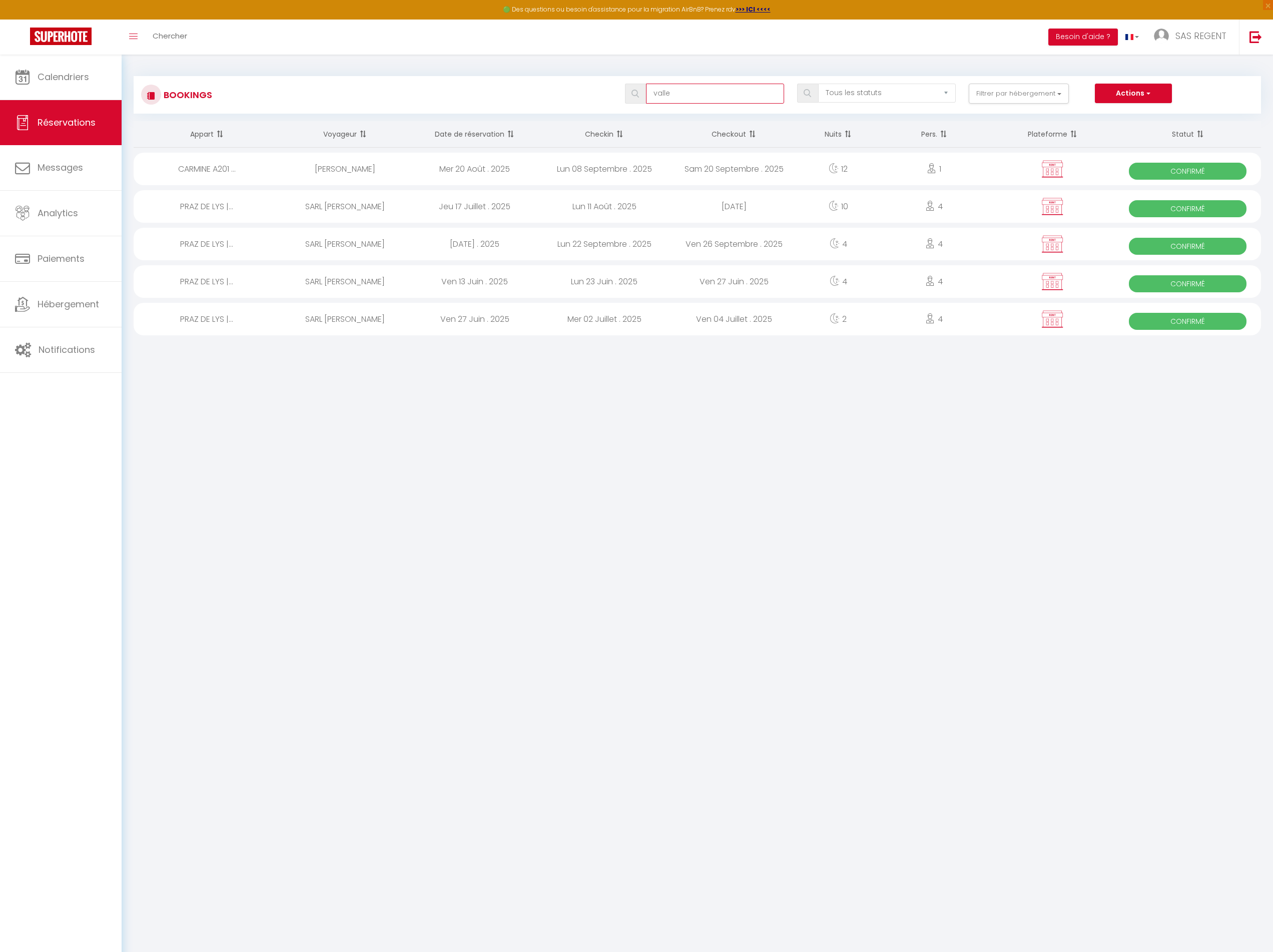
type input "valle"
click at [661, 313] on div "Mer 02 Juillet . 2025" at bounding box center [604, 319] width 129 height 33
select select "OK"
select select "KO"
select select "0"
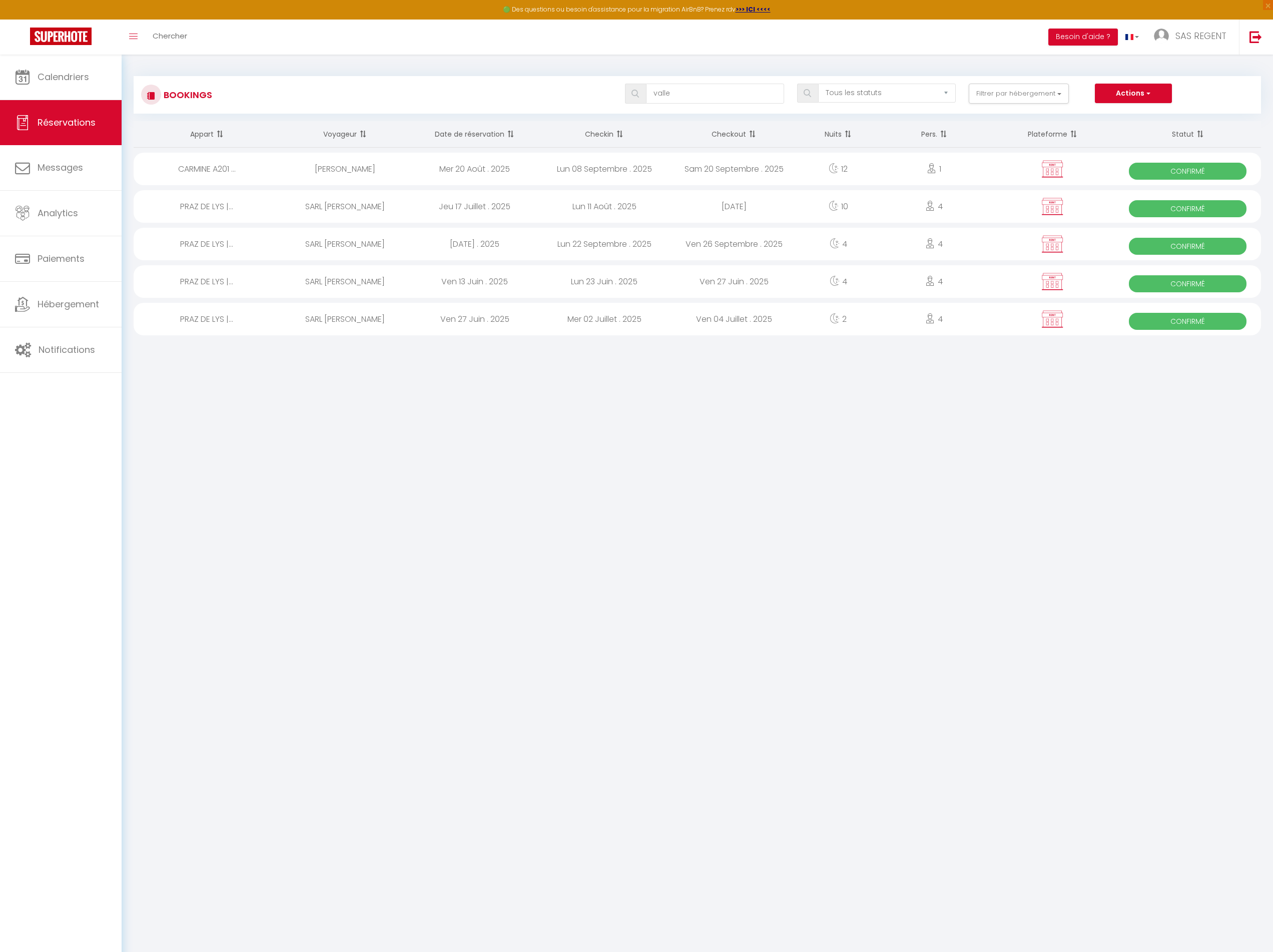
select select "0"
select select "1"
select select
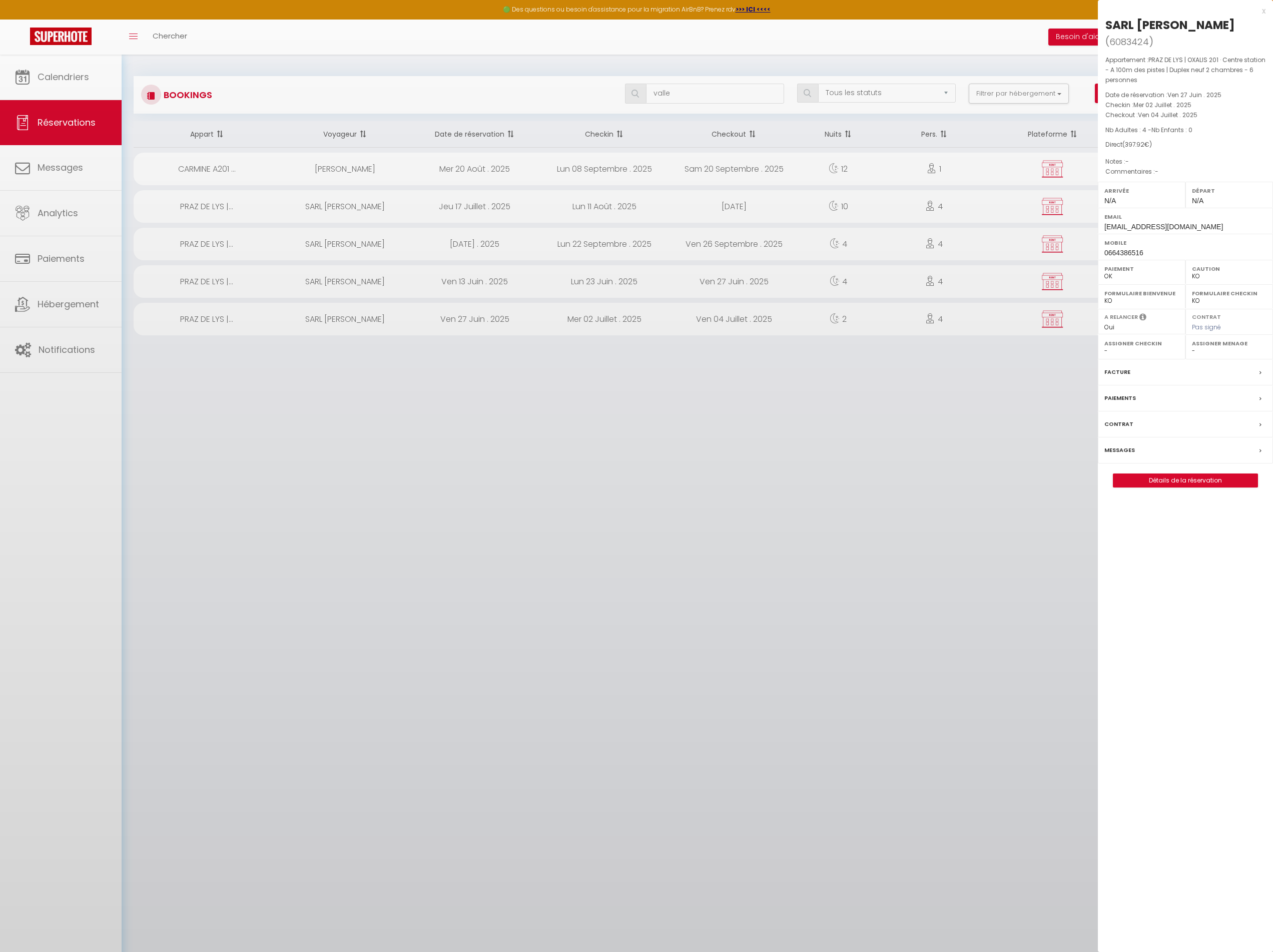
select select "34782"
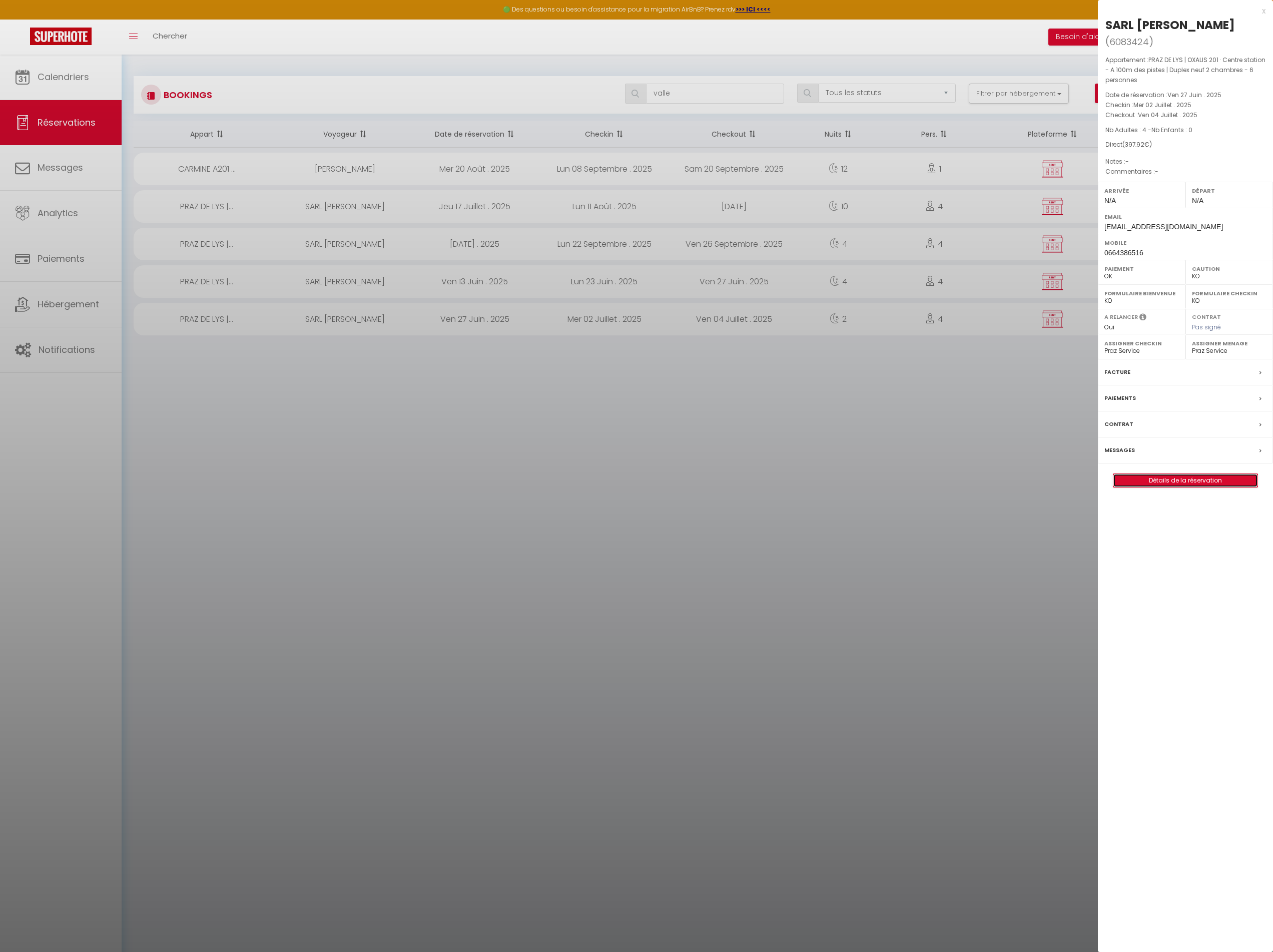
click at [1159, 474] on link "Détails de la réservation" at bounding box center [1185, 480] width 144 height 13
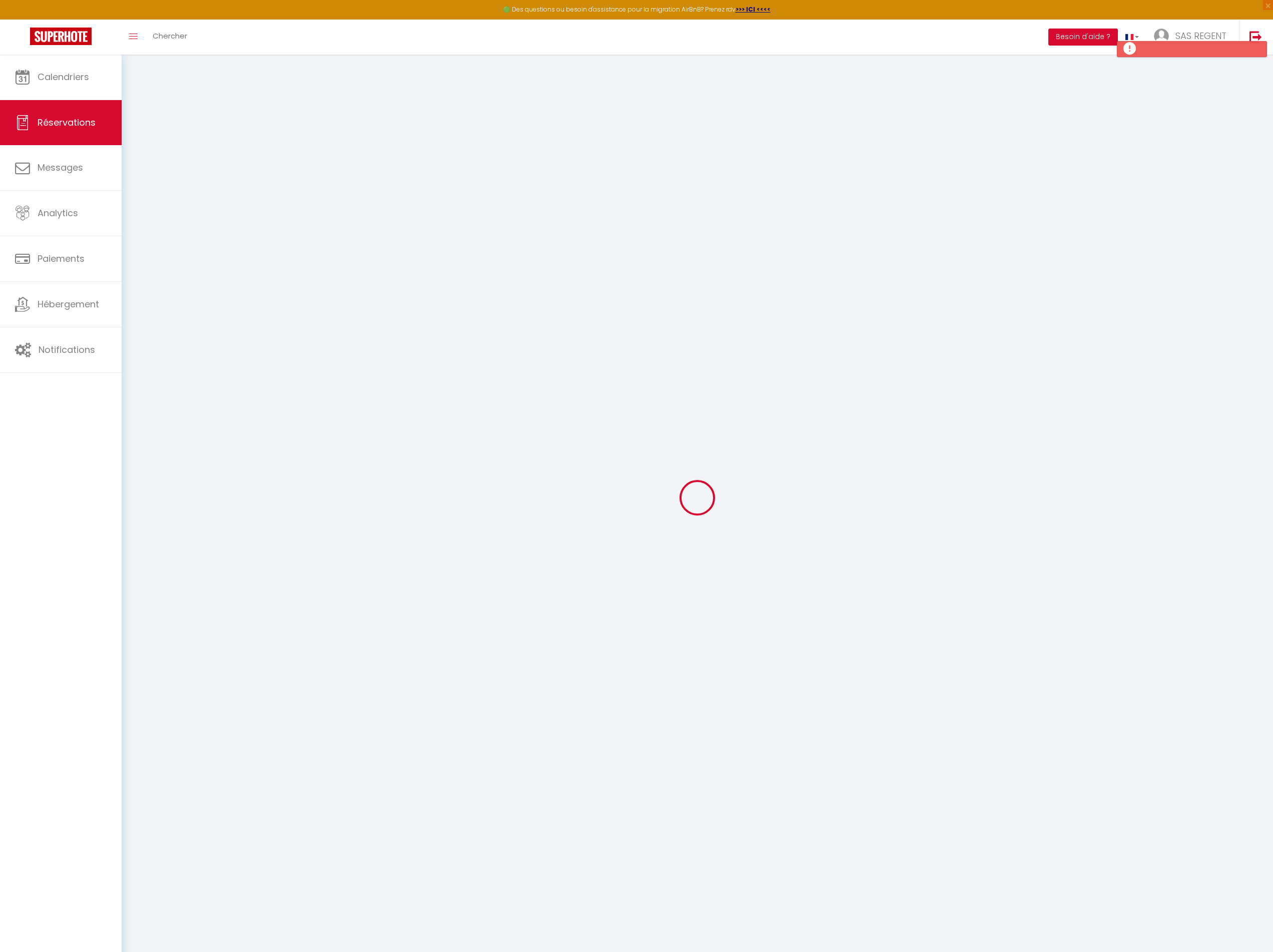
select select
checkbox input "false"
select select
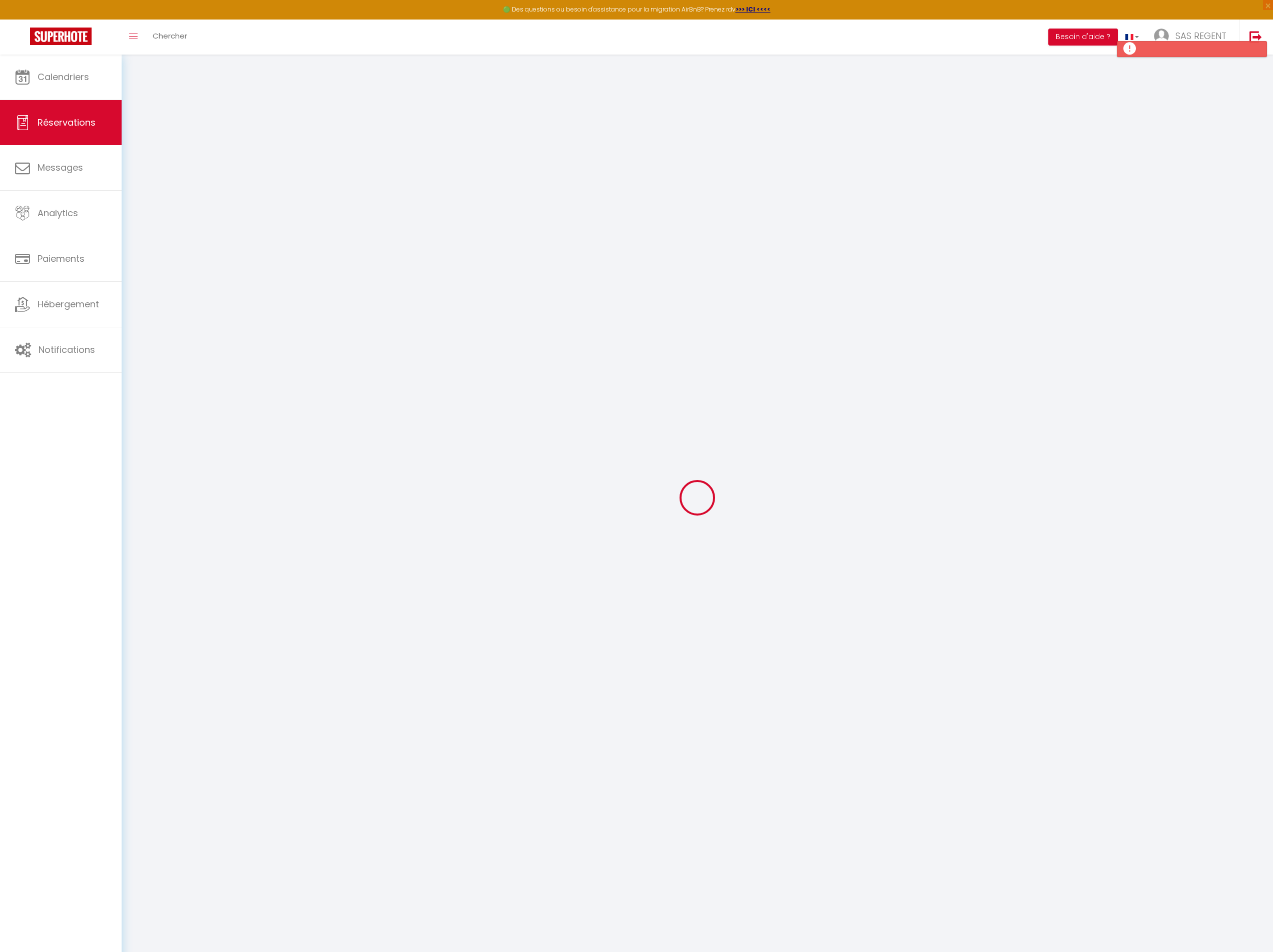
checkbox input "false"
select select
checkbox input "false"
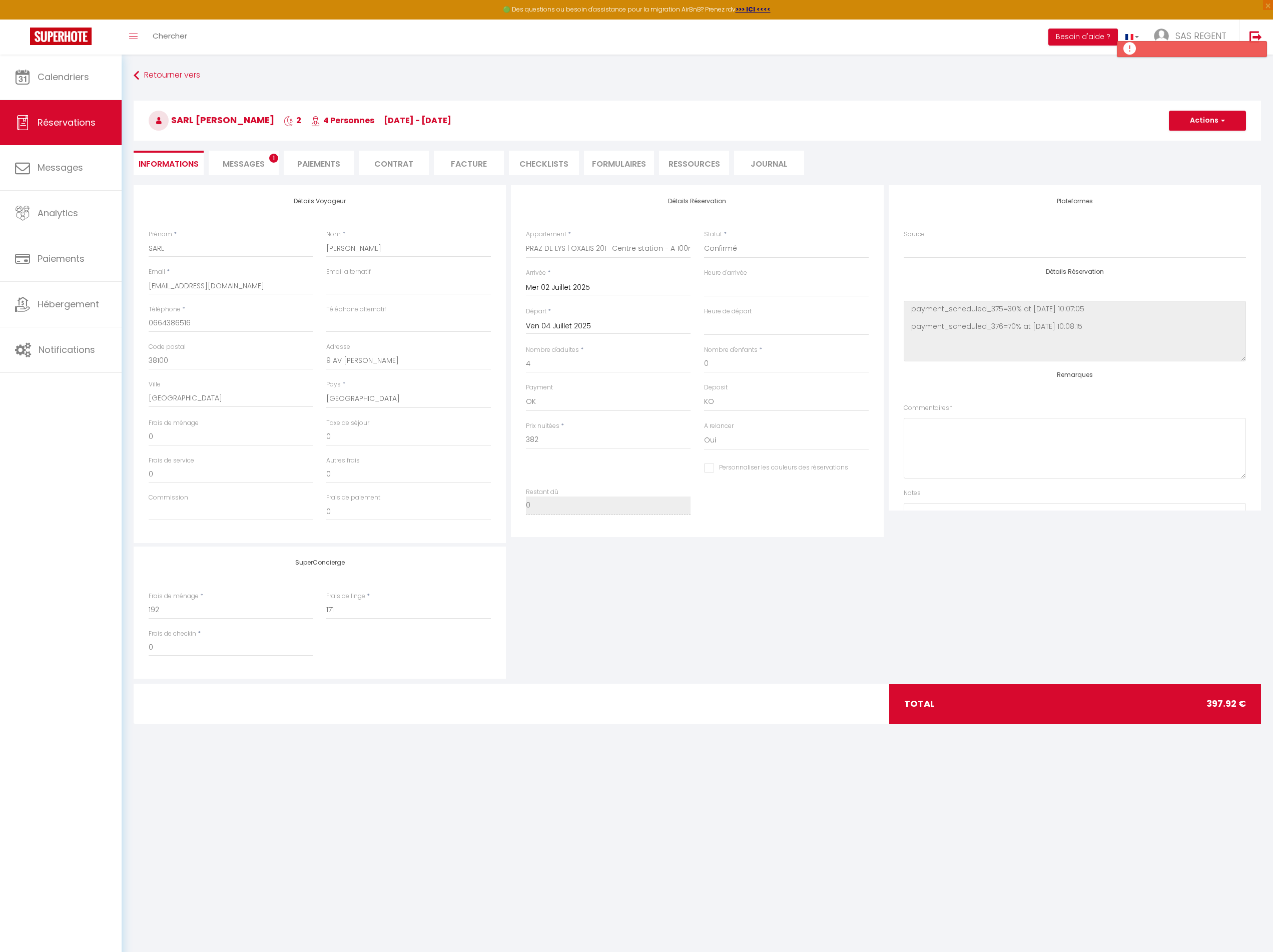
type input "15.92"
select select
checkbox input "false"
select select
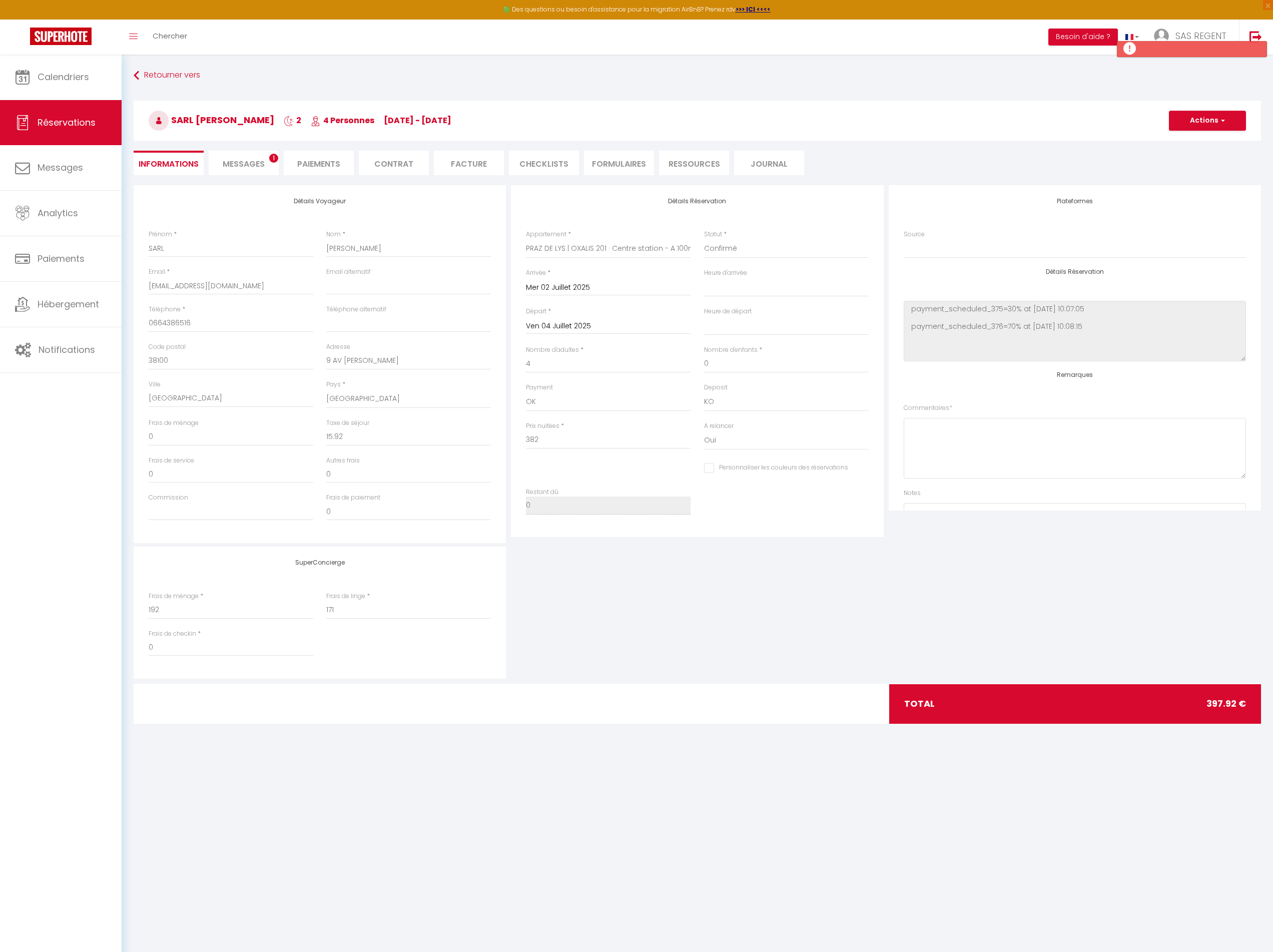
select select
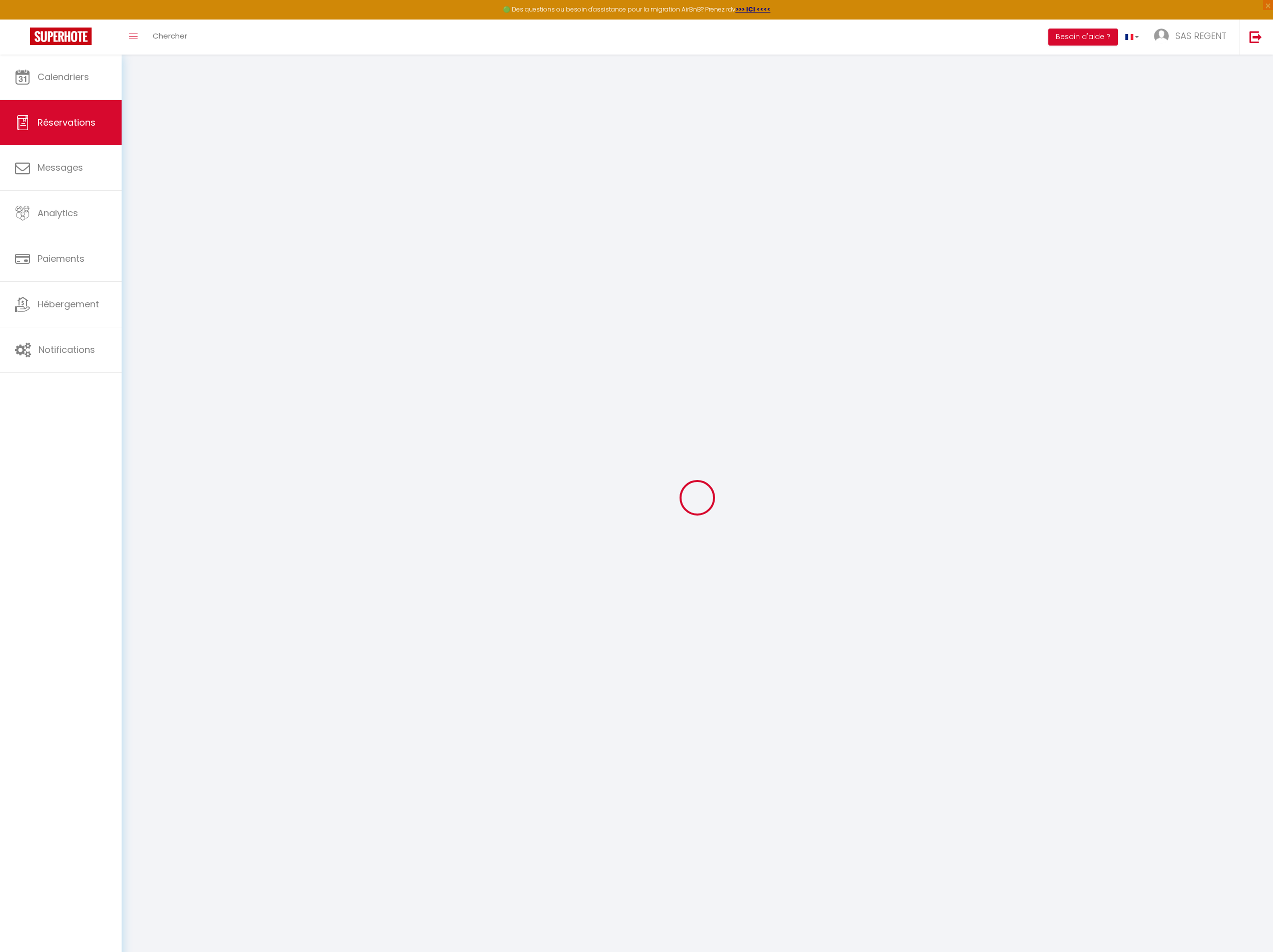
select select "all"
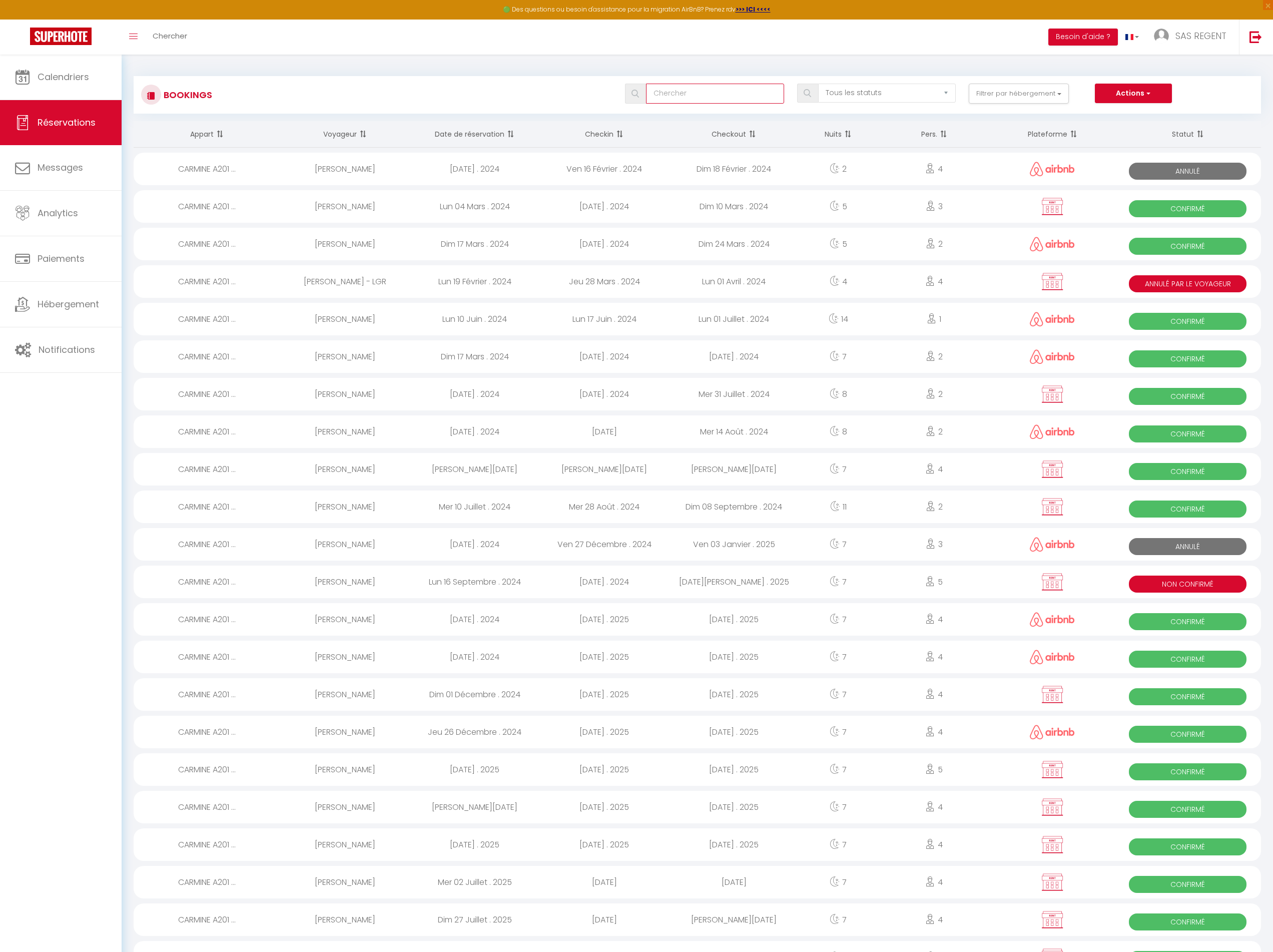
click at [679, 100] on input "text" at bounding box center [715, 93] width 138 height 20
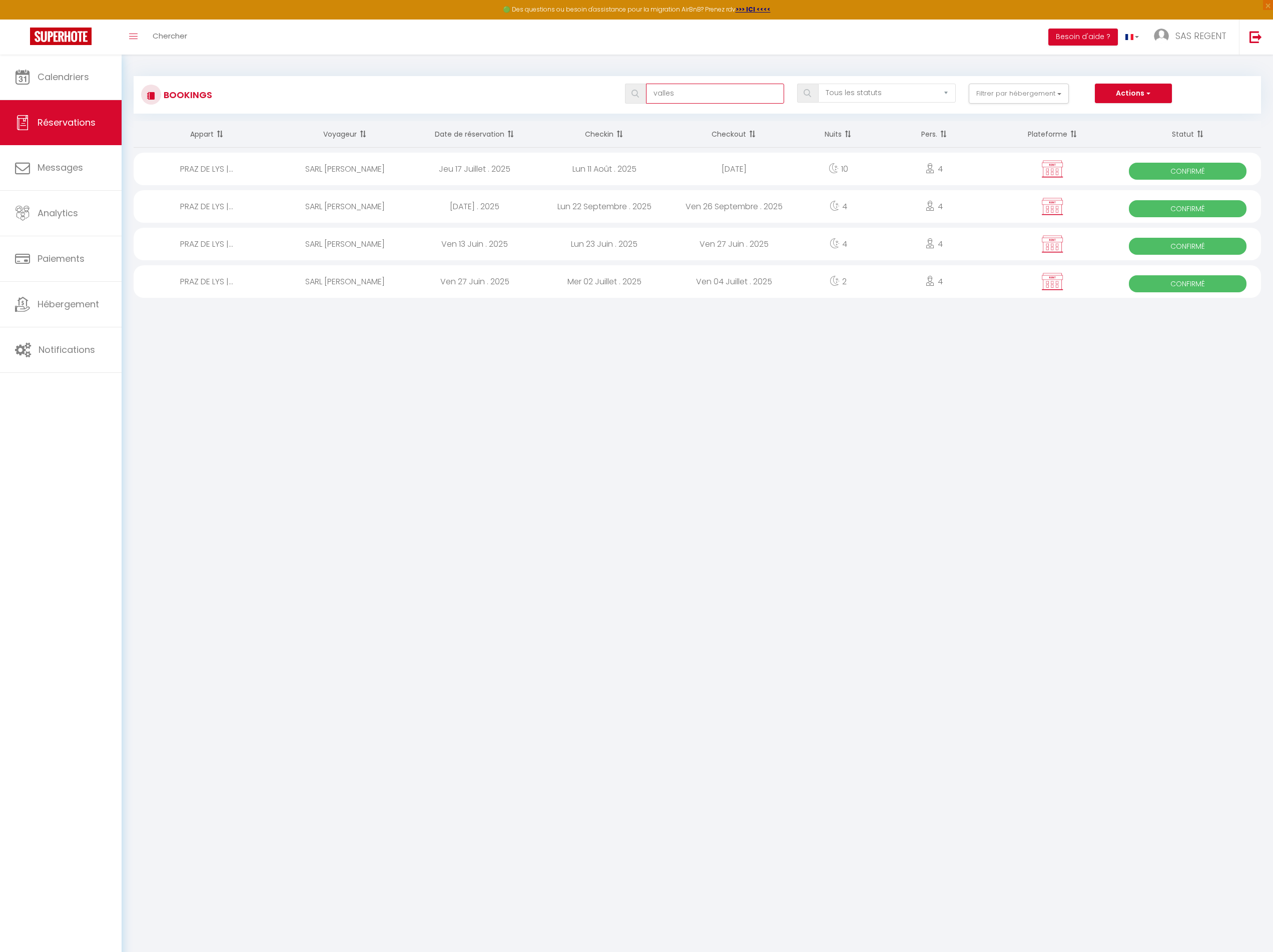
type input "valles"
click at [641, 204] on div "Lun 22 Septembre . 2025" at bounding box center [604, 206] width 129 height 33
select select "OK"
select select "KO"
select select "0"
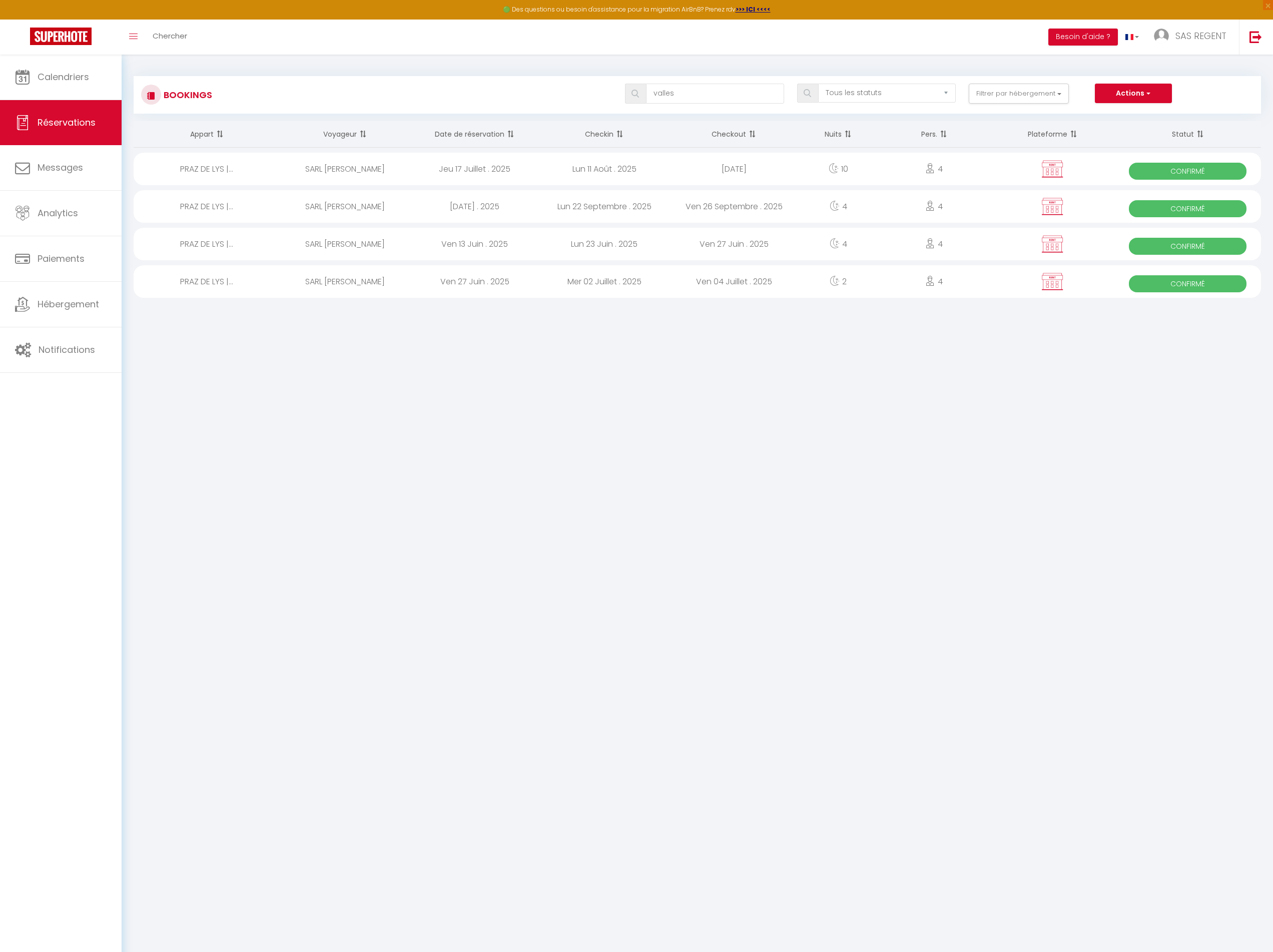
select select "0"
select select "1"
select select
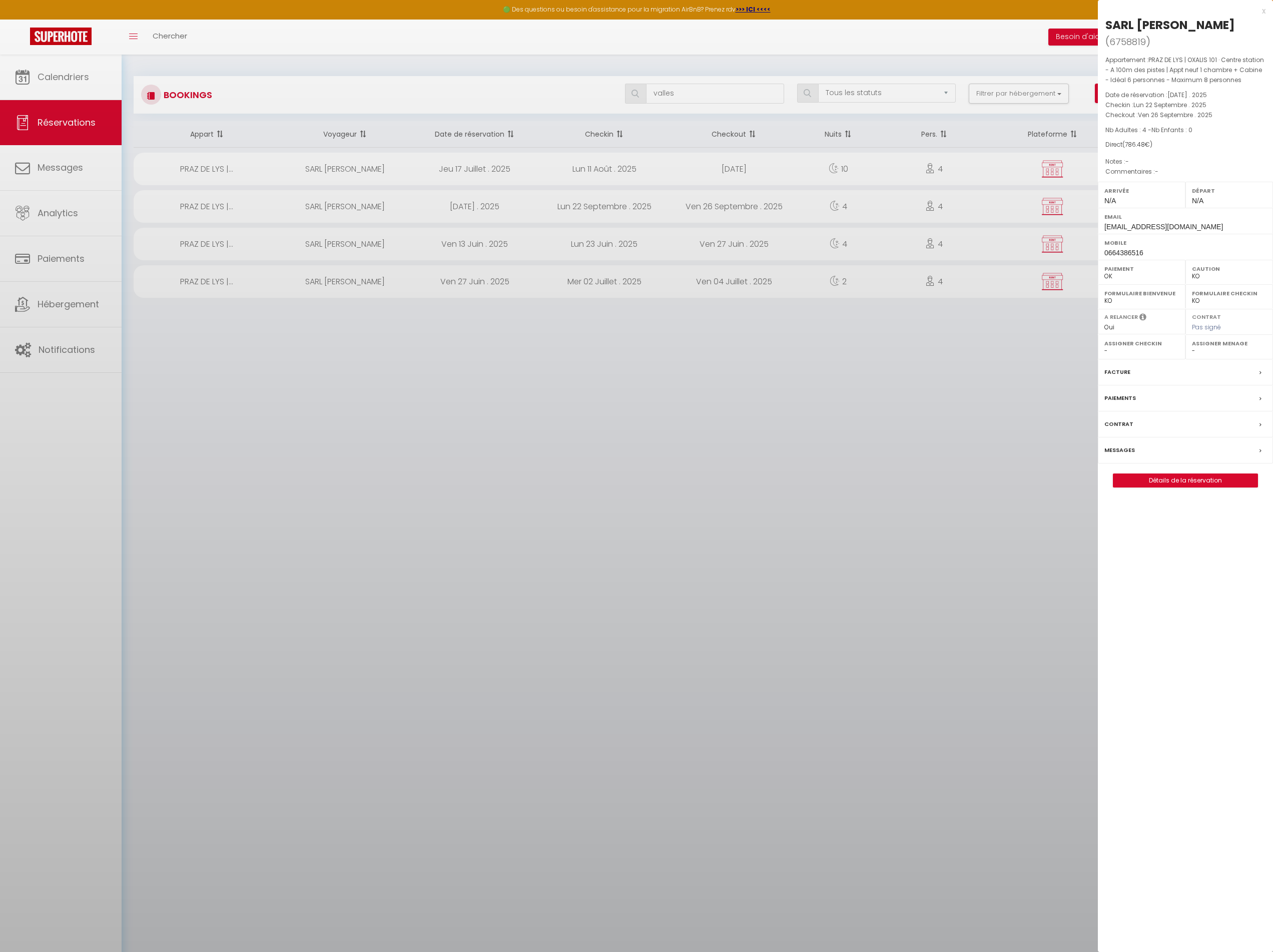
select select "34782"
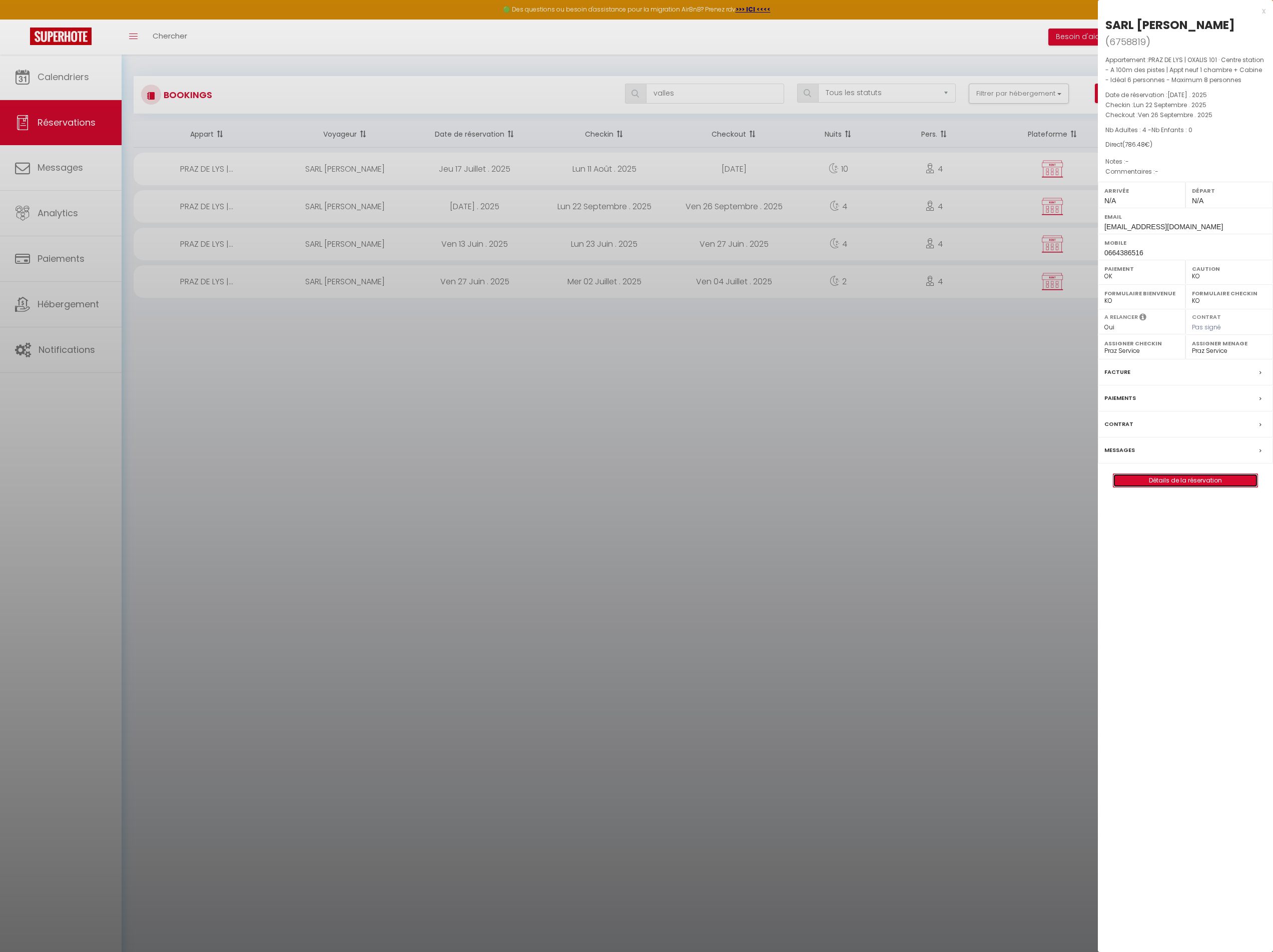
click at [1172, 474] on link "Détails de la réservation" at bounding box center [1185, 480] width 144 height 13
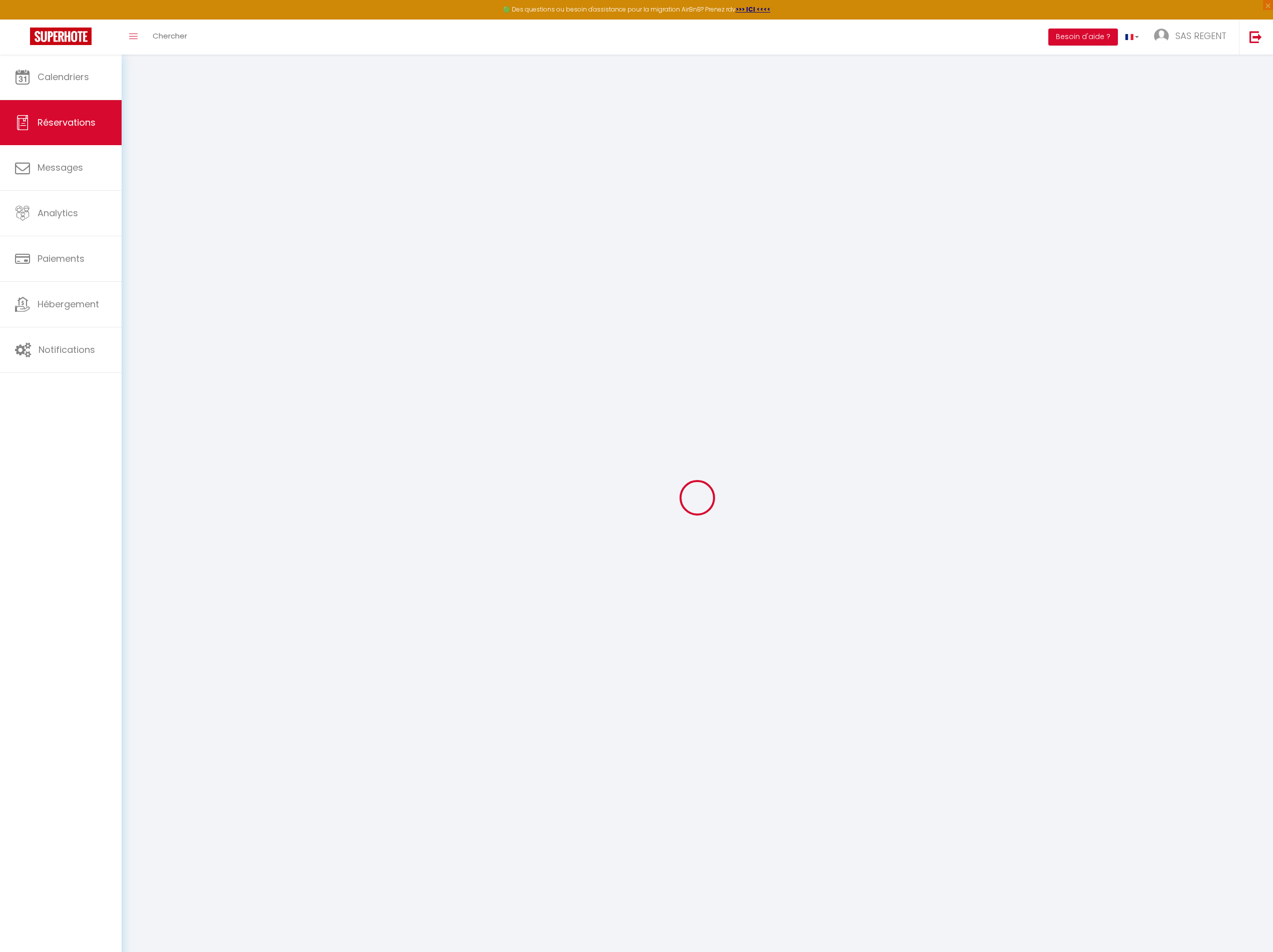
select select
checkbox input "false"
select select
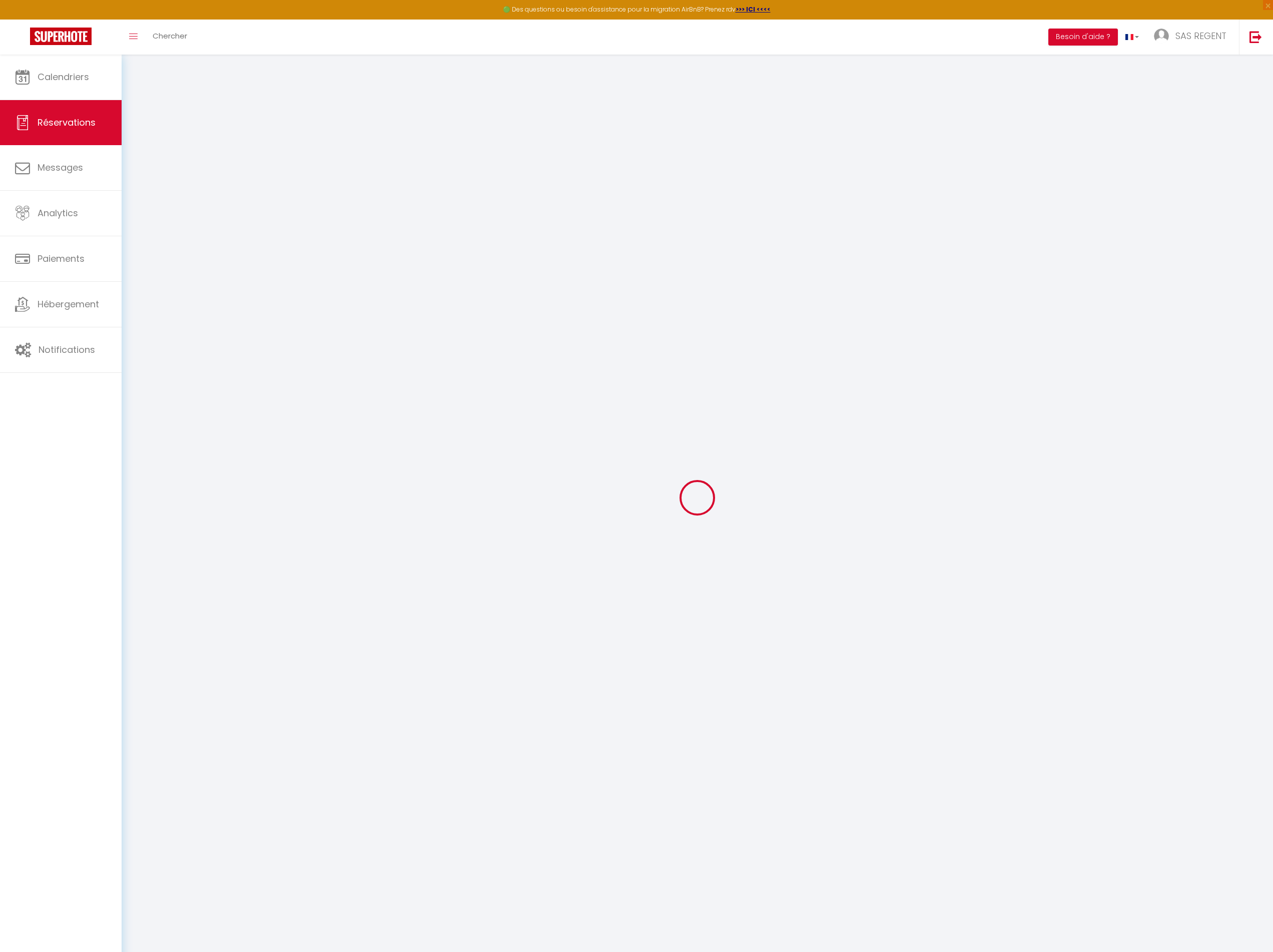
checkbox input "false"
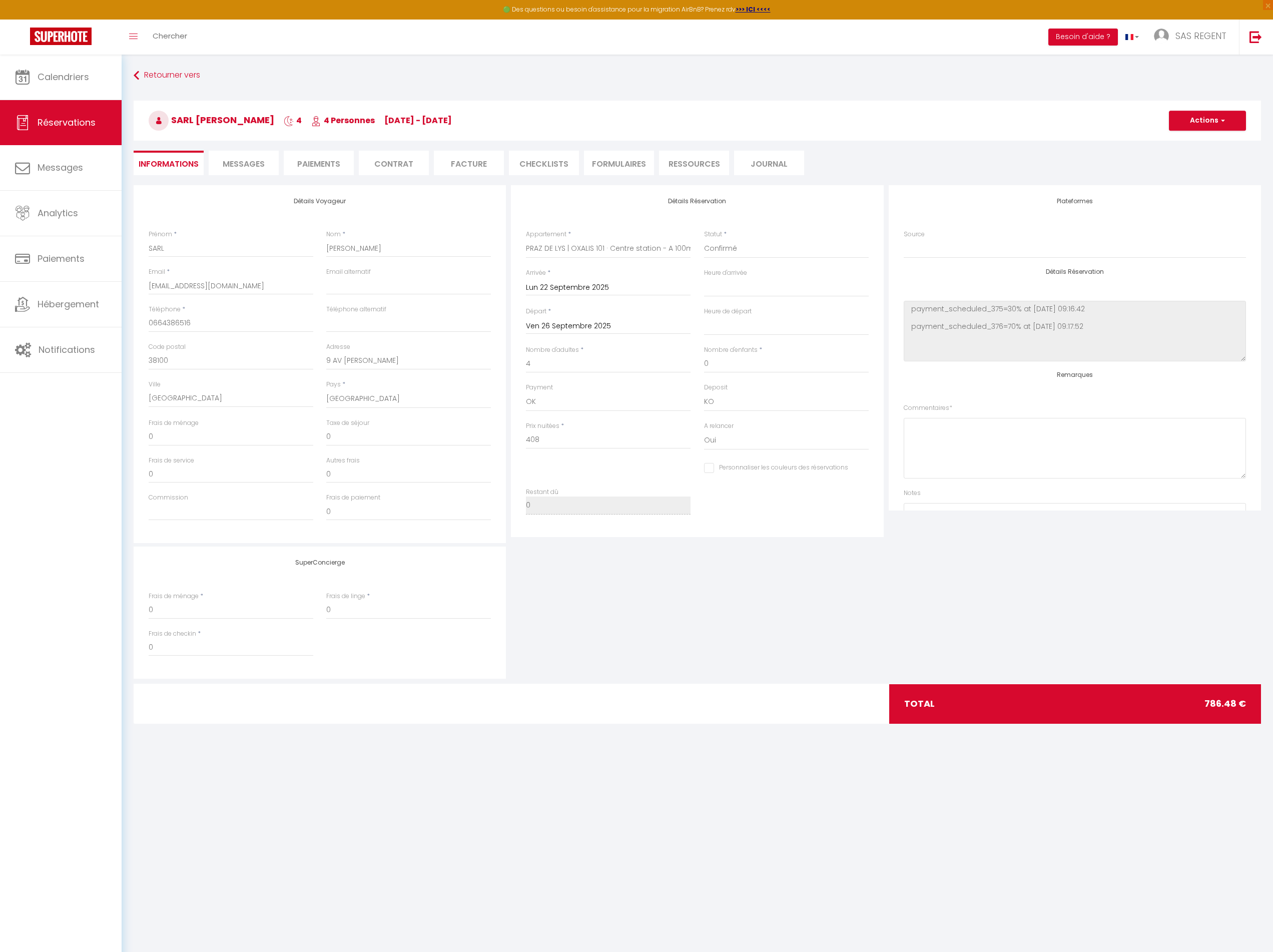
type input "358"
type input "20.48"
select select
checkbox input "false"
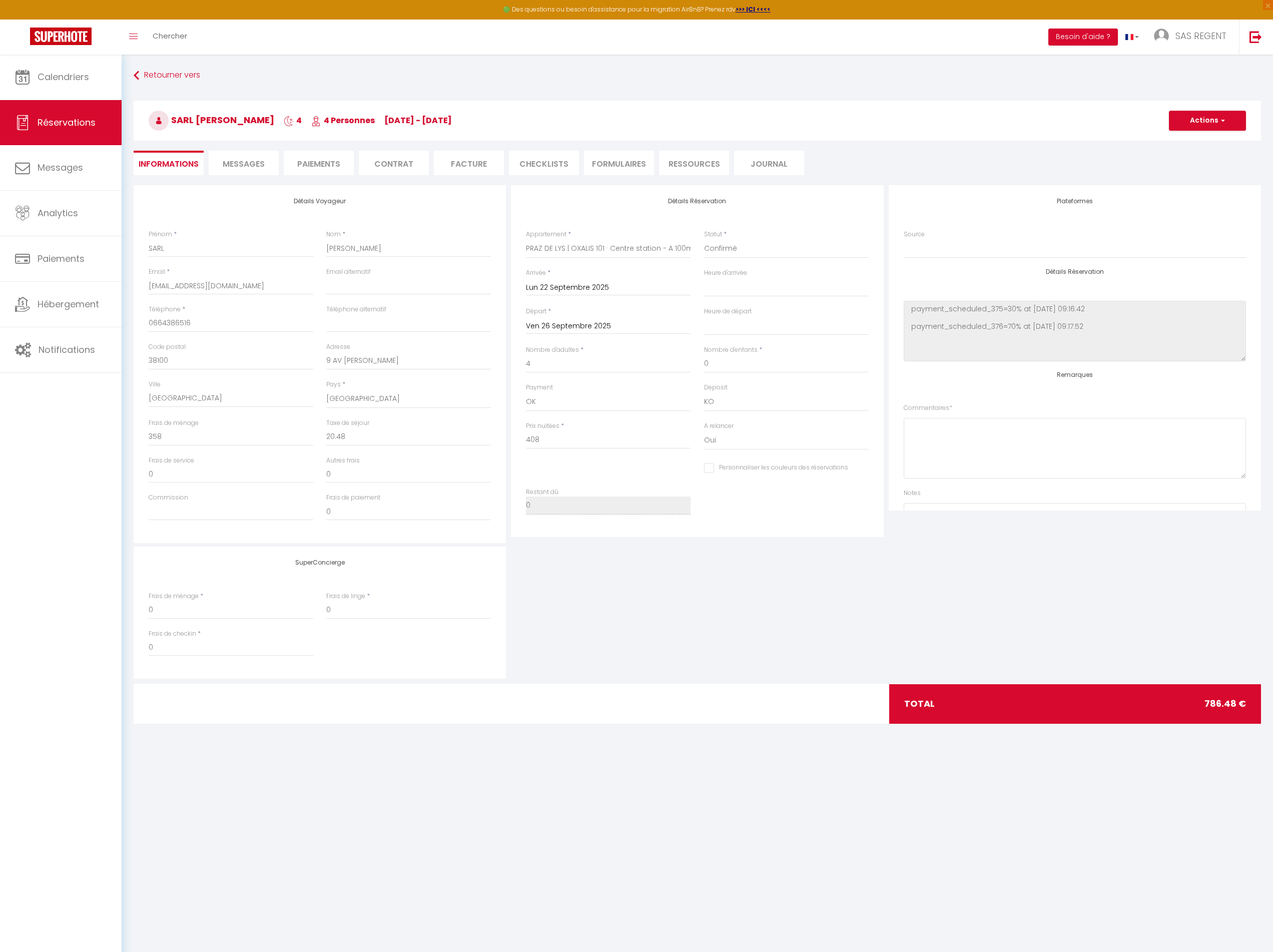
select select
click at [253, 286] on input "[EMAIL_ADDRESS][DOMAIN_NAME]" at bounding box center [231, 286] width 165 height 18
click at [92, 75] on link "Calendriers" at bounding box center [61, 77] width 121 height 45
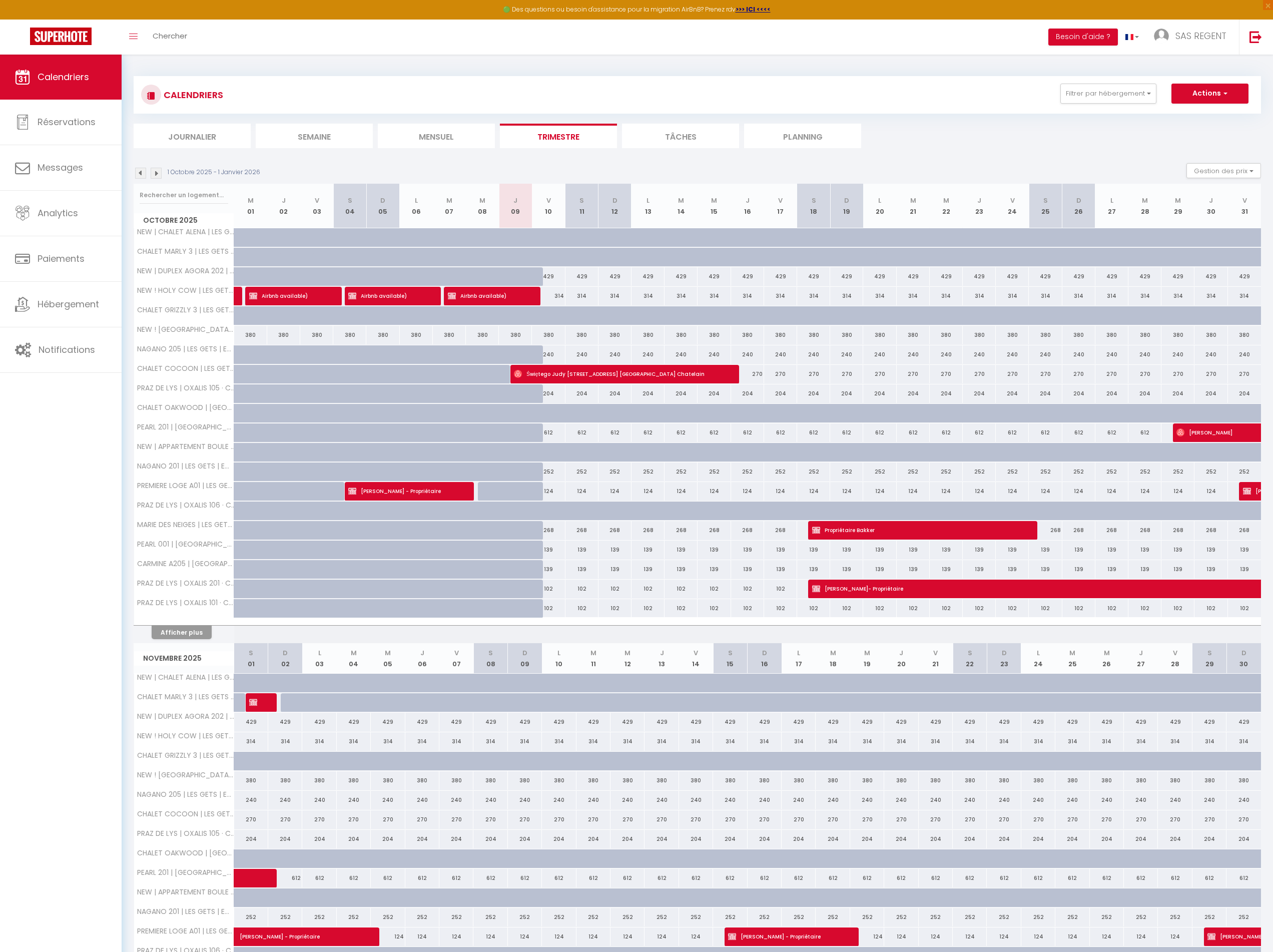
click at [157, 173] on img at bounding box center [156, 173] width 11 height 11
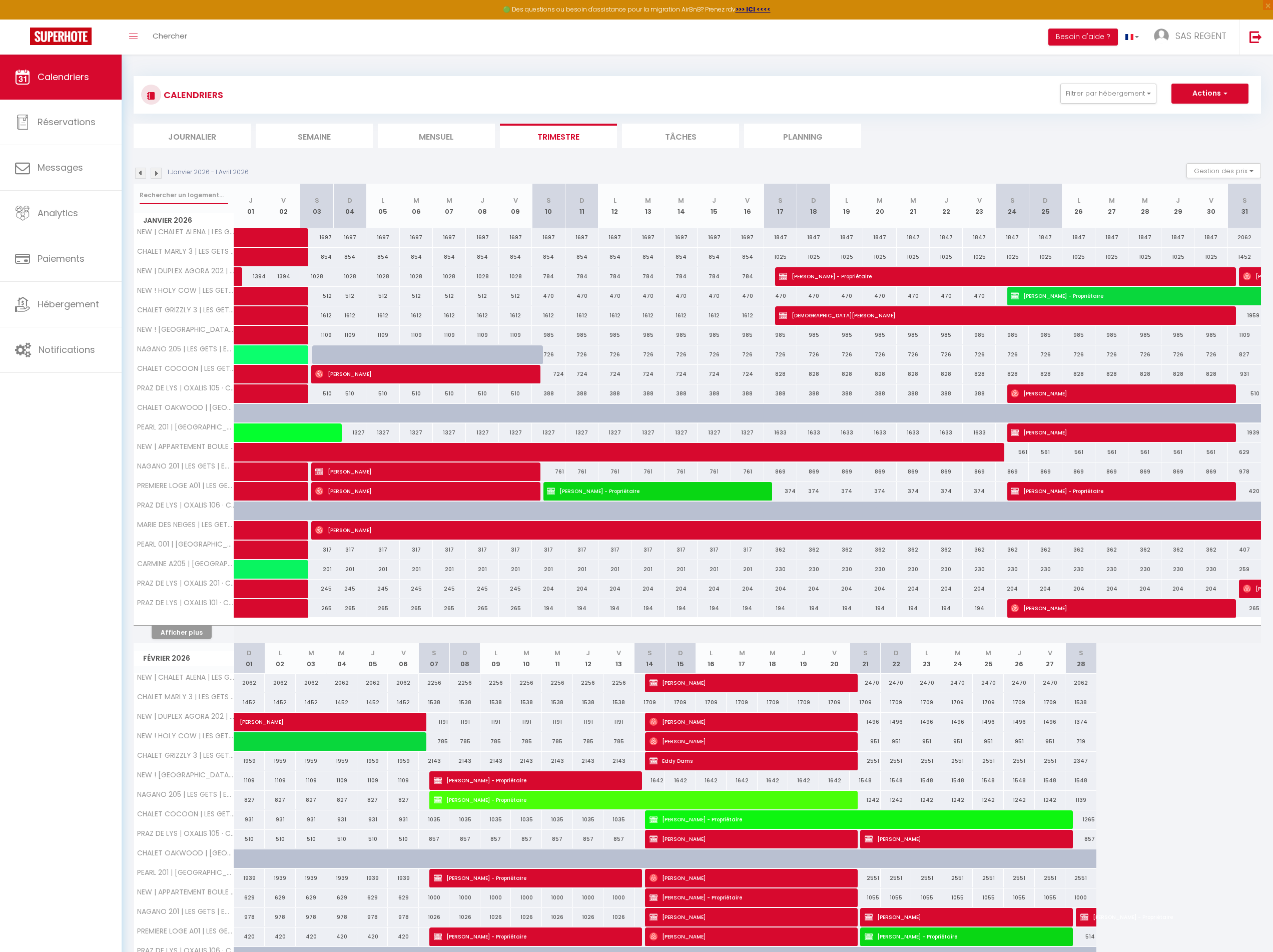
click at [179, 194] on input "text" at bounding box center [184, 195] width 89 height 18
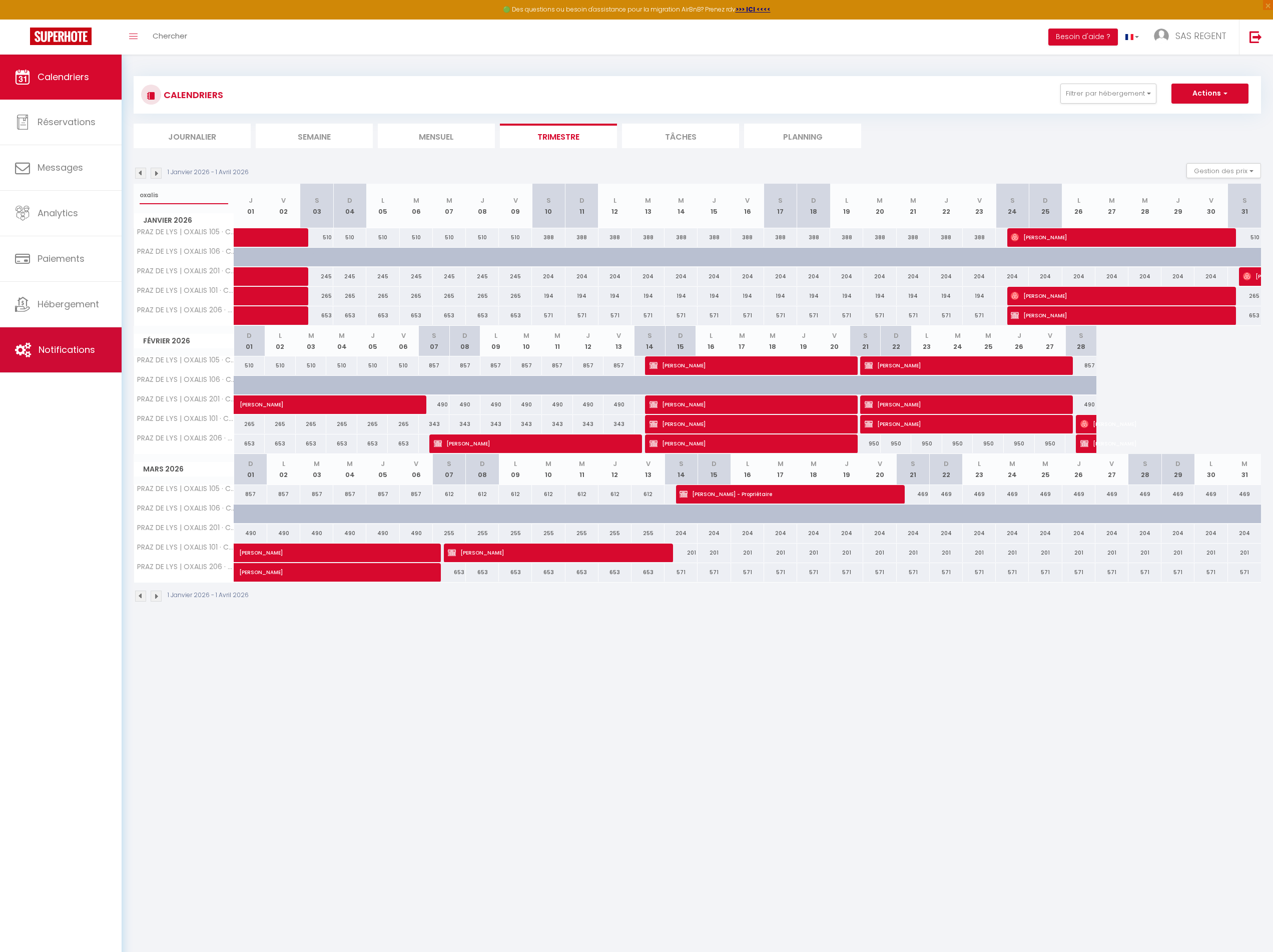
type input "oxalis"
click at [1120, 314] on span "André Demangeot" at bounding box center [1115, 315] width 209 height 19
select select "OK"
select select "KO"
select select "0"
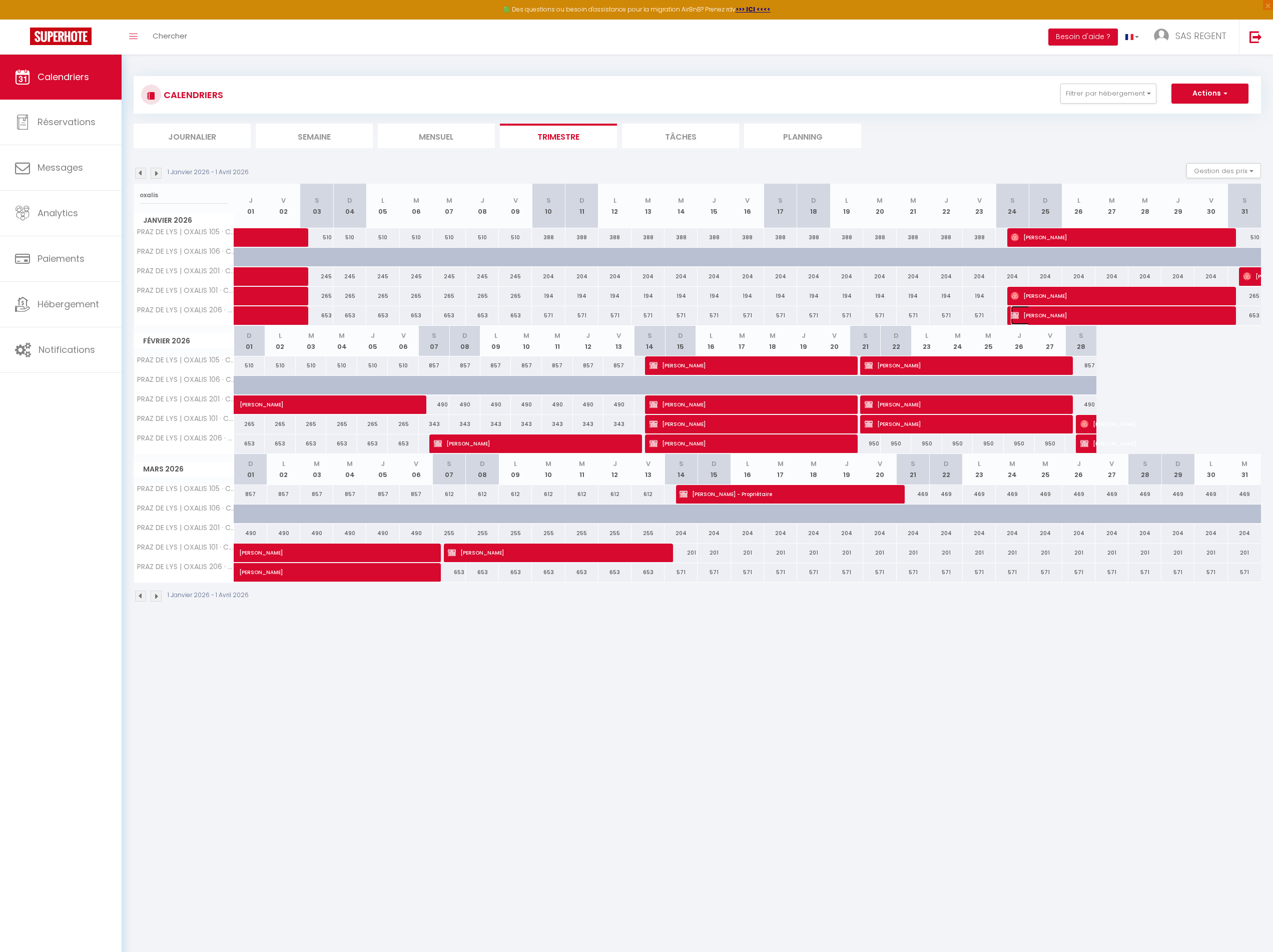
select select "0"
select select "1"
select select
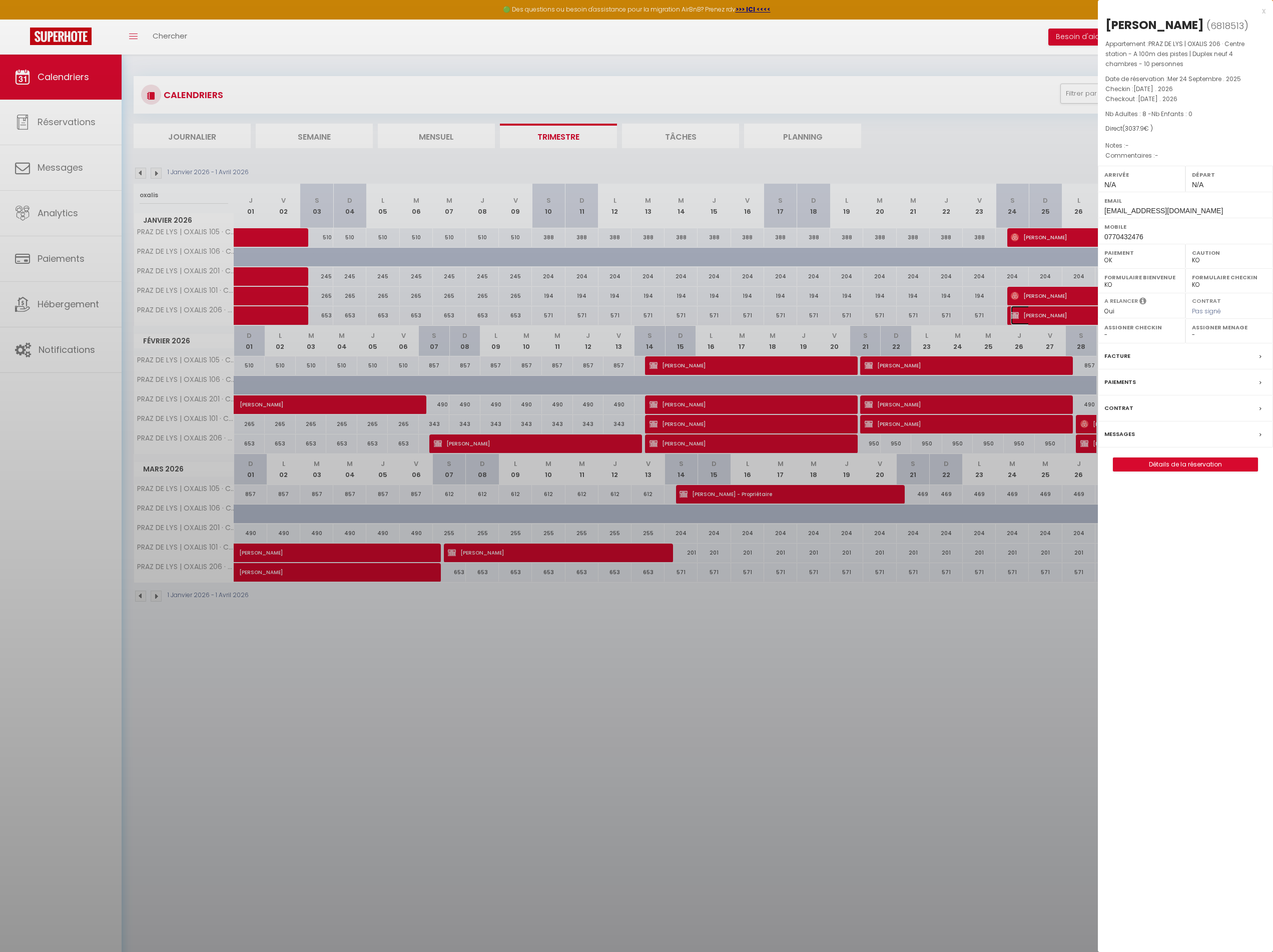
select select "34782"
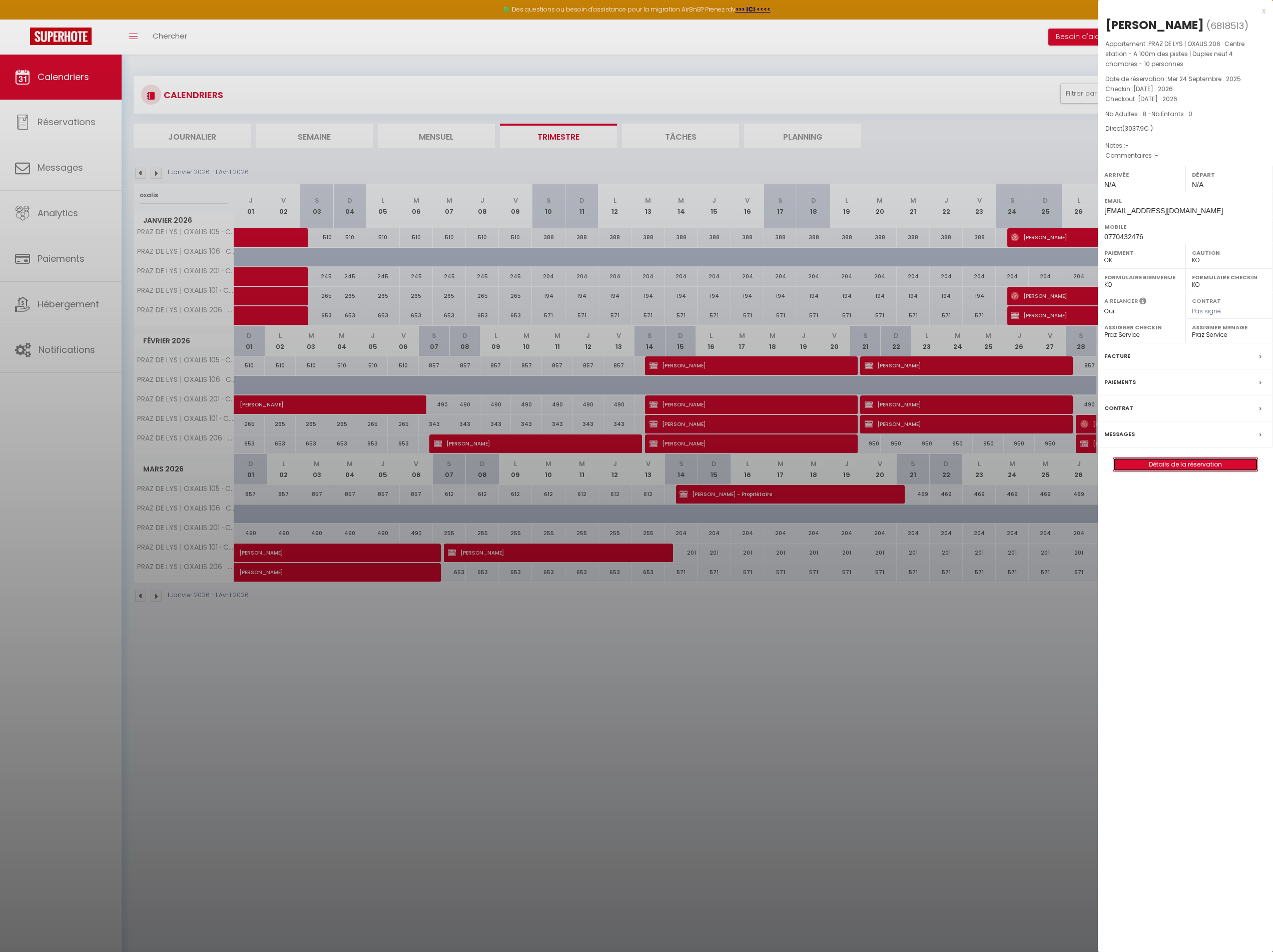
click at [1177, 467] on link "Détails de la réservation" at bounding box center [1185, 464] width 144 height 13
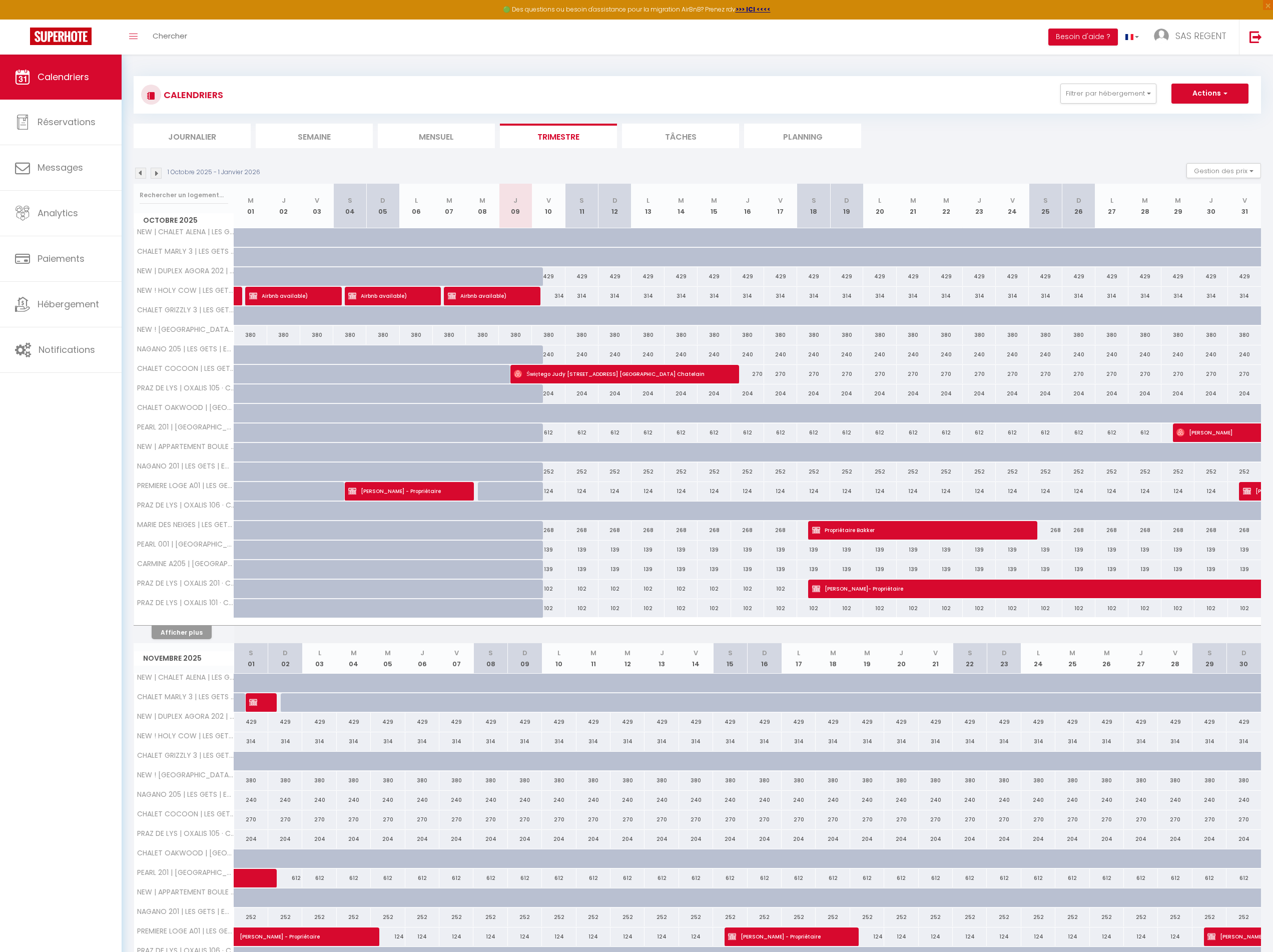
click at [158, 173] on img at bounding box center [156, 173] width 11 height 11
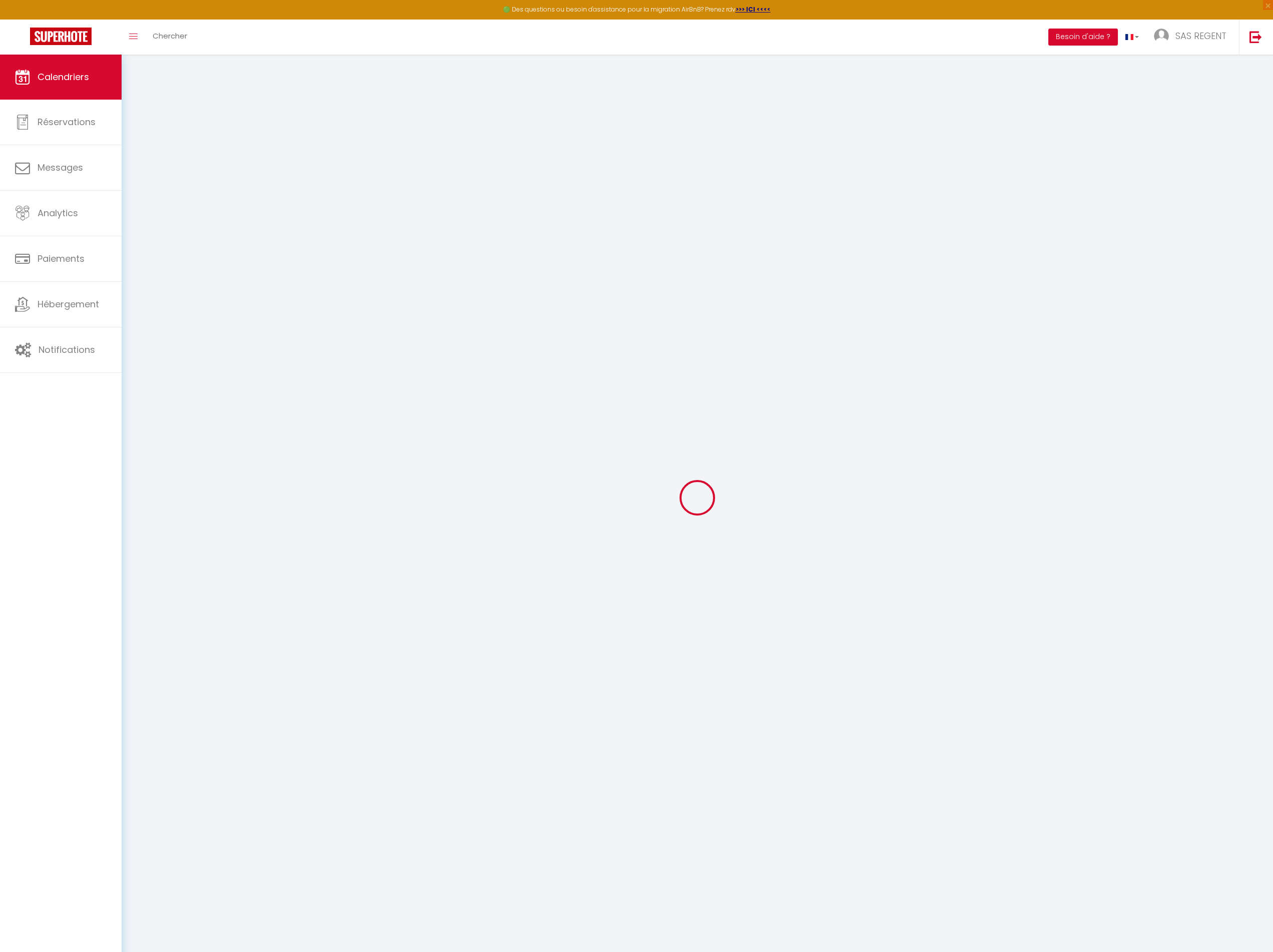
select select
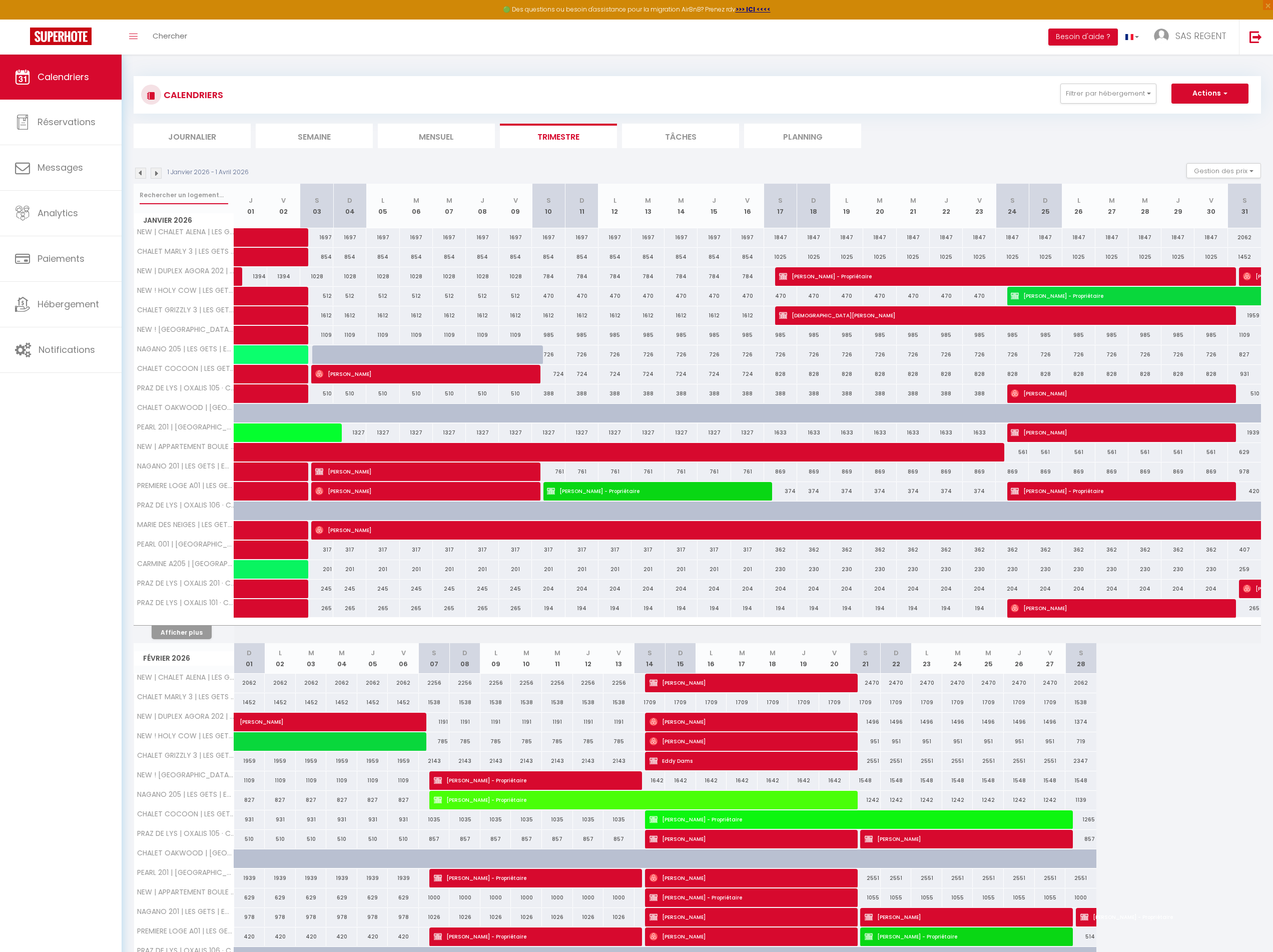
click at [185, 192] on input "text" at bounding box center [184, 195] width 89 height 18
type input "o"
select select
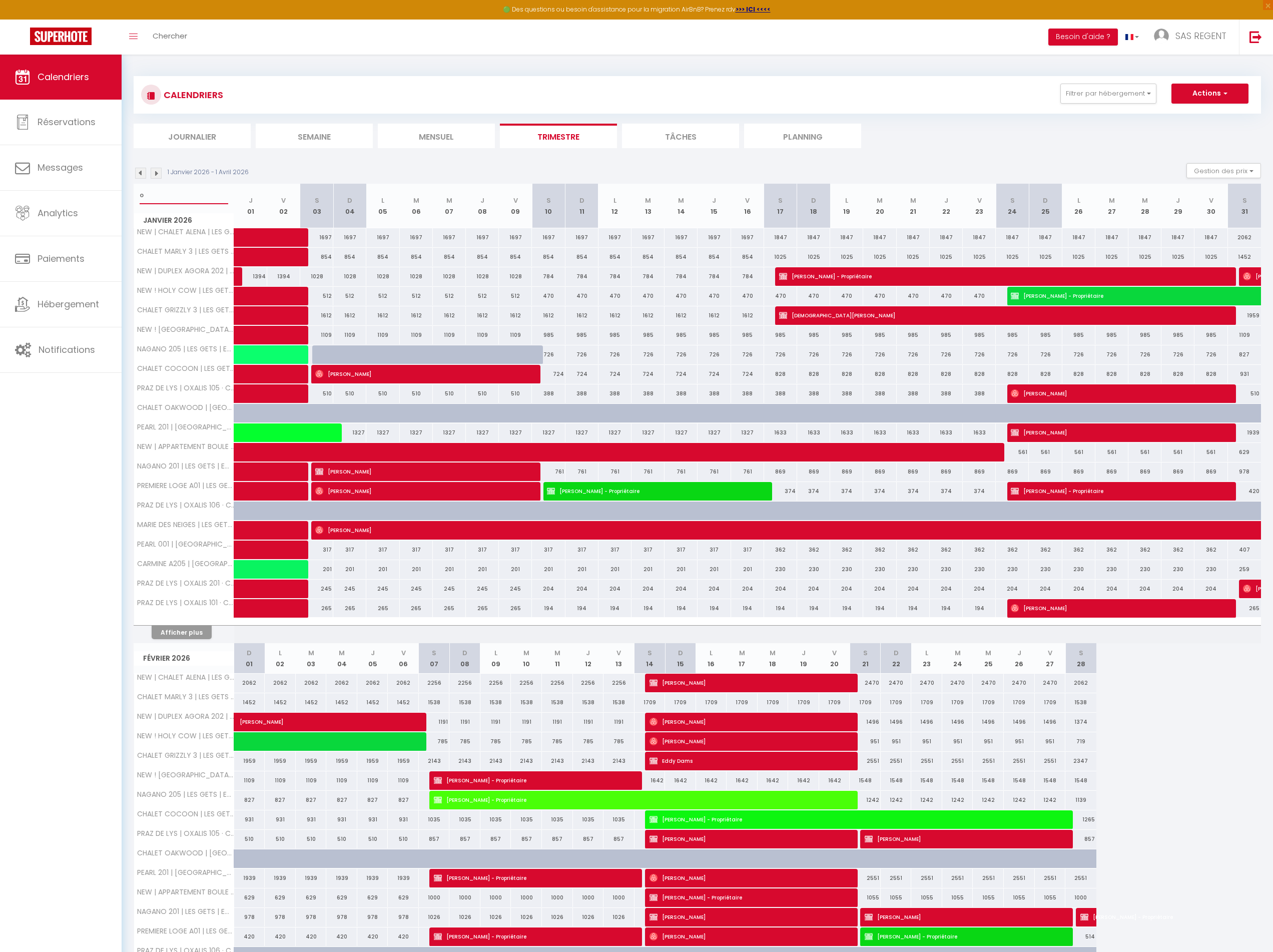
select select
type input "ox"
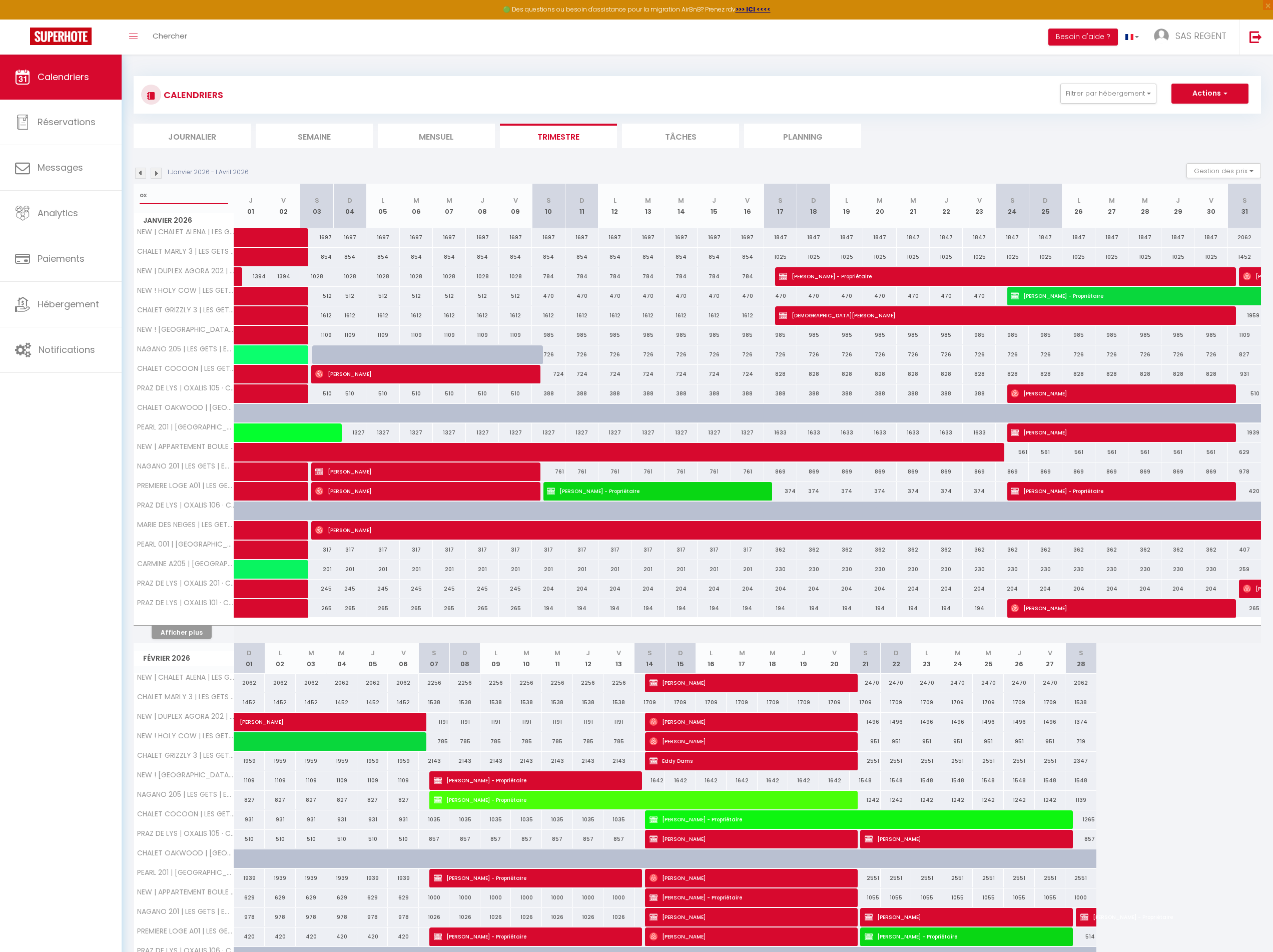
select select
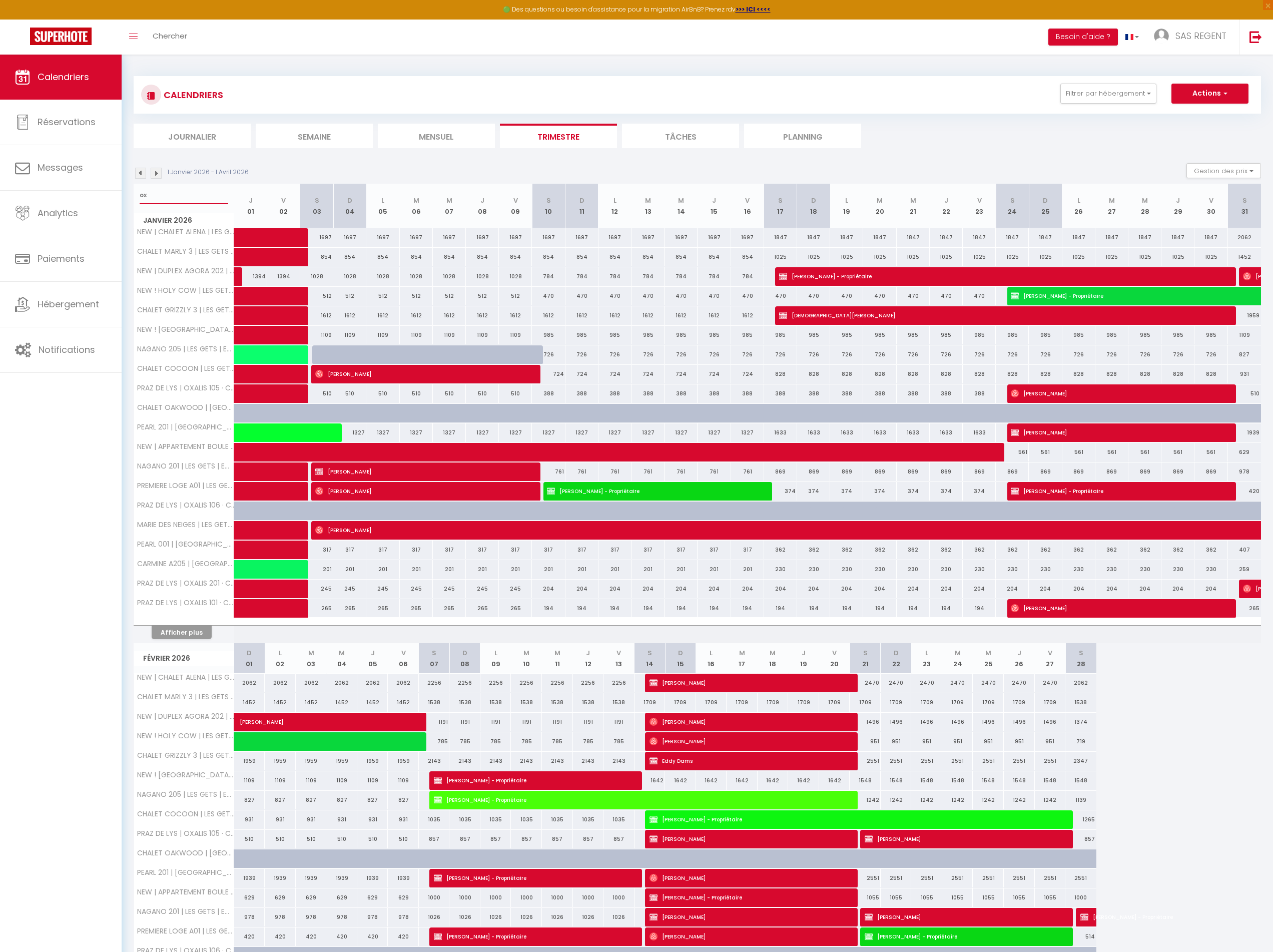
select select
type input "oxa"
select select
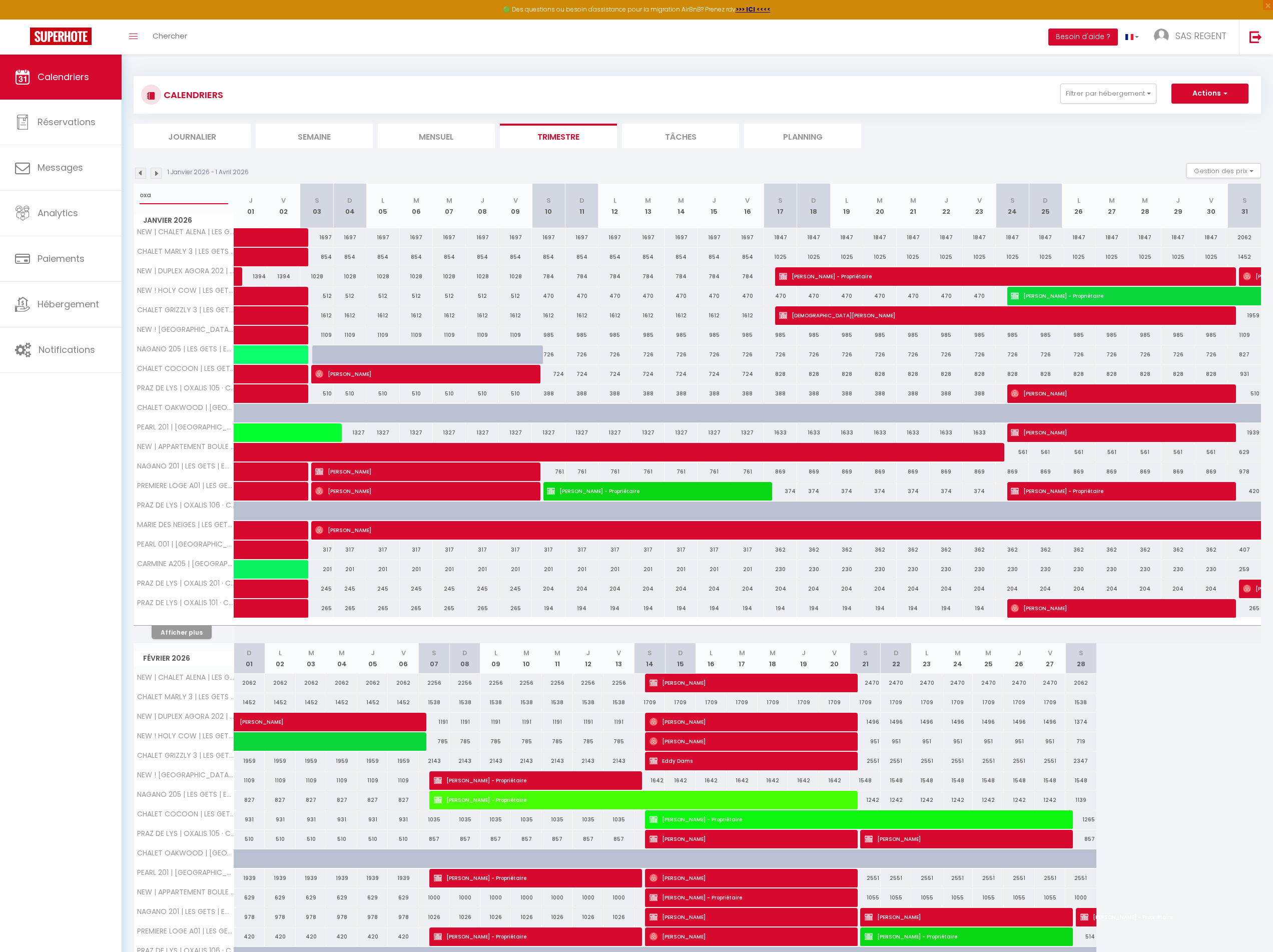
select select
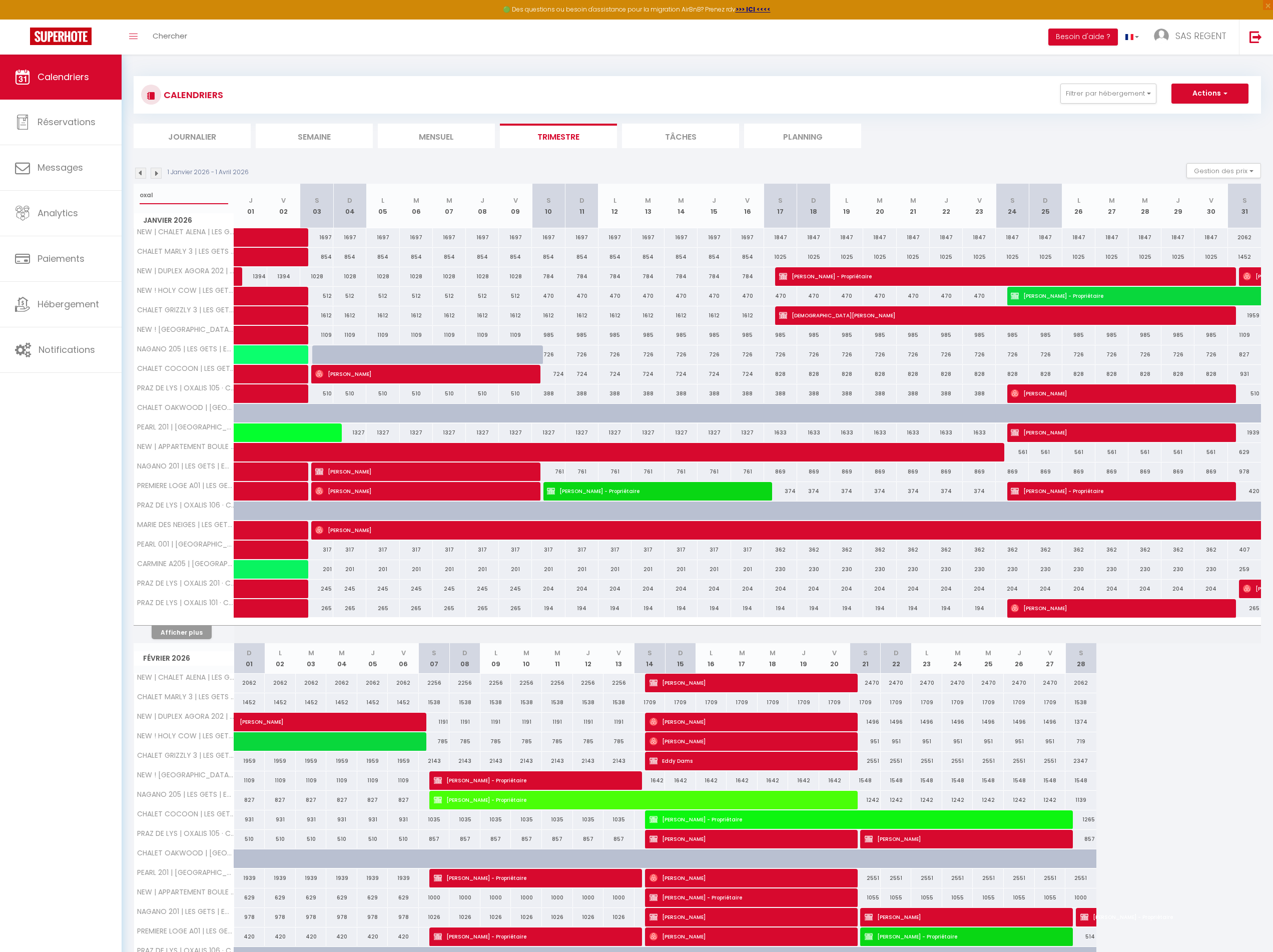
type input "oxali"
select select
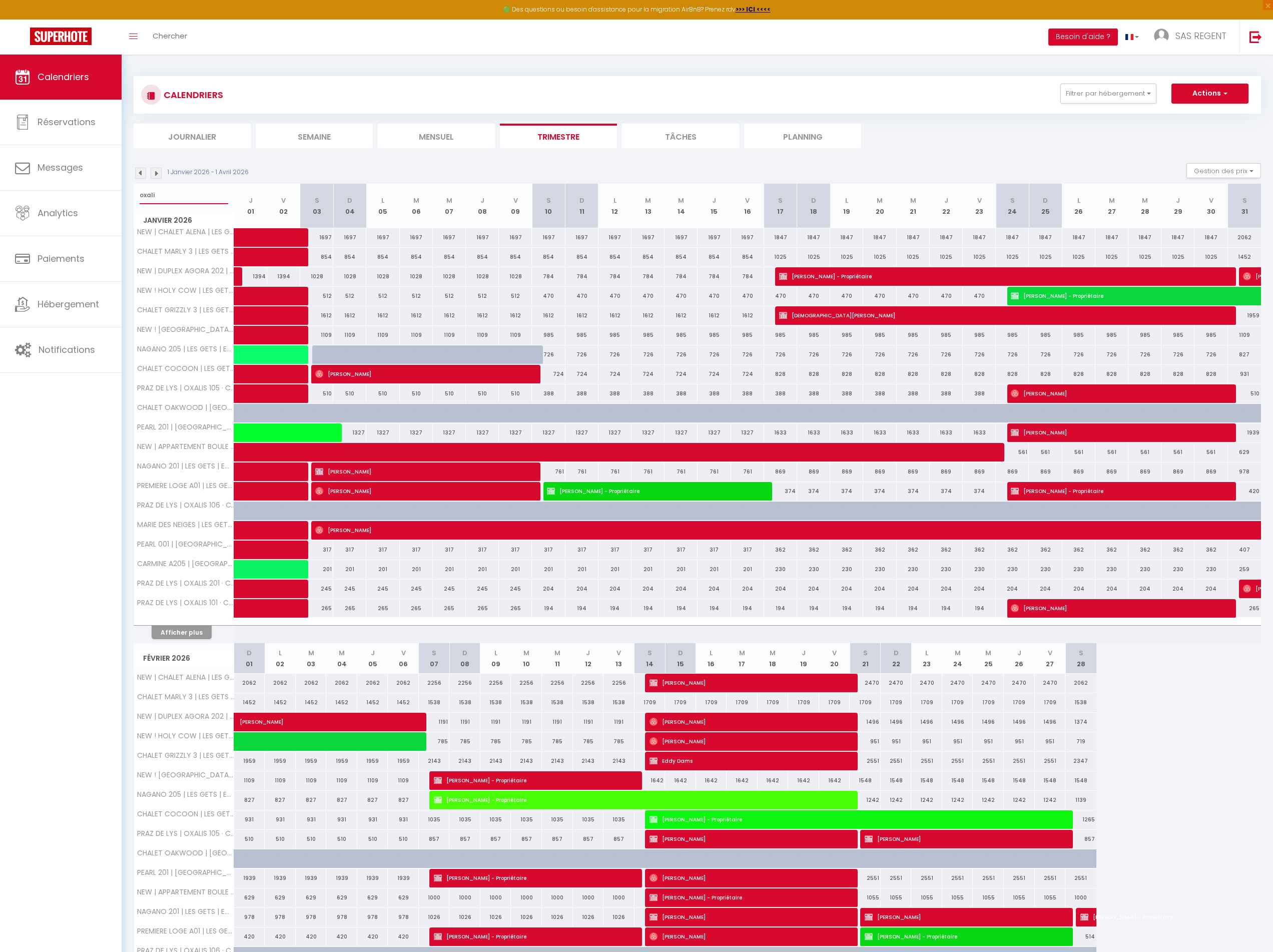
select select
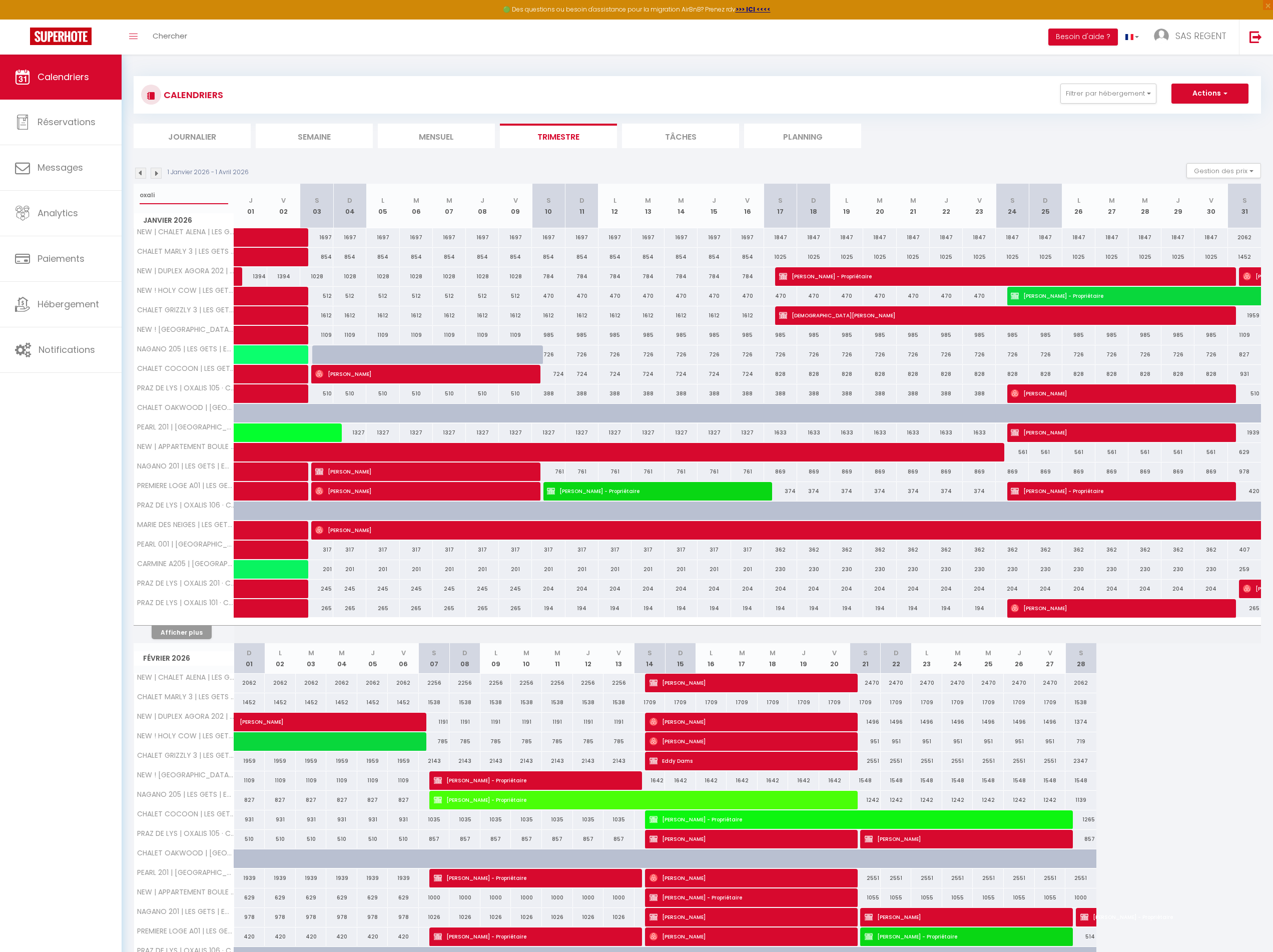
select select
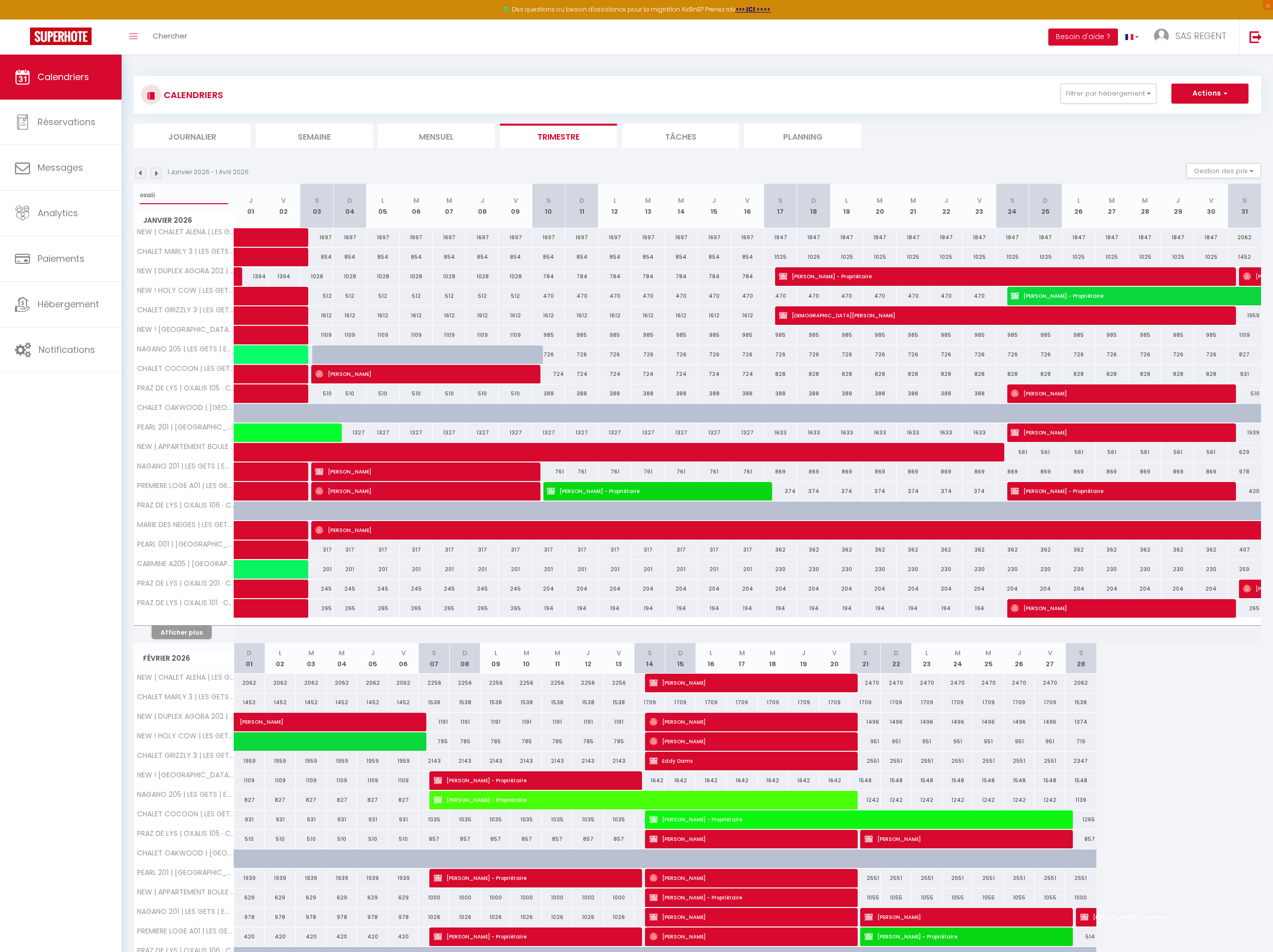
select select
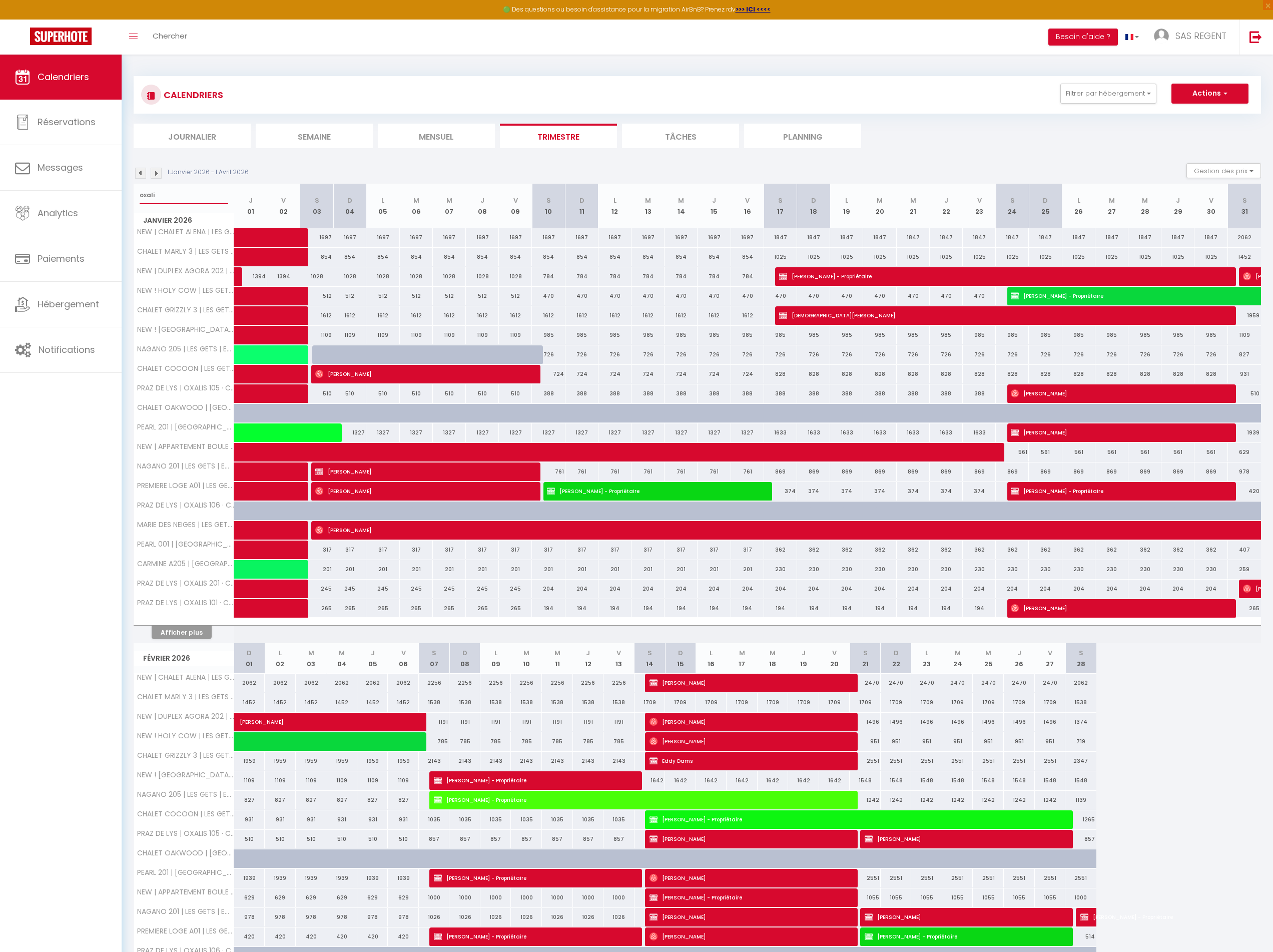
select select
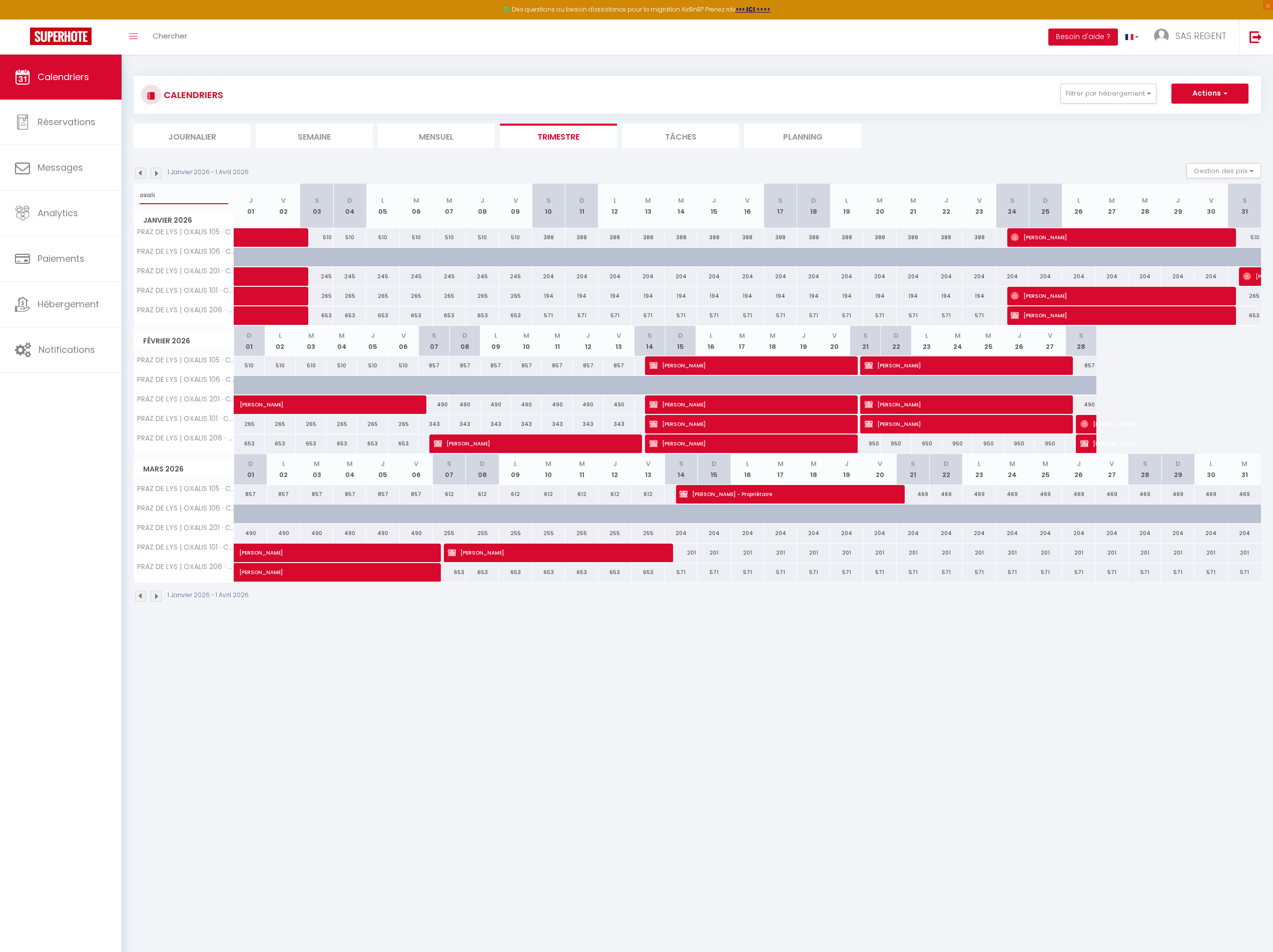
type input "oxali"
click at [1082, 317] on span "André Demangeot" at bounding box center [1115, 315] width 209 height 19
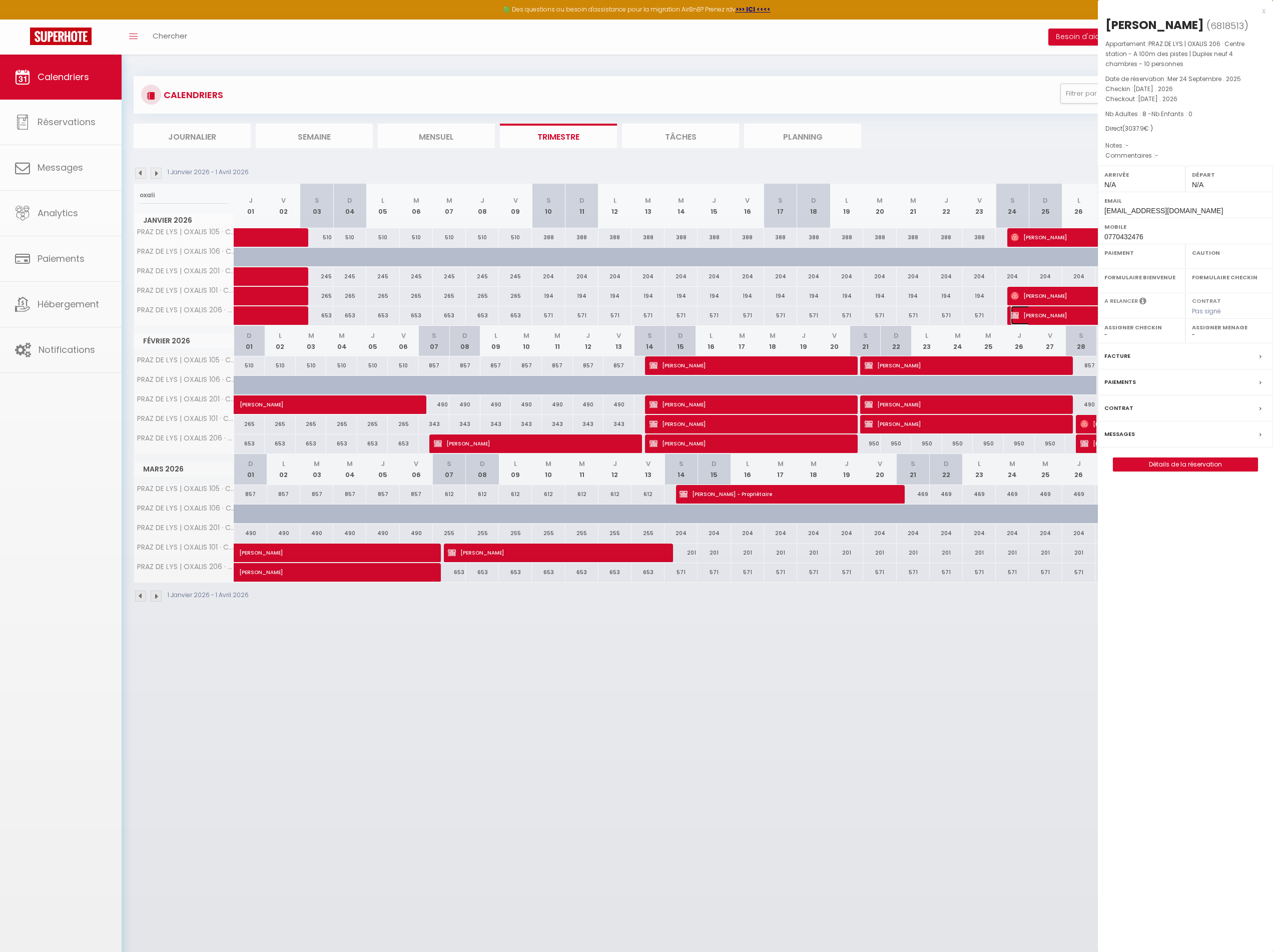
select select "OK"
select select "KO"
select select "0"
select select "1"
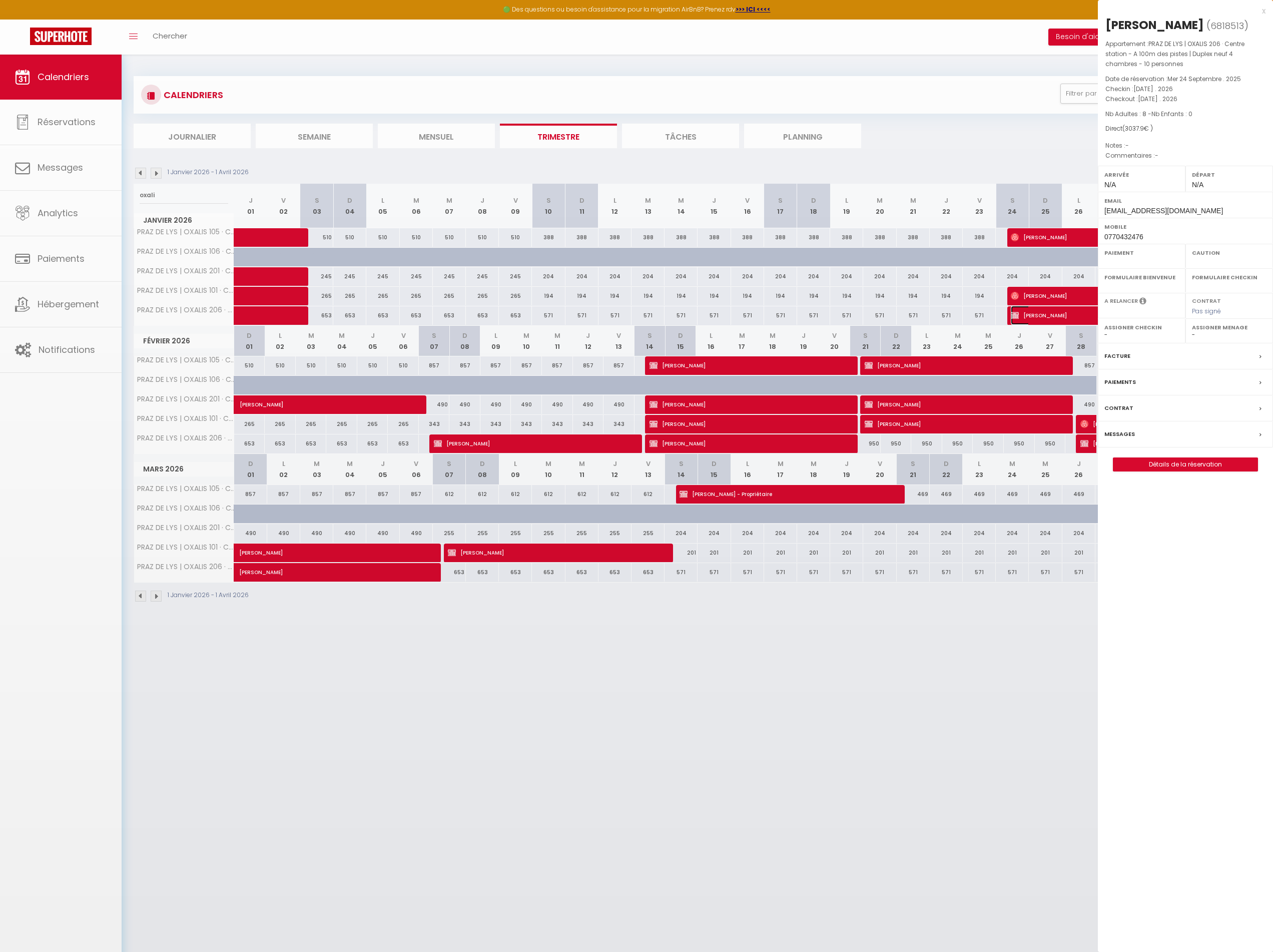
select select
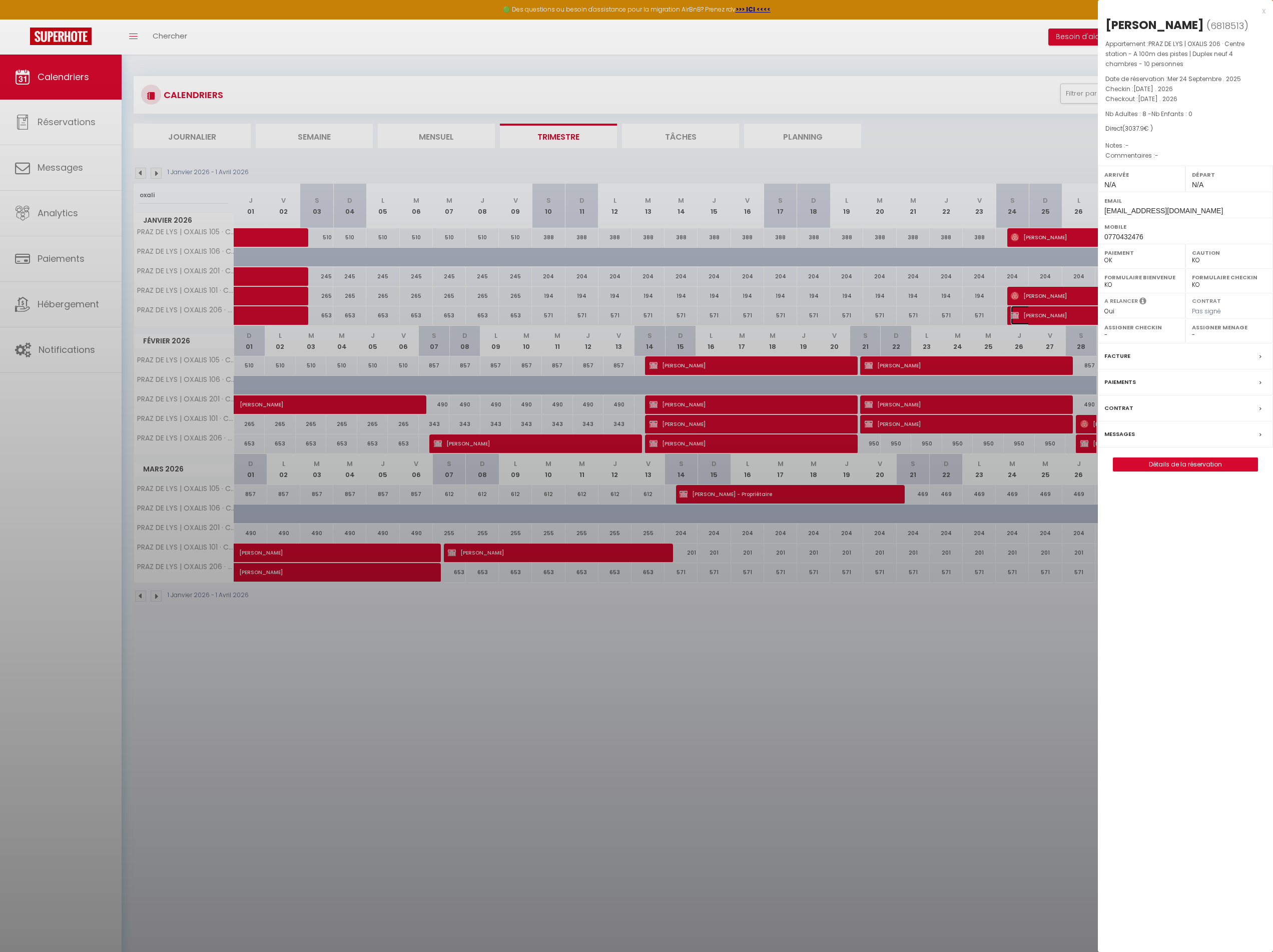
select select "34782"
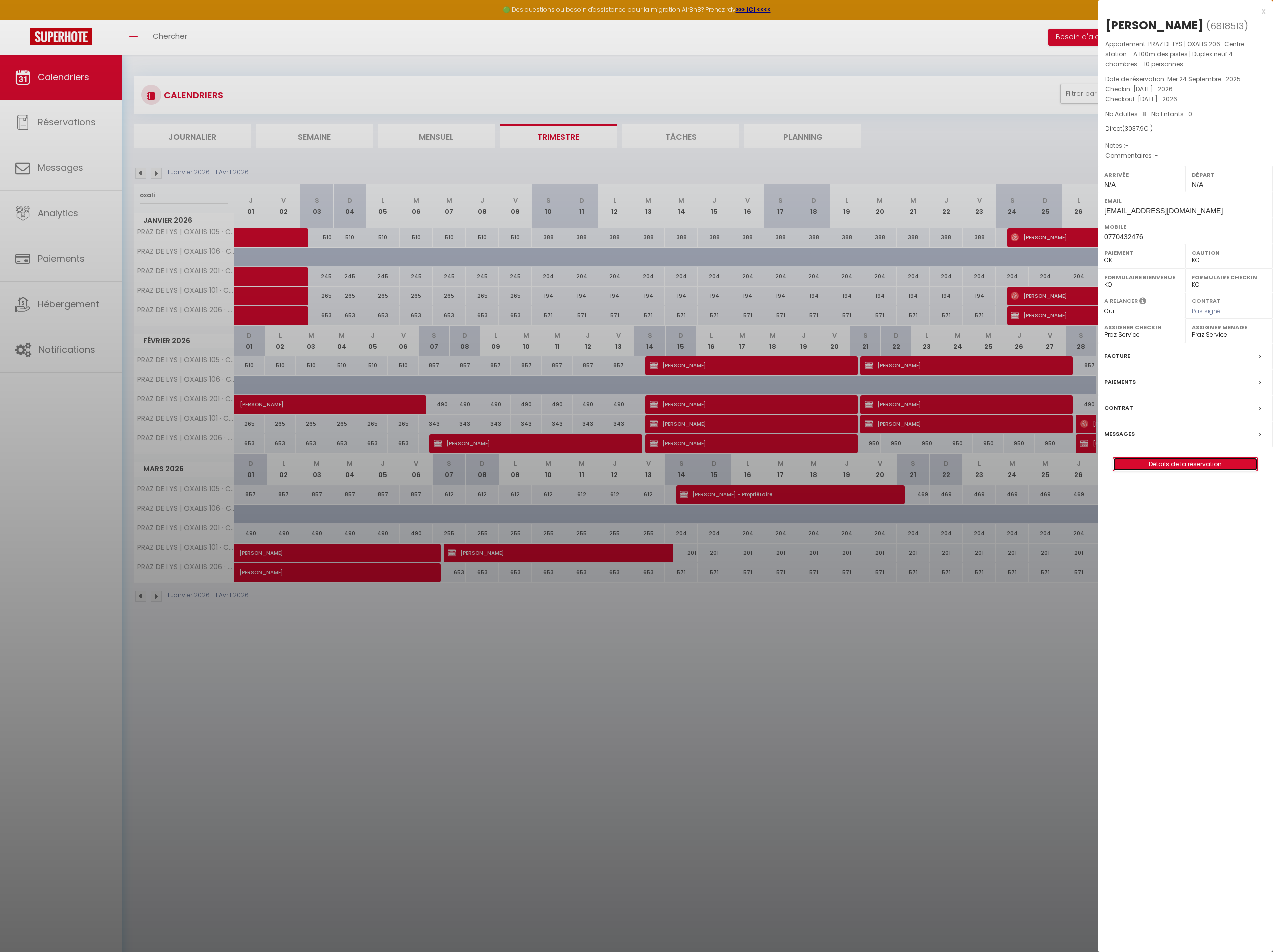
click at [1177, 468] on link "Détails de la réservation" at bounding box center [1185, 464] width 144 height 13
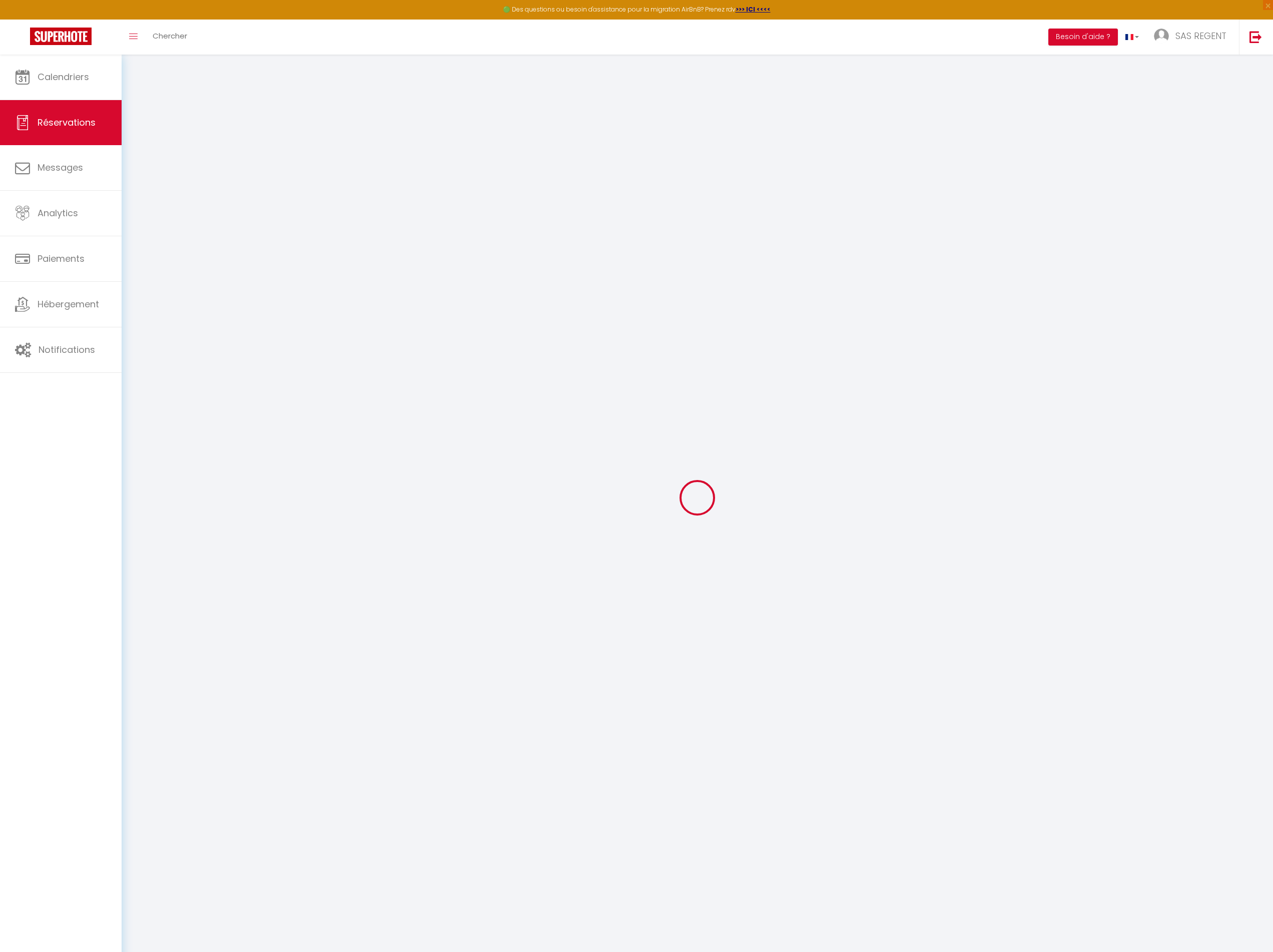
select select
checkbox input "false"
select select
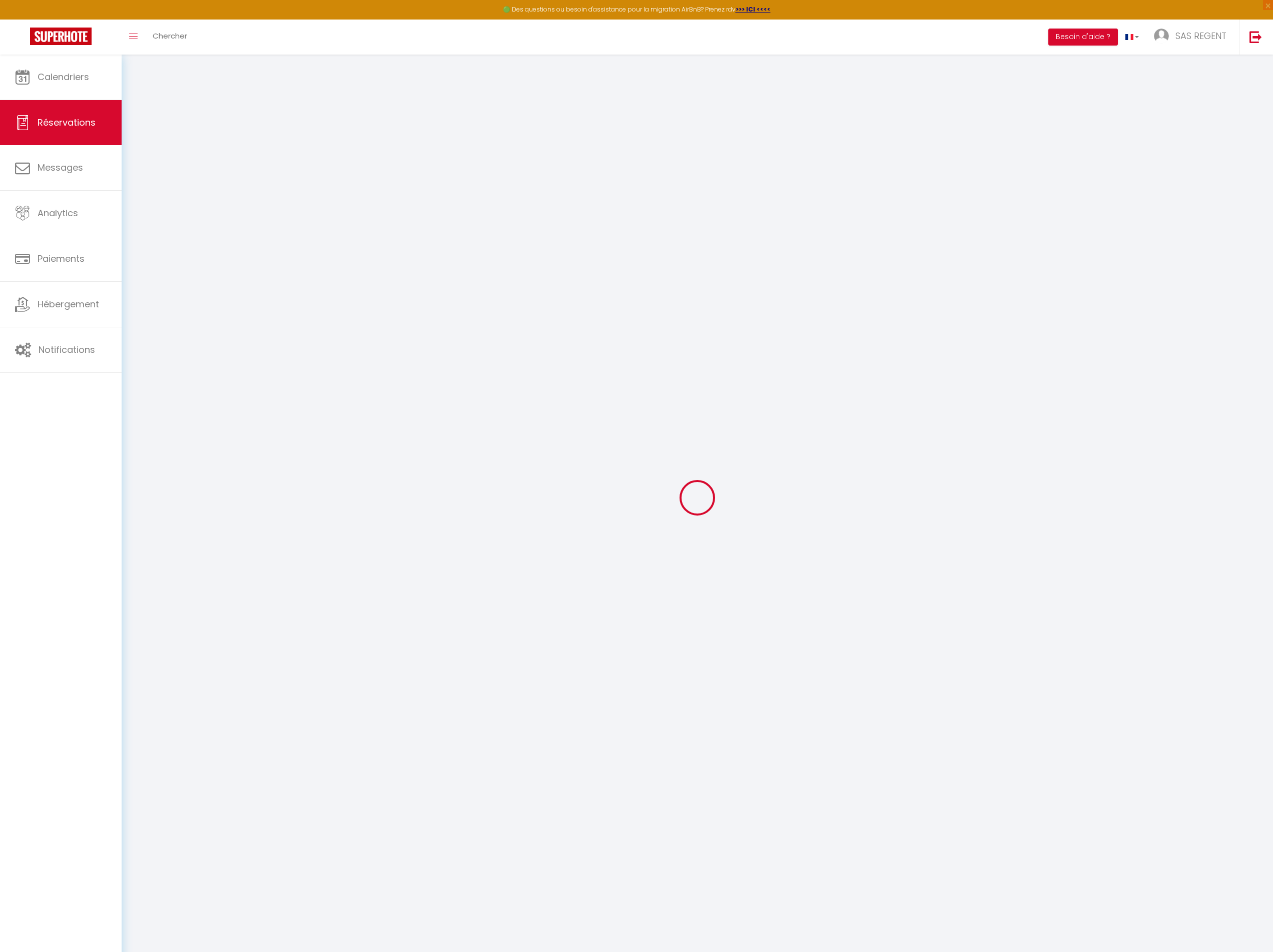
checkbox input "false"
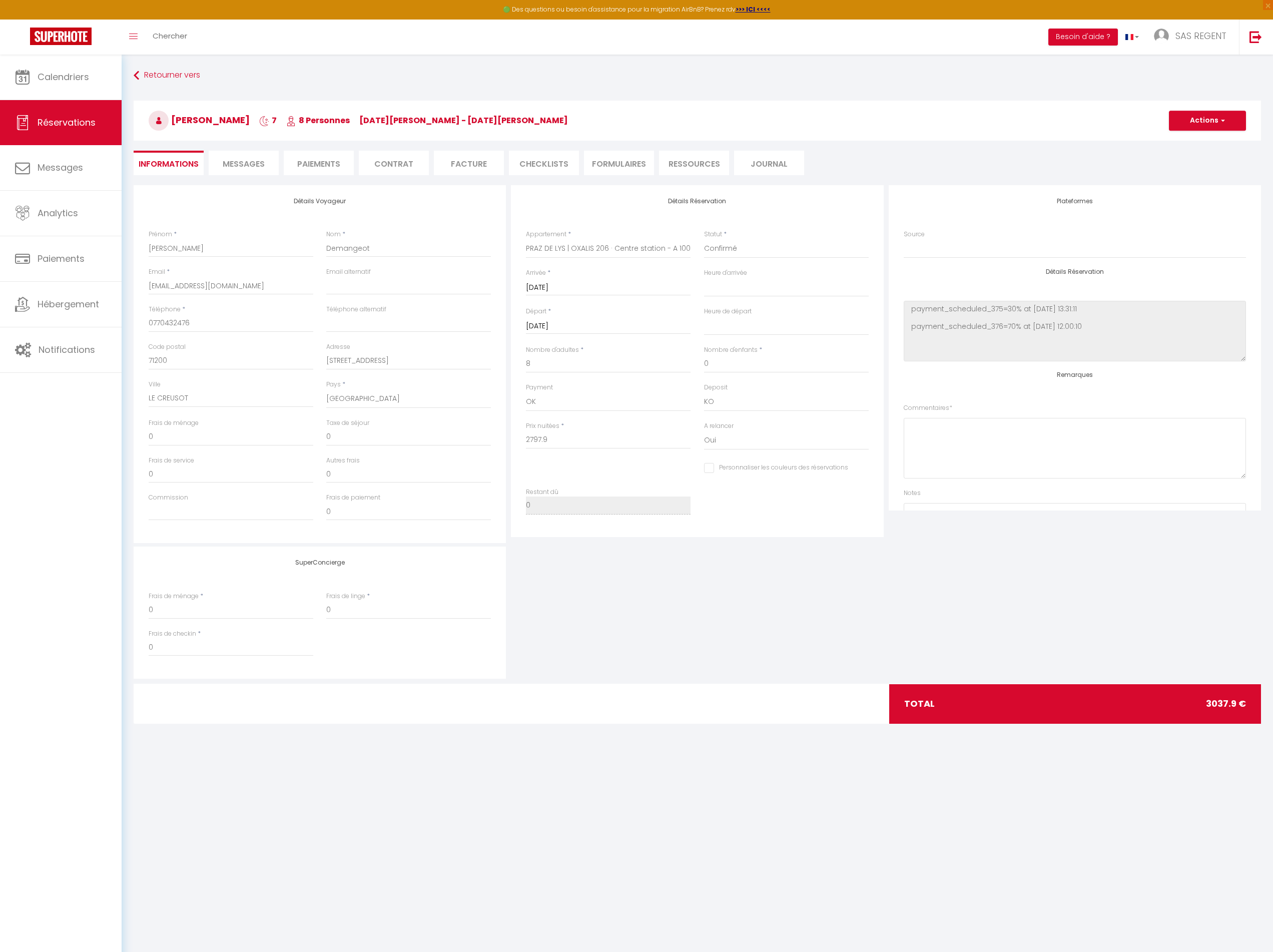
type input "100"
type input "140"
select select
checkbox input "false"
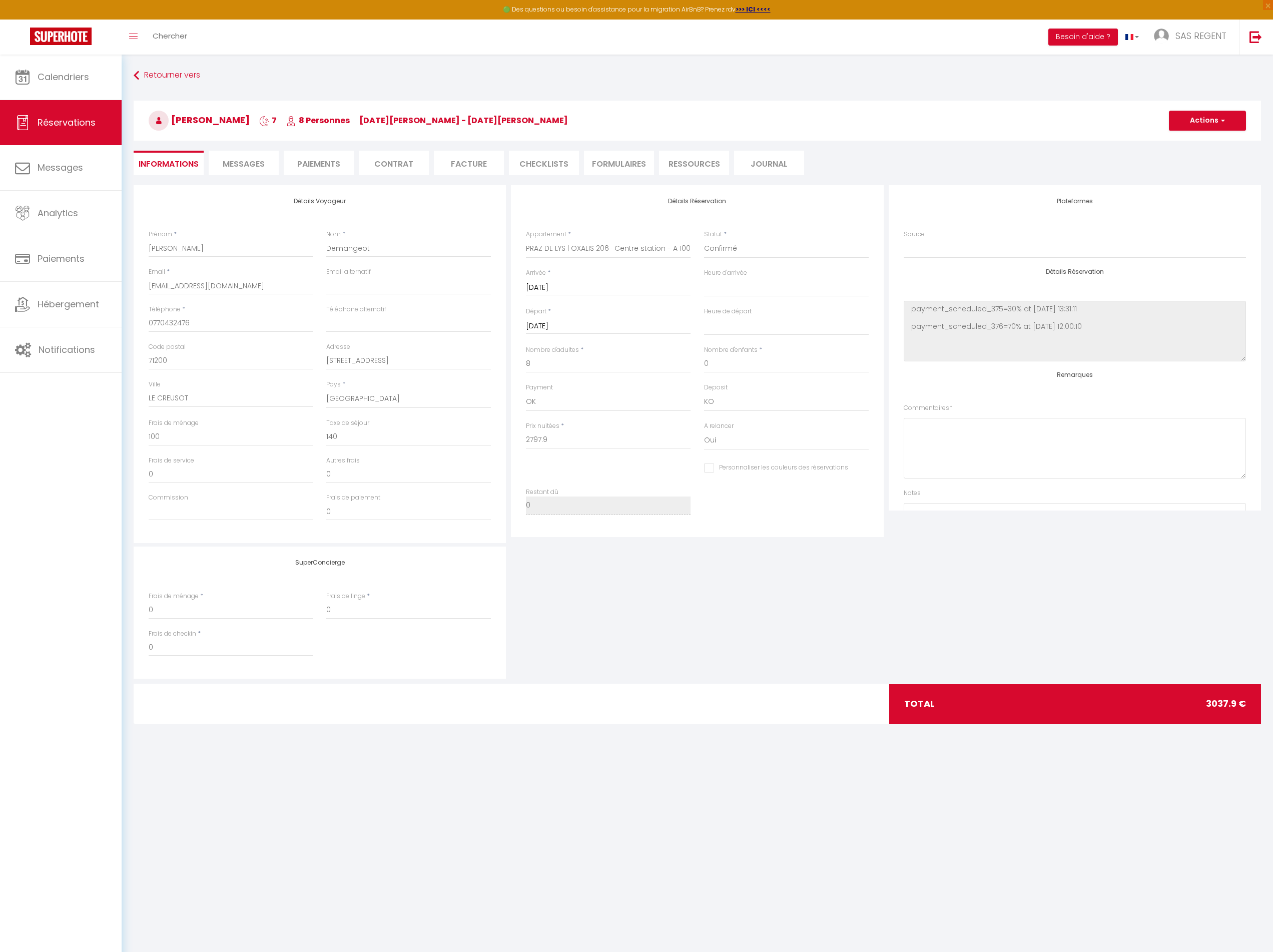
select select
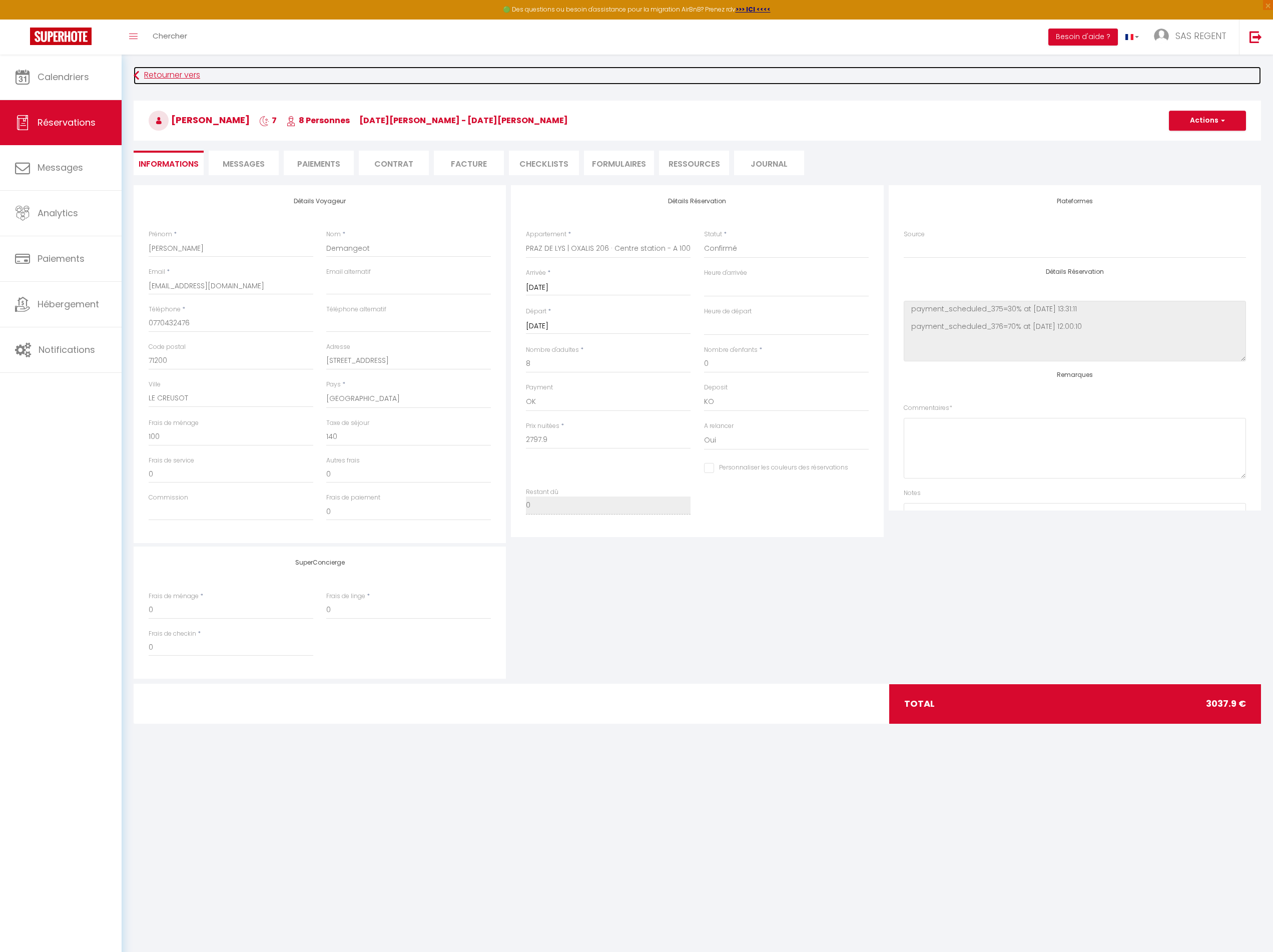
click at [168, 77] on link "Retourner vers" at bounding box center [697, 76] width 1127 height 18
